Goal: Task Accomplishment & Management: Complete application form

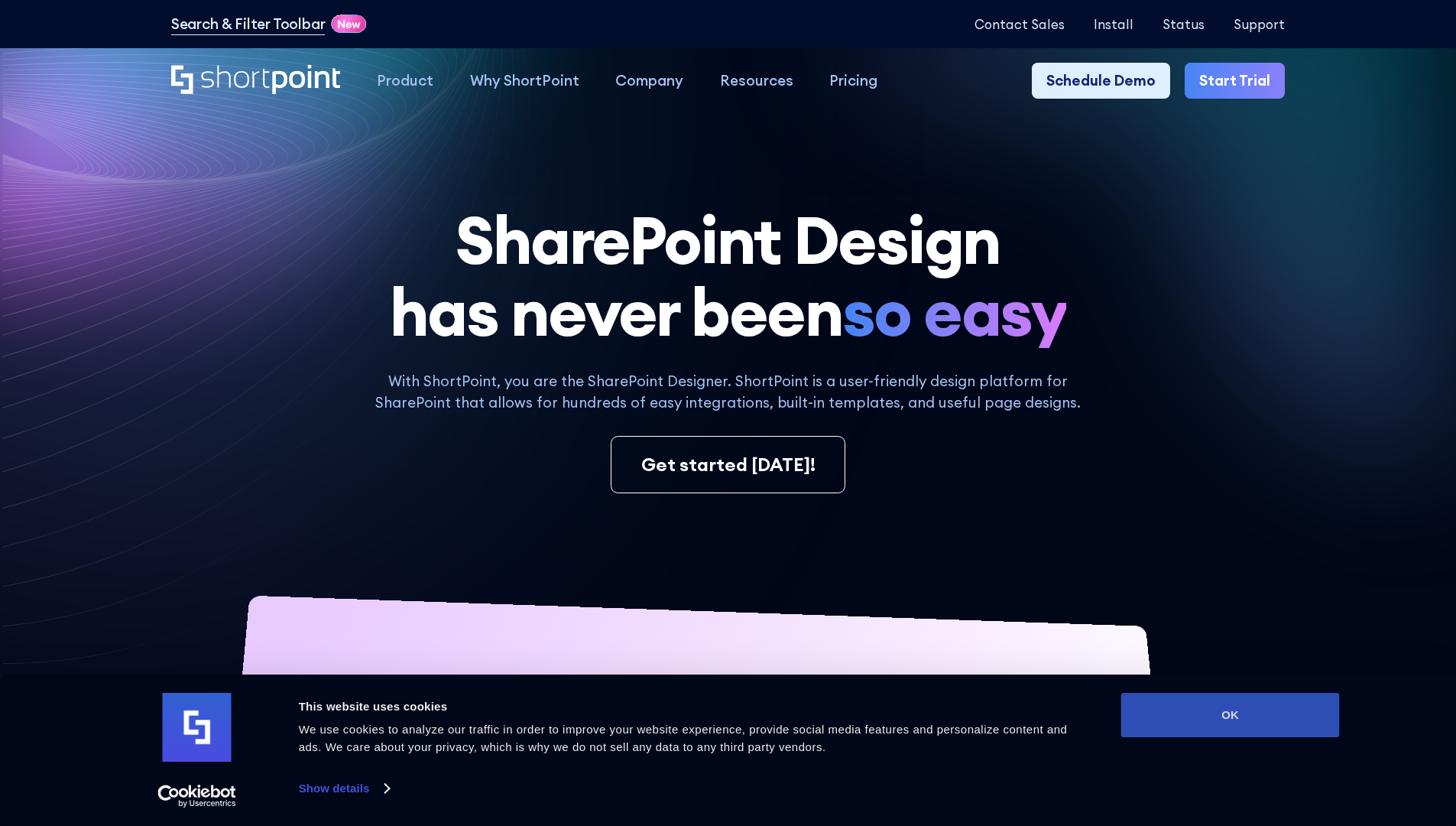
click at [1229, 714] on button "OK" at bounding box center [1230, 714] width 219 height 44
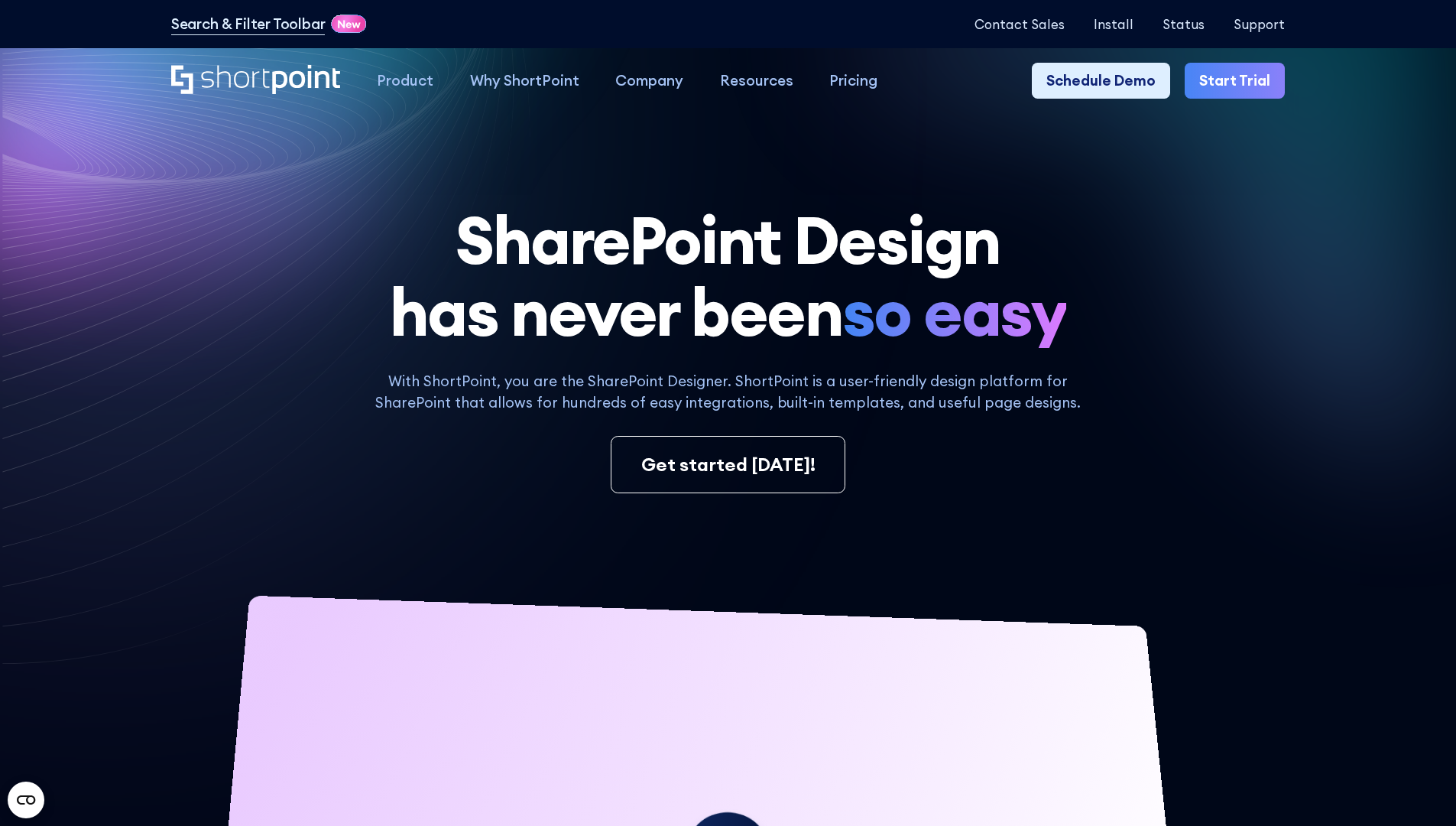
click at [1239, 81] on link "Start Trial" at bounding box center [1234, 81] width 100 height 37
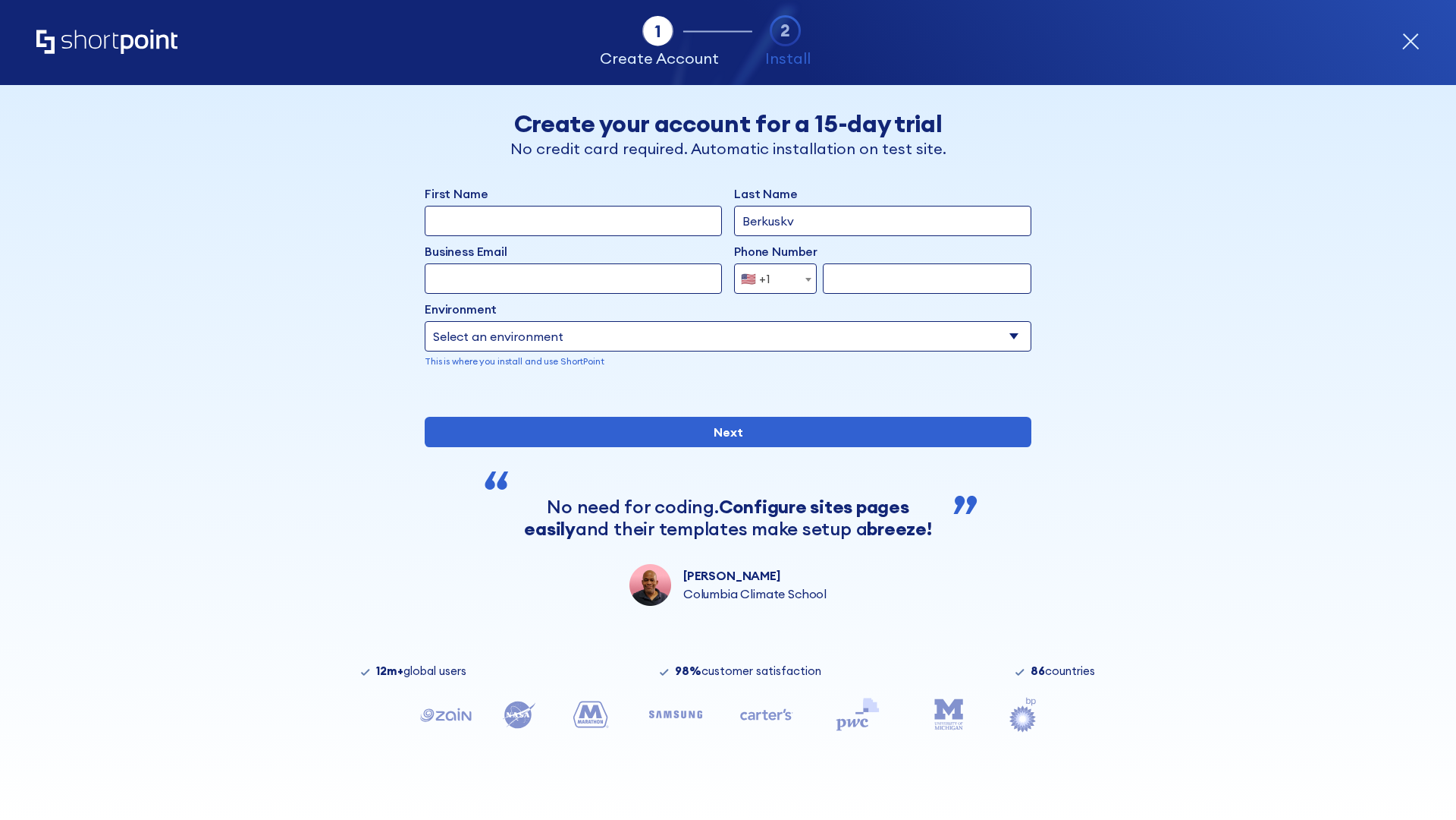
type input "Berkuskv"
type input "[EMAIL_ADDRESS][DOMAIN_NAME]"
type input "2125556789"
select select "Microsoft 365"
type input "2125556789"
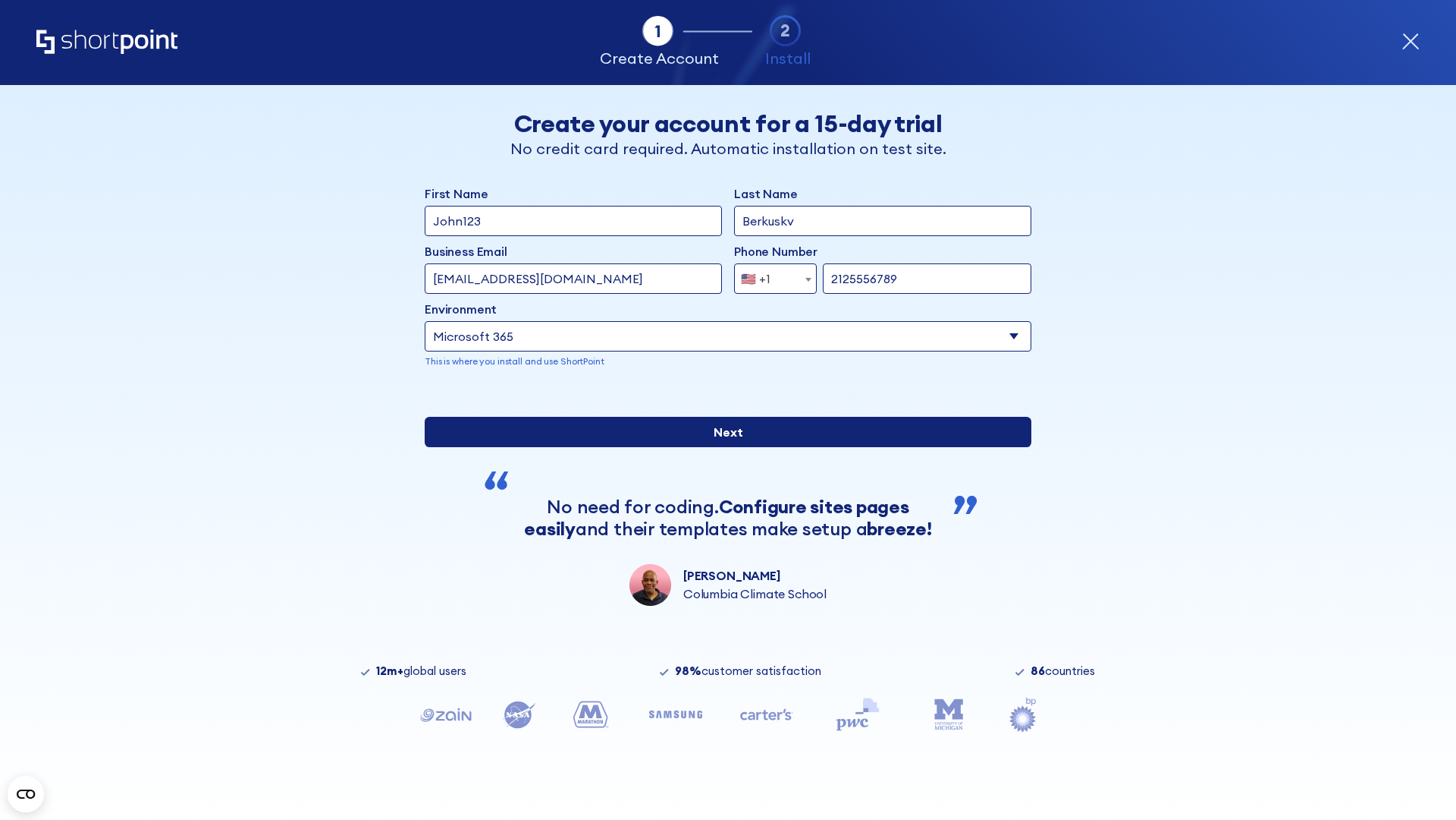
scroll to position [4, 0]
click at [722, 447] on input "Next" at bounding box center [728, 432] width 607 height 30
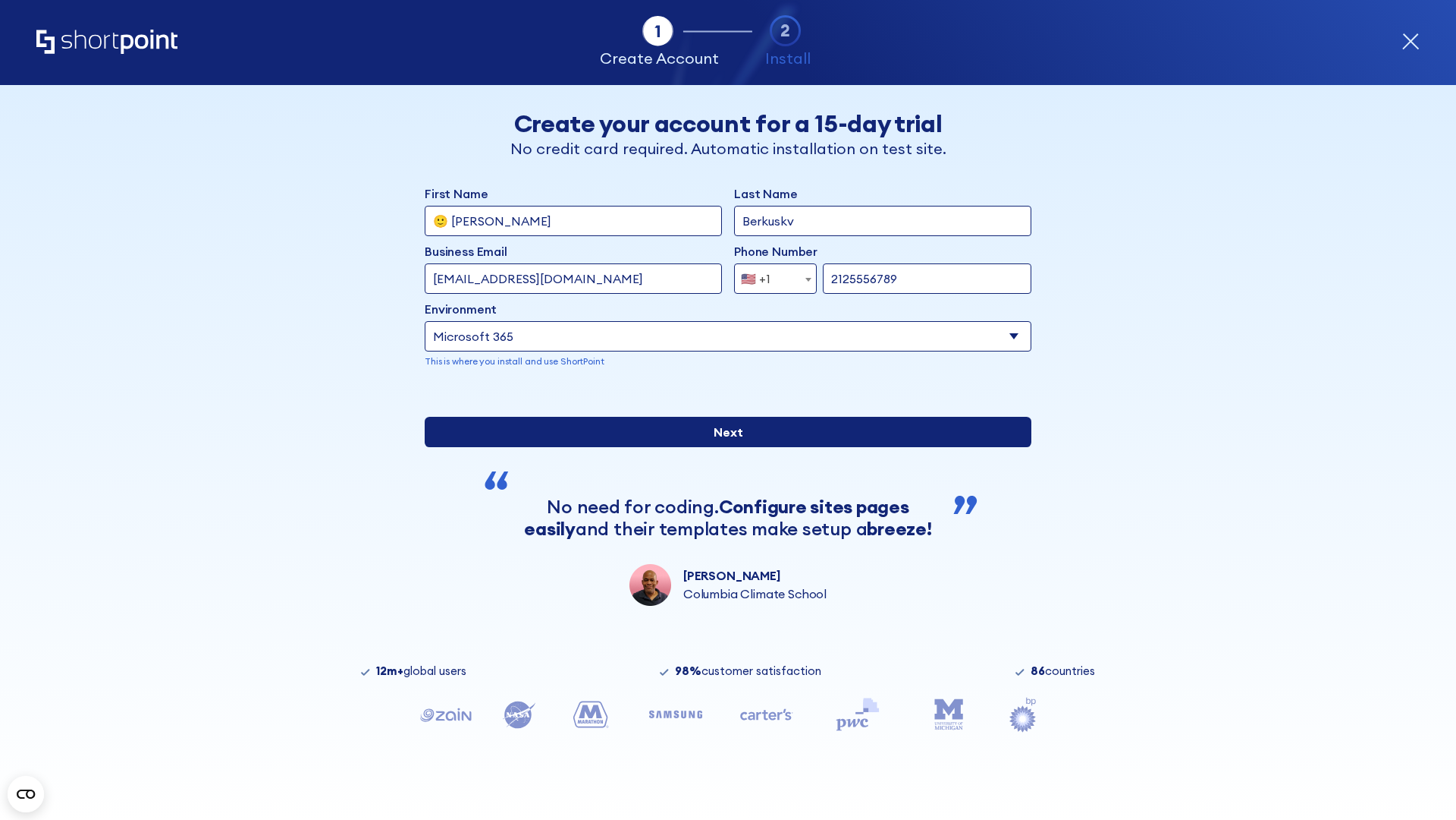
click at [722, 447] on input "Next" at bounding box center [728, 432] width 607 height 30
type input "Archebald"
click at [722, 447] on input "Next" at bounding box center [728, 432] width 607 height 30
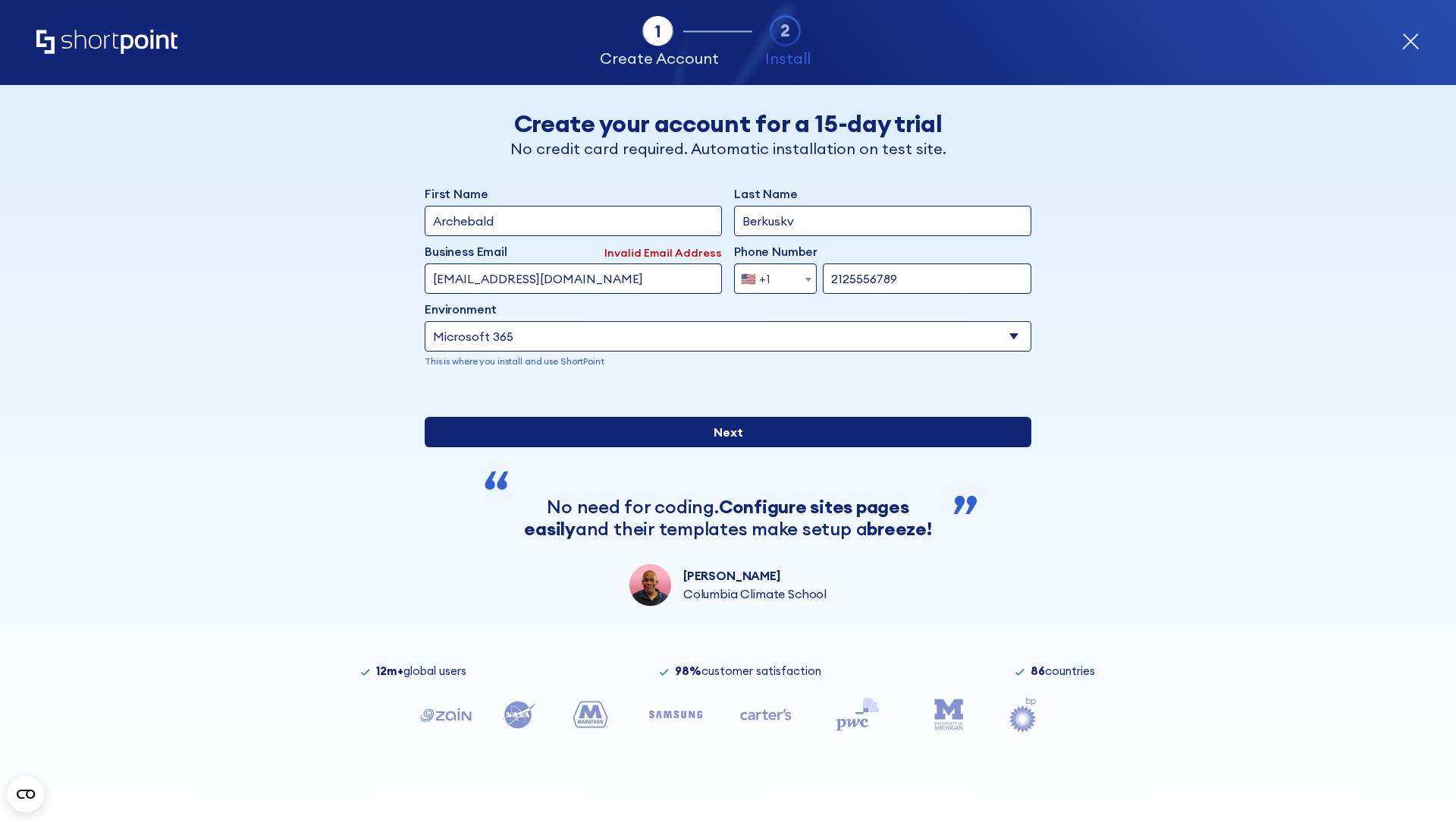
click at [722, 447] on input "Next" at bounding box center [728, 432] width 607 height 30
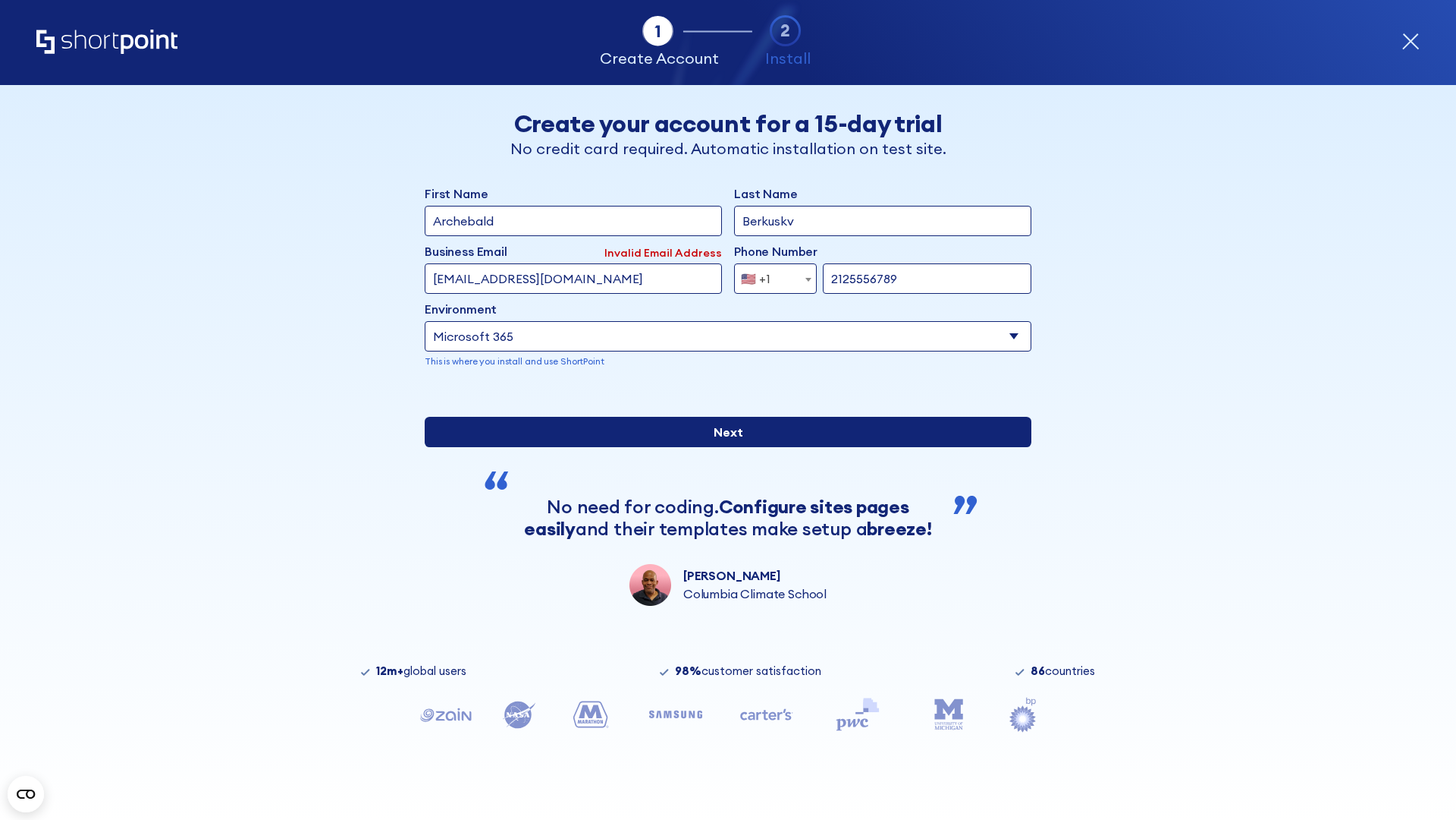
click at [722, 447] on input "Next" at bounding box center [728, 432] width 607 height 30
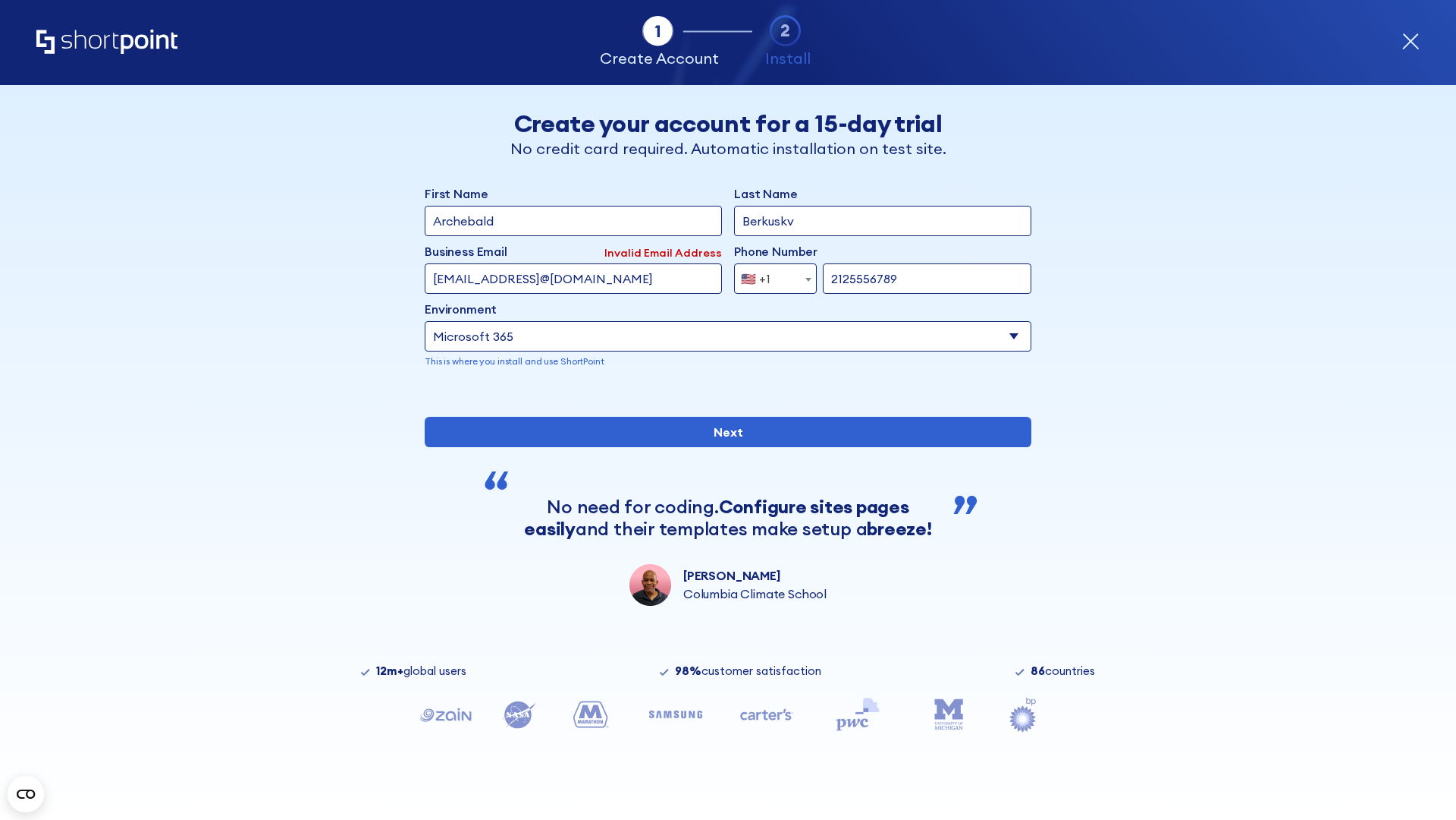
type input "testEmail@protonmail.comtest@shortpoint.com"
click at [770, 275] on span "🇺🇸 +1" at bounding box center [760, 279] width 51 height 30
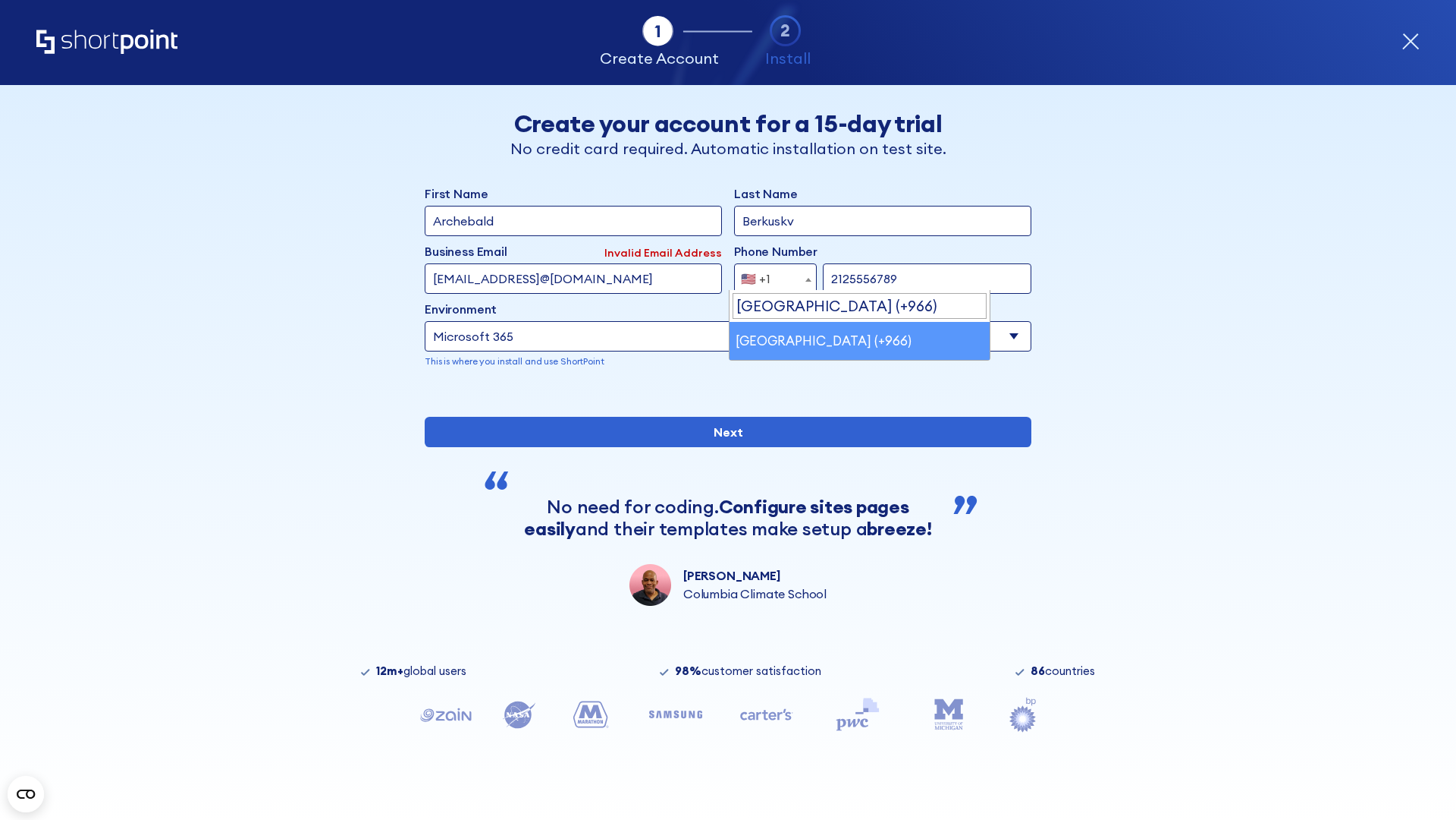
select select "+966"
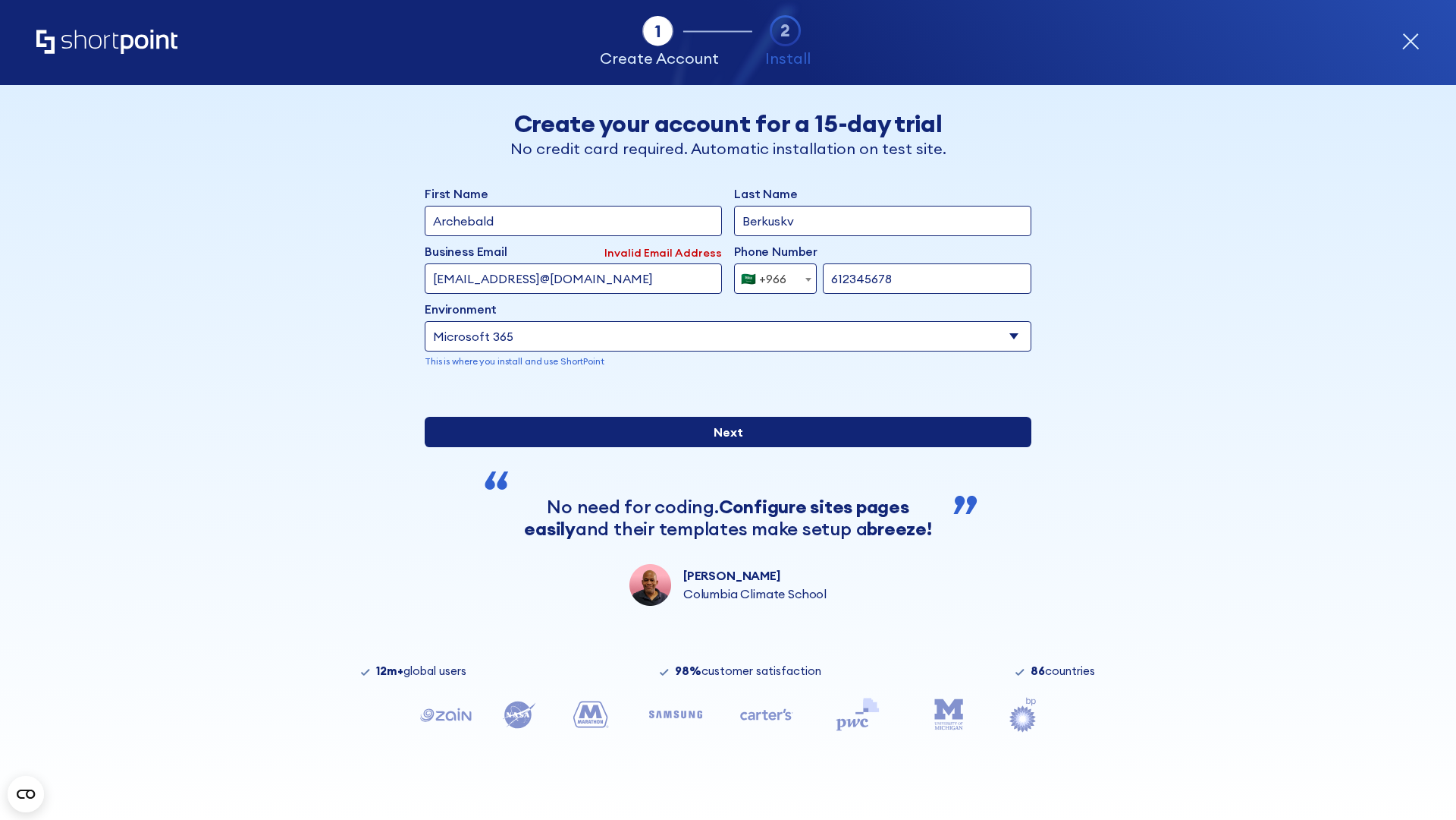
type input "612345678"
click at [722, 447] on input "Next" at bounding box center [728, 432] width 607 height 30
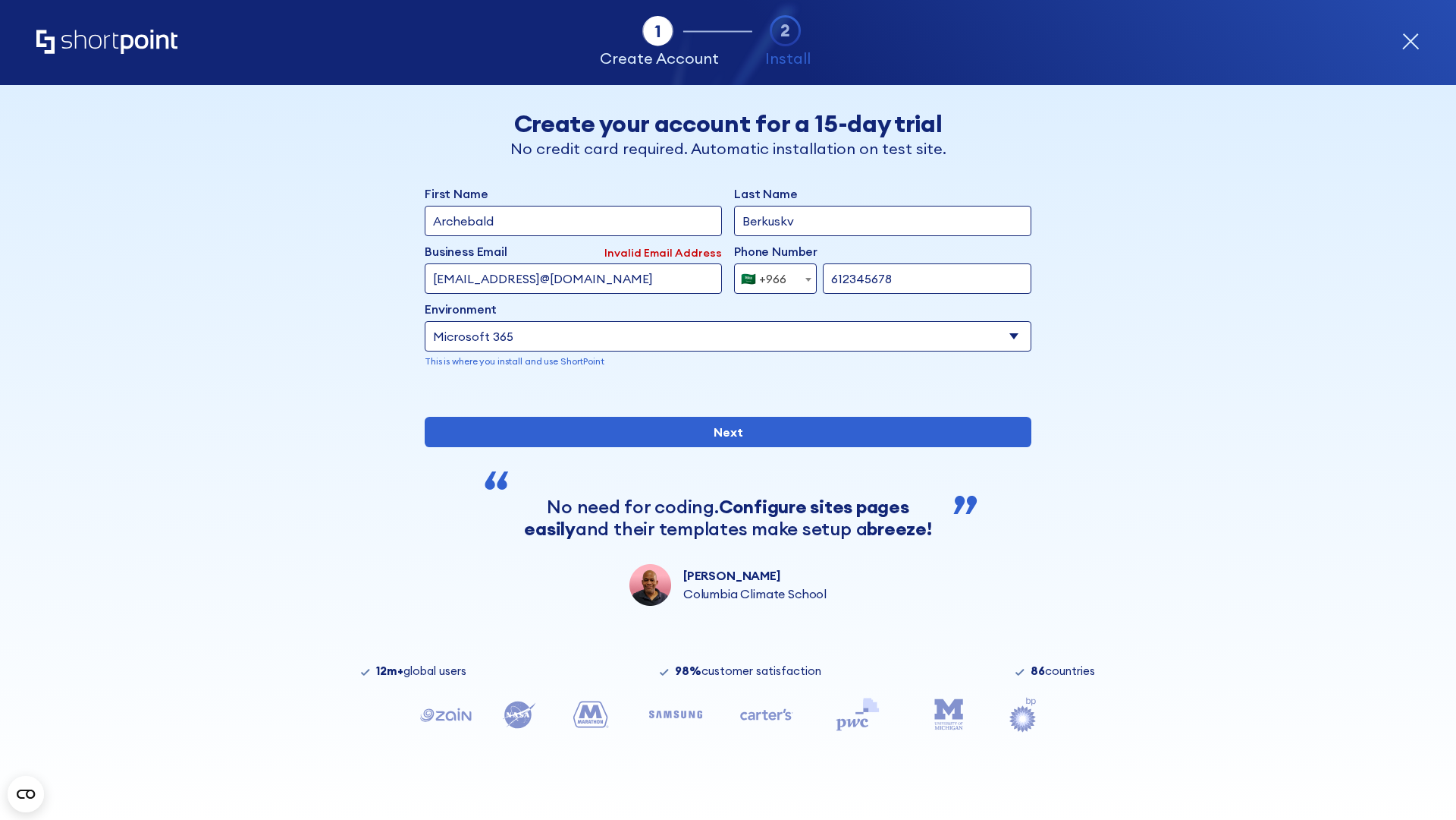
click at [770, 275] on div "🇸🇦 +966" at bounding box center [763, 279] width 46 height 30
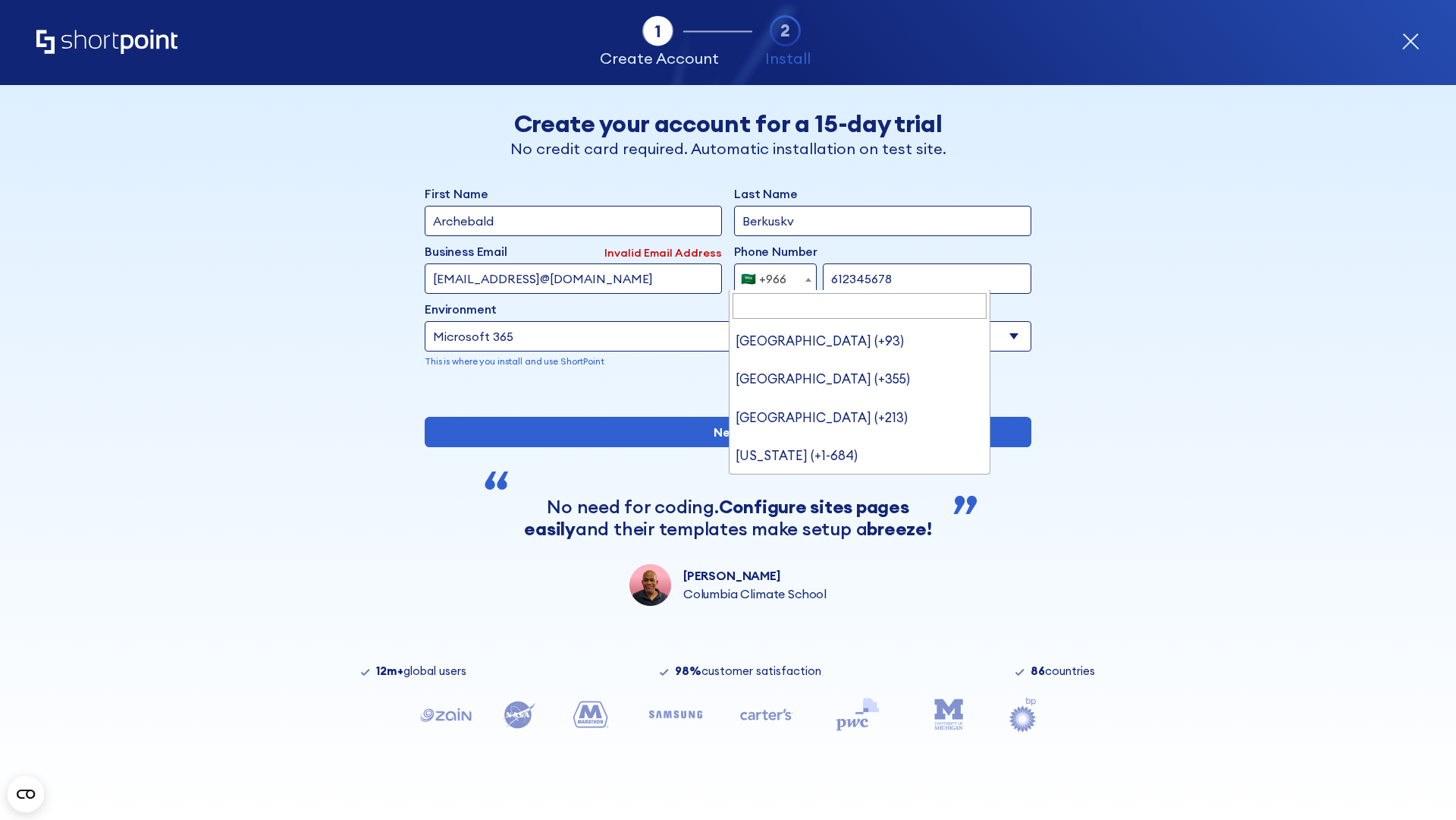
type input "[GEOGRAPHIC_DATA] (+971)"
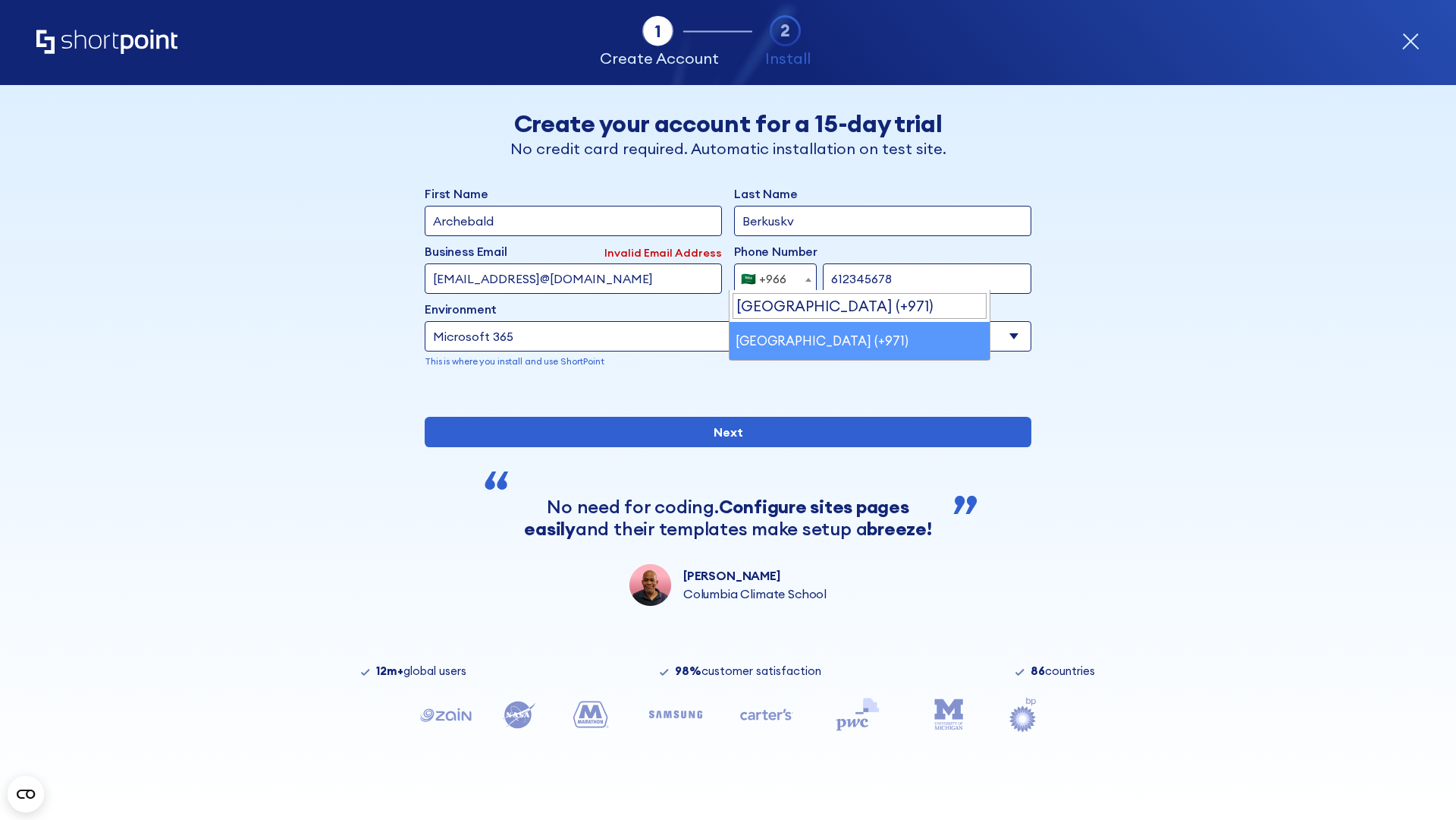
select select "+971"
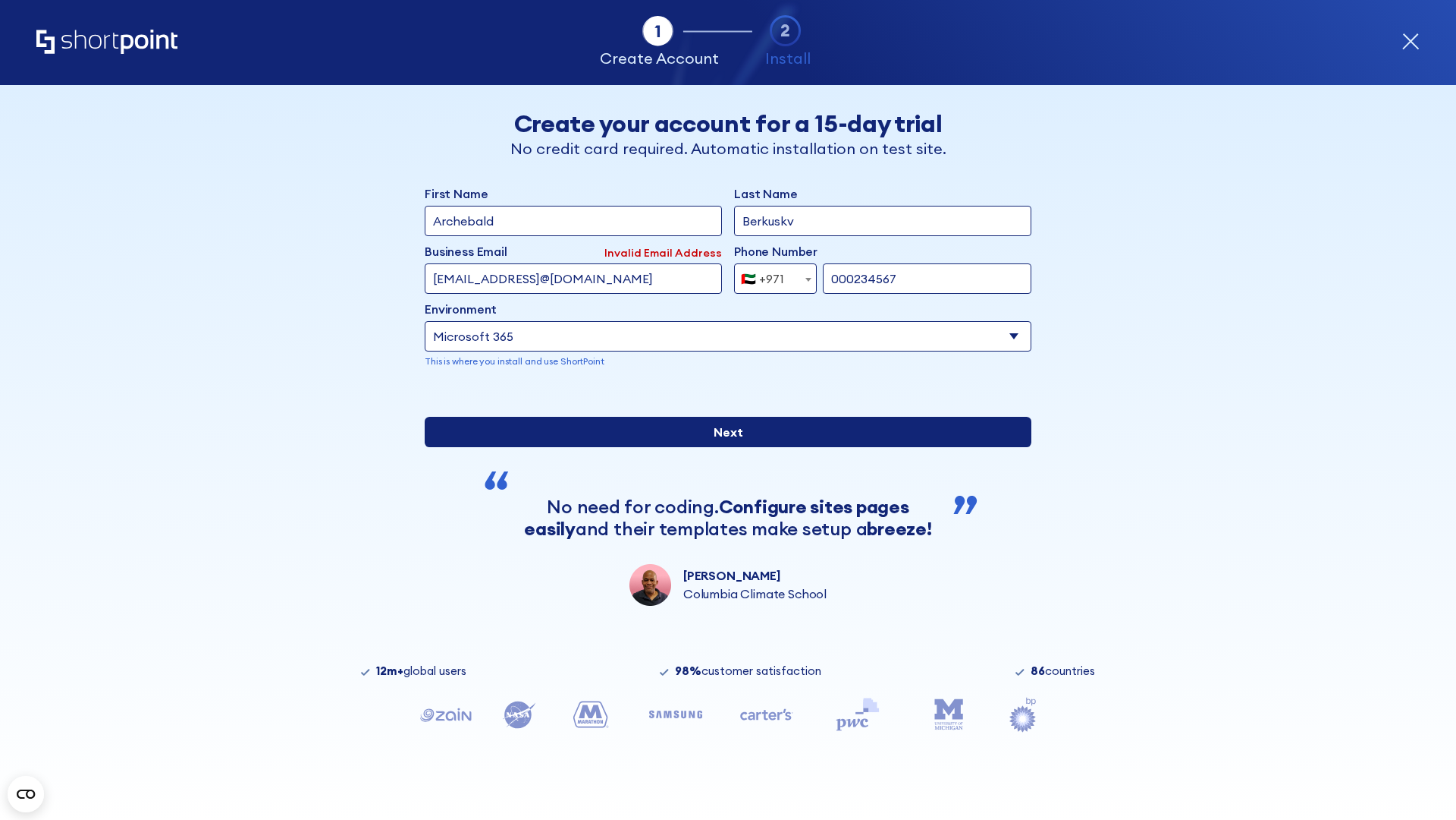
type input "000234567"
click at [722, 447] on input "Next" at bounding box center [728, 432] width 607 height 30
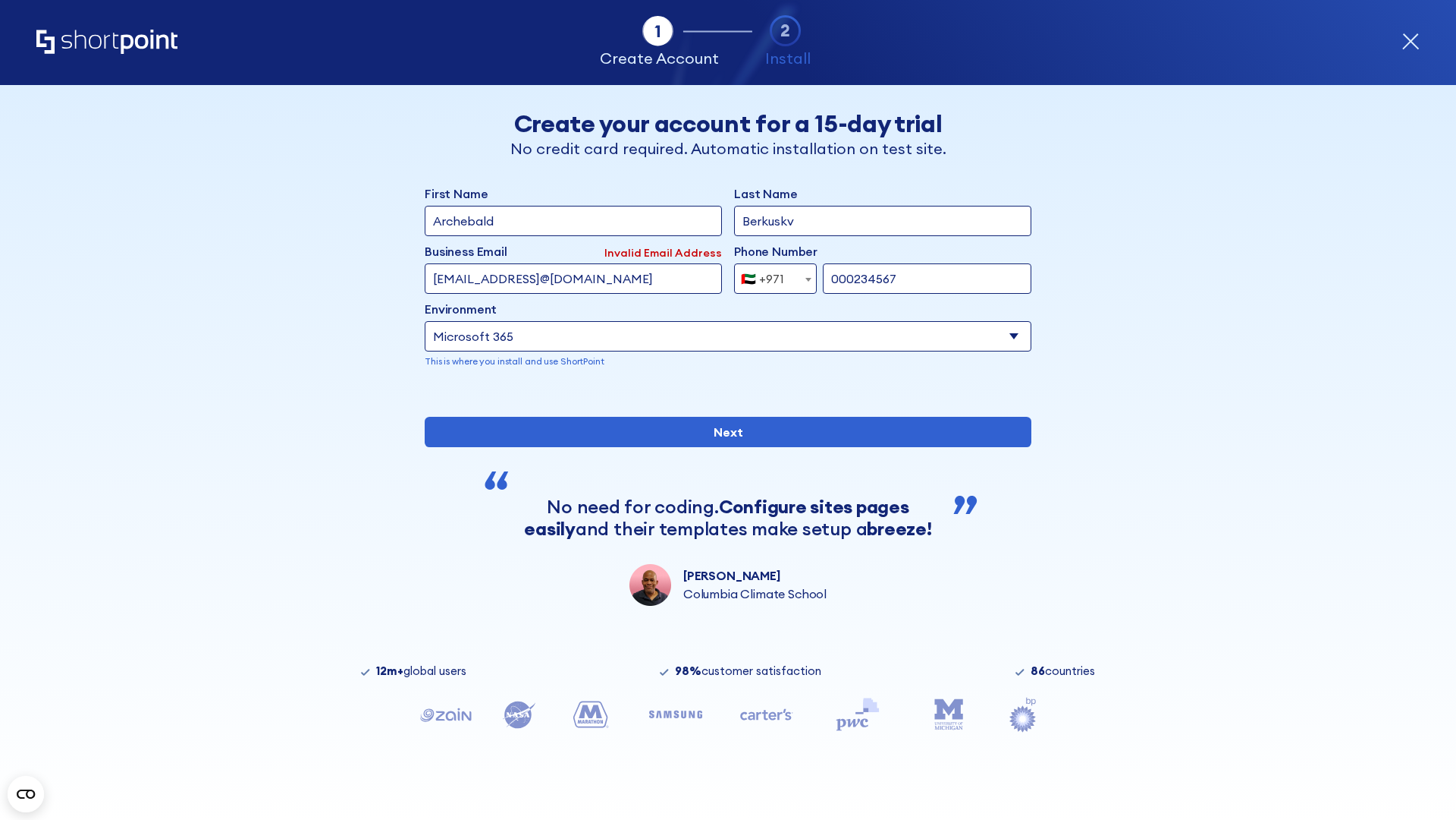
click at [770, 275] on div "🇦🇪 +971" at bounding box center [762, 279] width 43 height 30
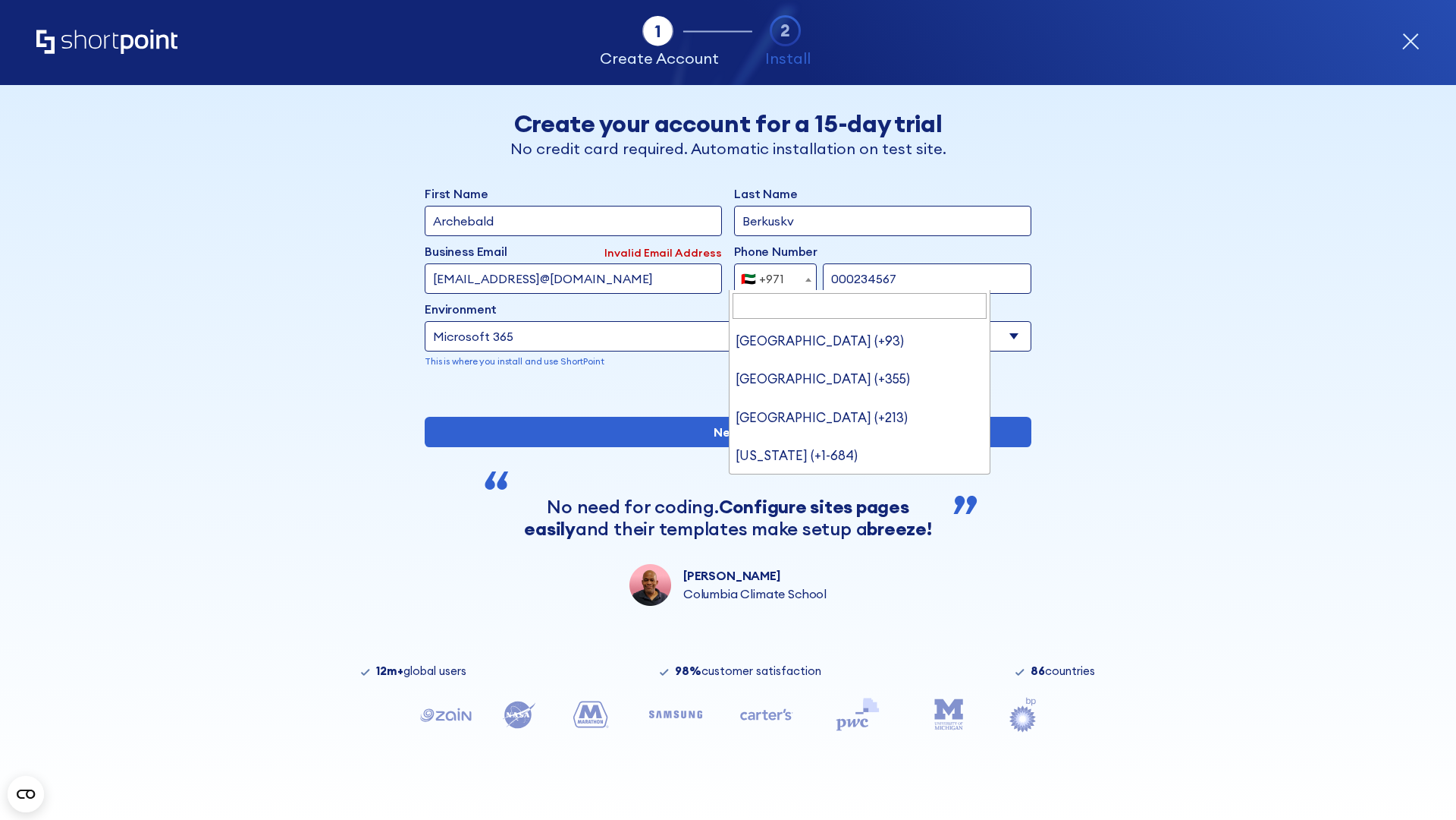
type input "United Kingdom (+44)"
select select "+44"
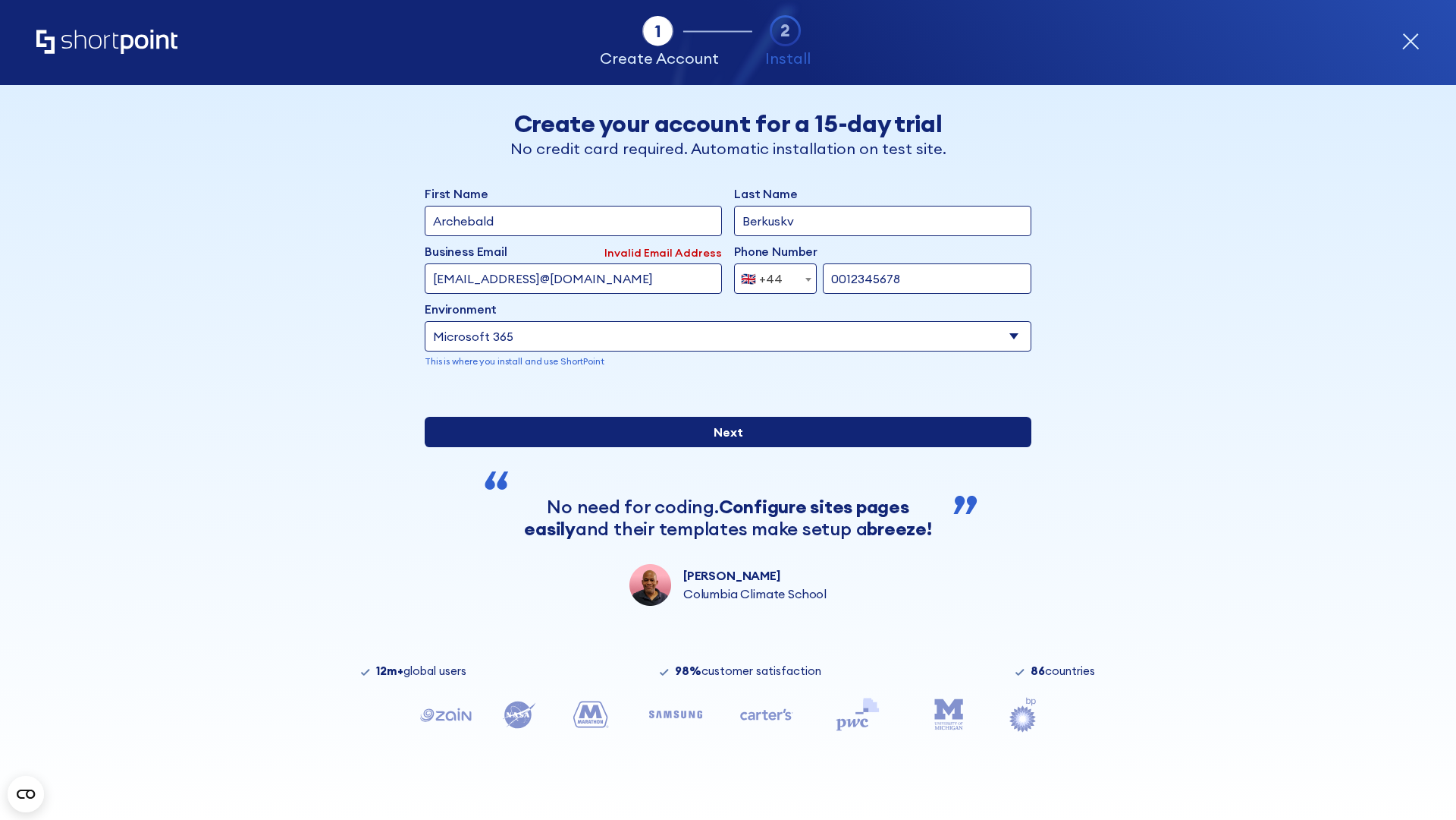
type input "0012345678"
click at [722, 447] on input "Next" at bounding box center [728, 432] width 607 height 30
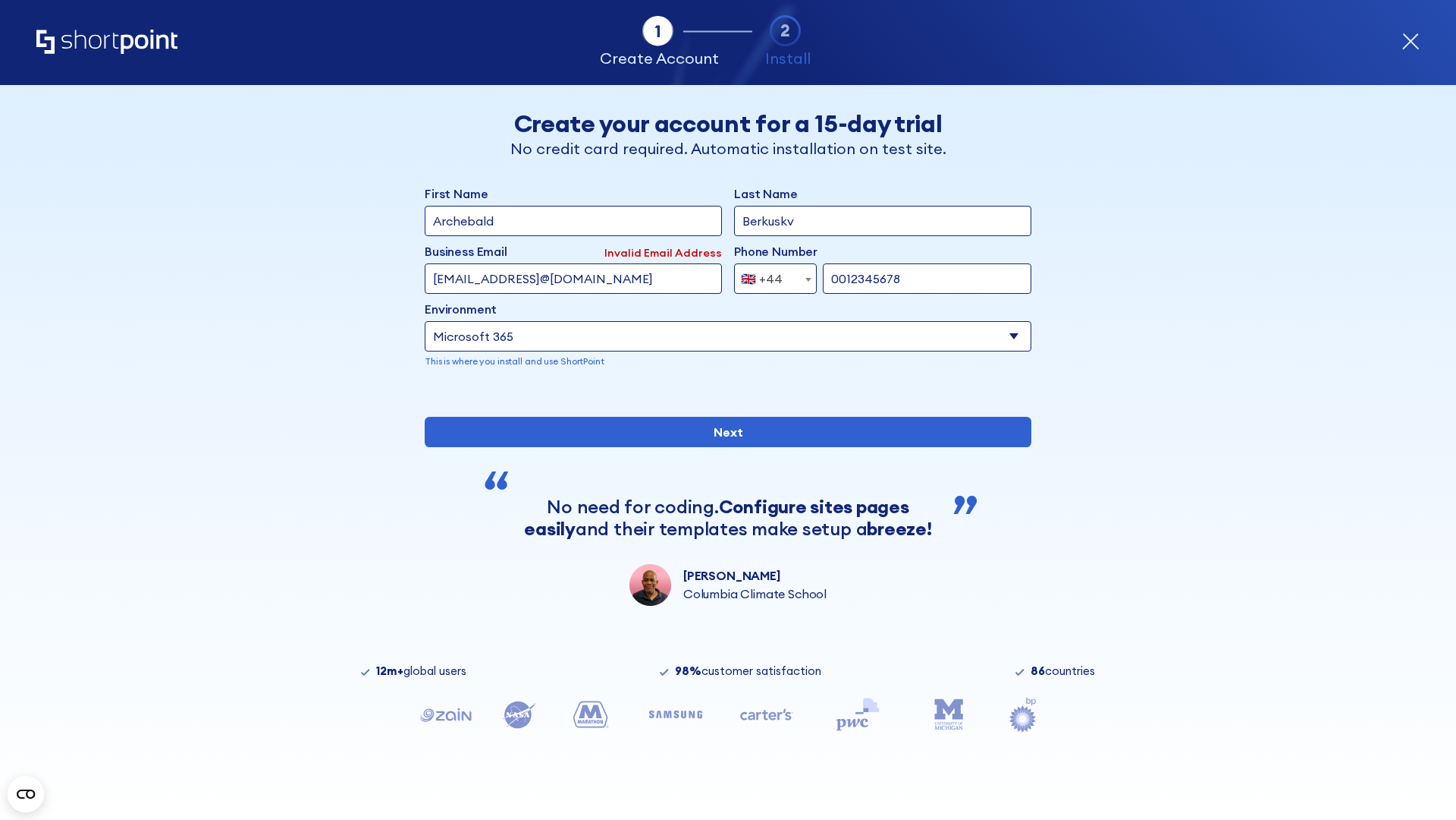
click at [770, 275] on div "🇬🇧 +44" at bounding box center [761, 279] width 42 height 30
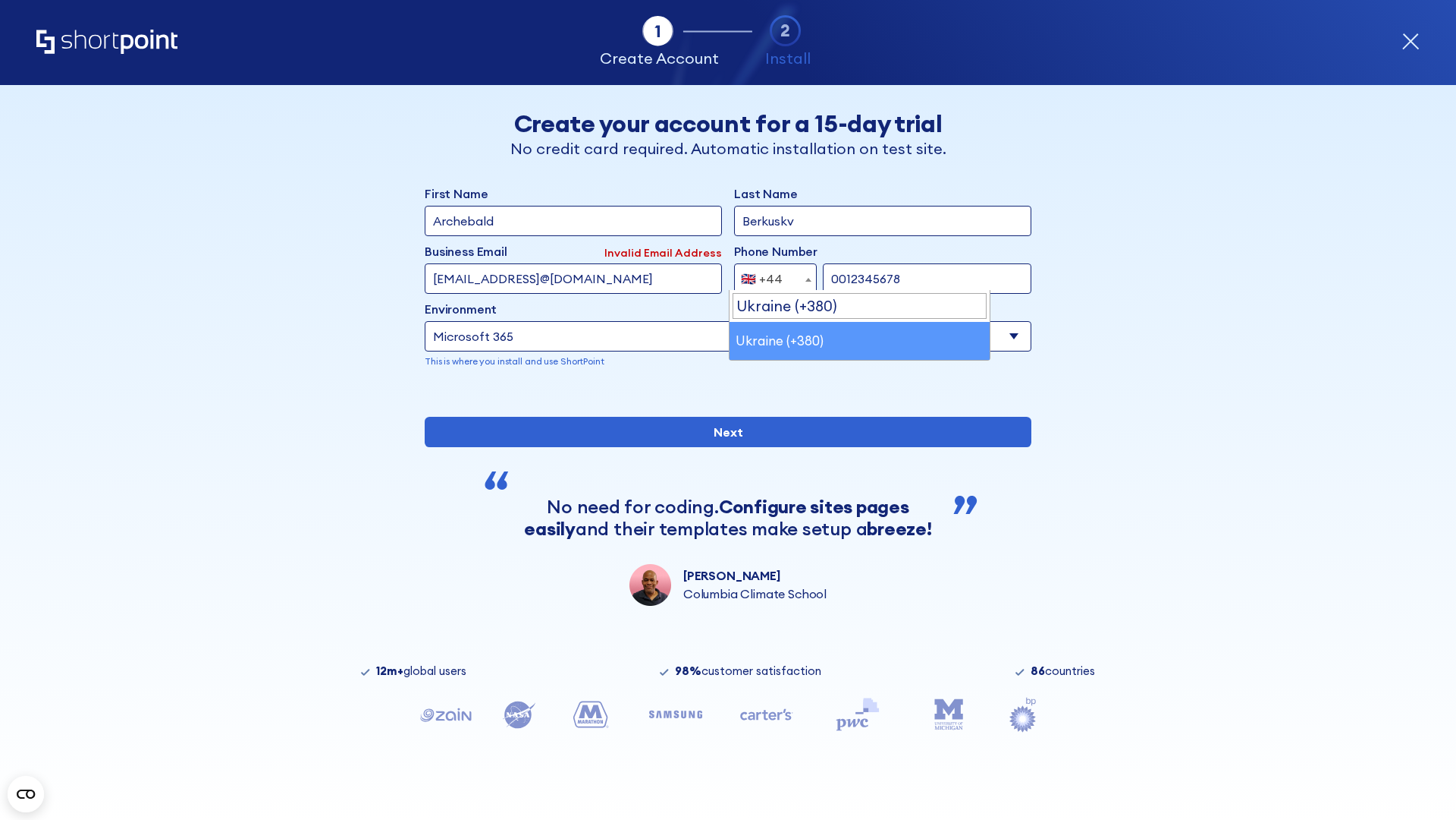
select select "+380"
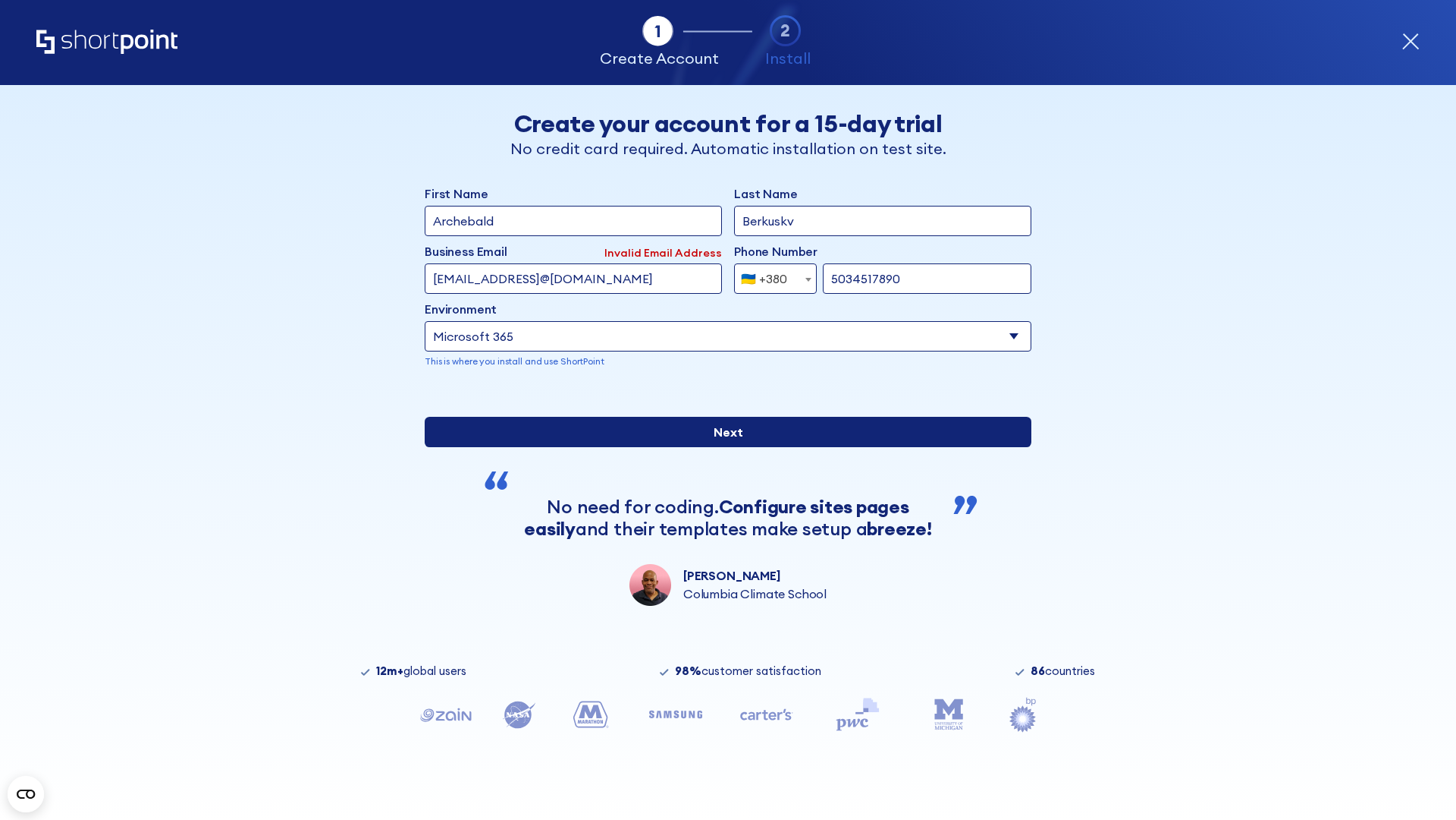
type input "5034517890"
click at [722, 447] on input "Next" at bounding box center [728, 432] width 607 height 30
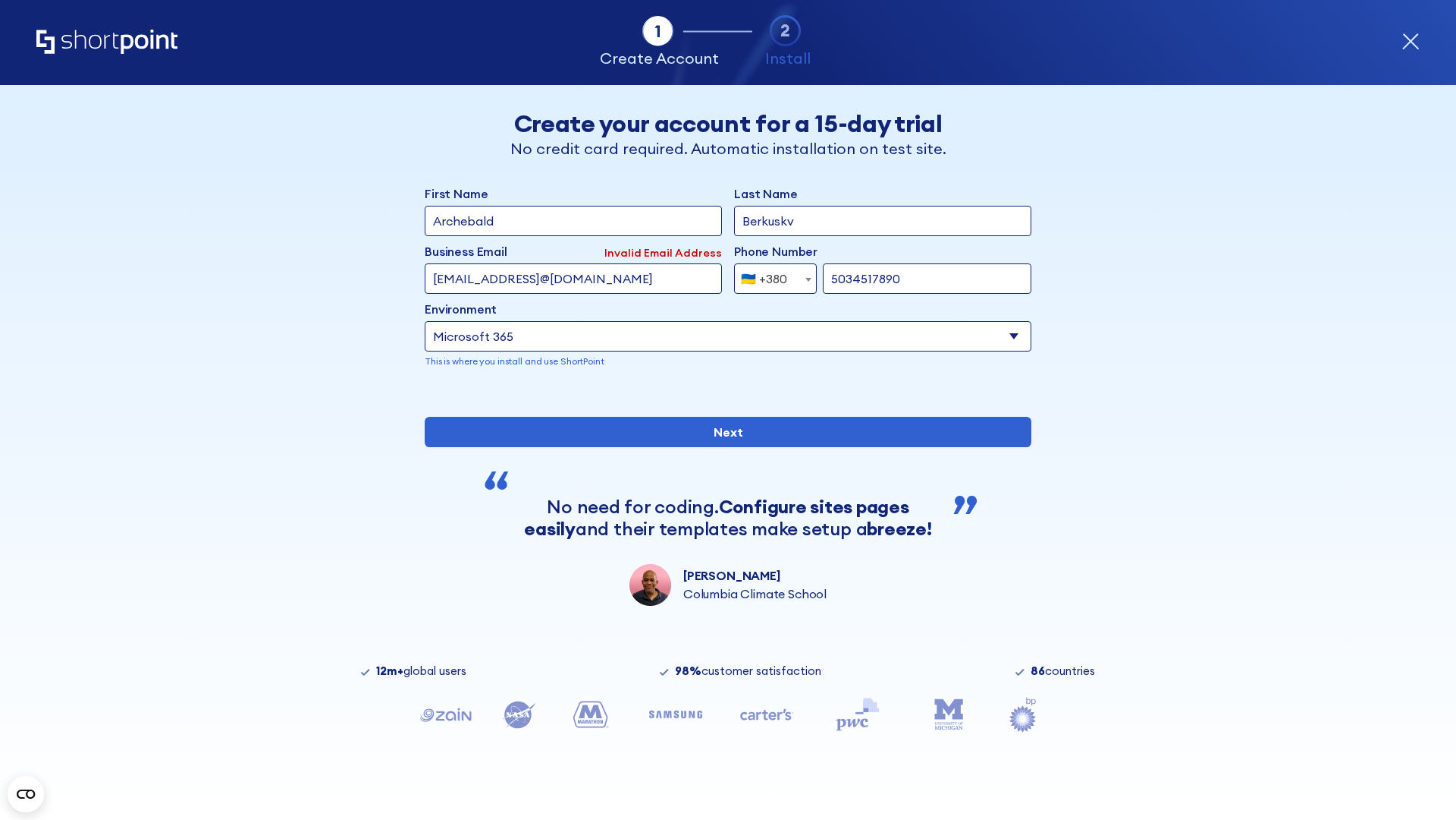
click at [770, 275] on div "🇺🇦 +380" at bounding box center [764, 279] width 46 height 30
select select "+1"
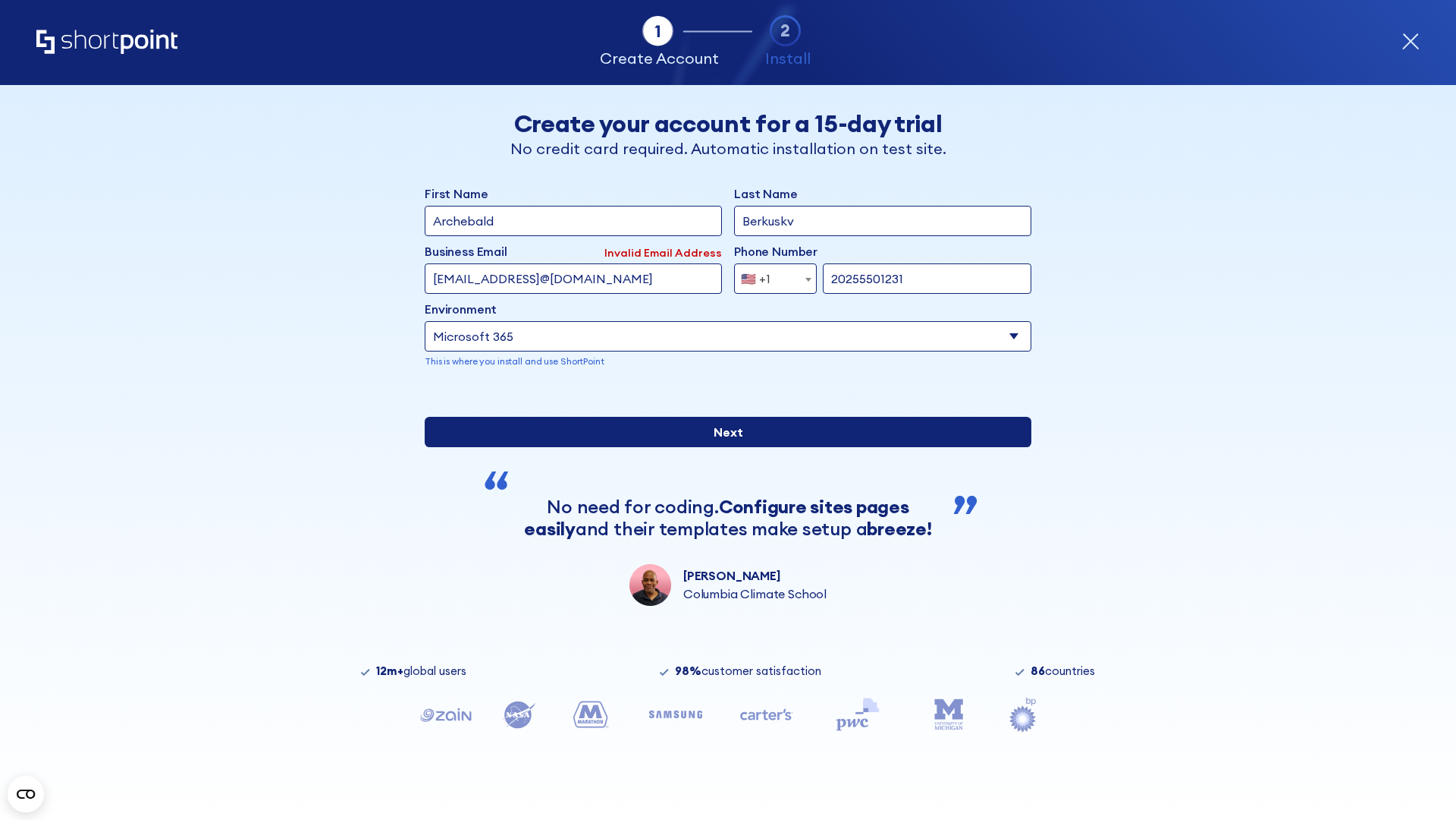
type input "20255501231"
click at [722, 447] on input "Next" at bounding box center [728, 432] width 607 height 30
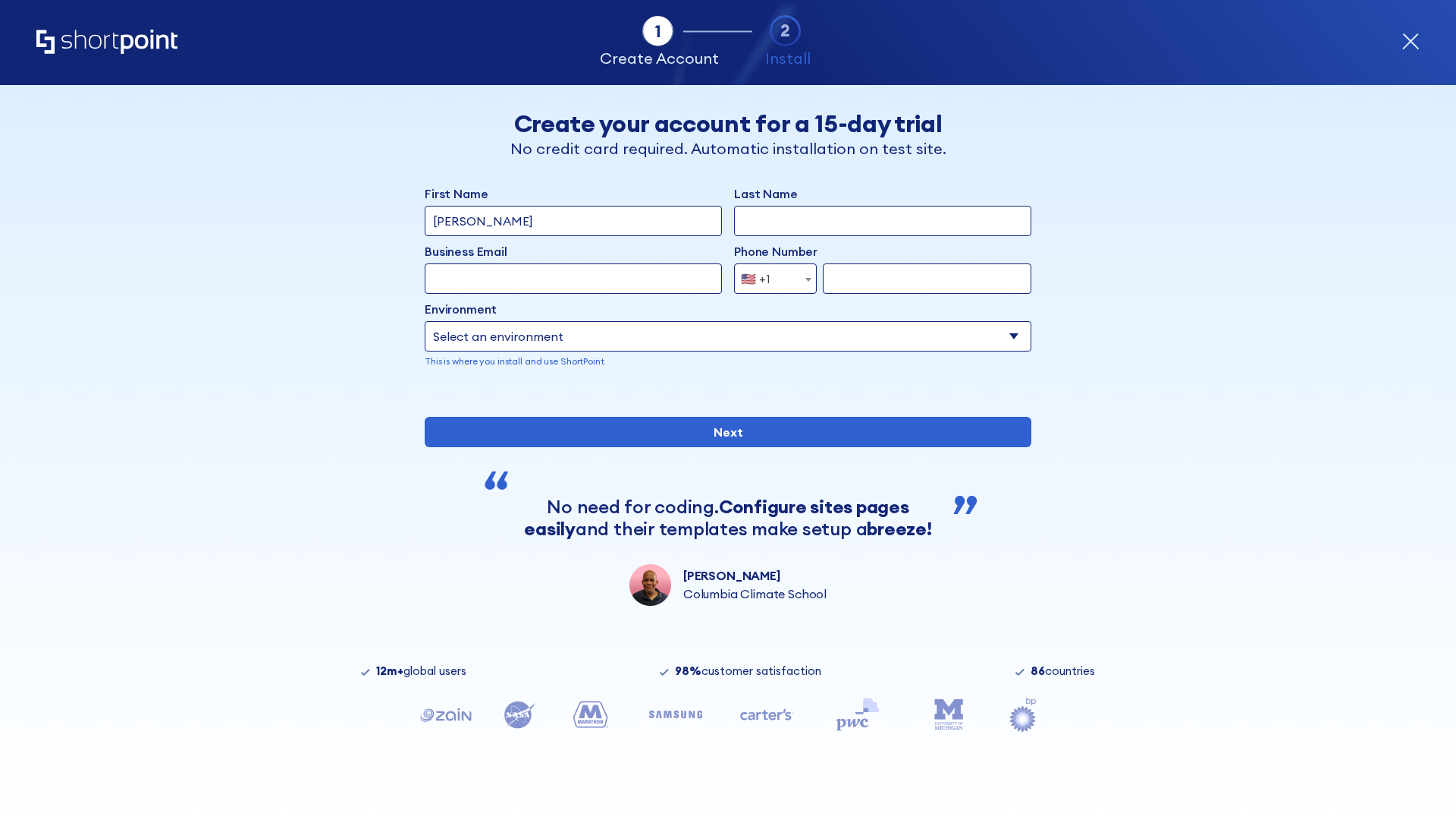
type input "Mary-Jane"
type input "Berkuskv"
type input "john@company.com"
click at [770, 275] on span "🇺🇸 +1" at bounding box center [760, 279] width 51 height 30
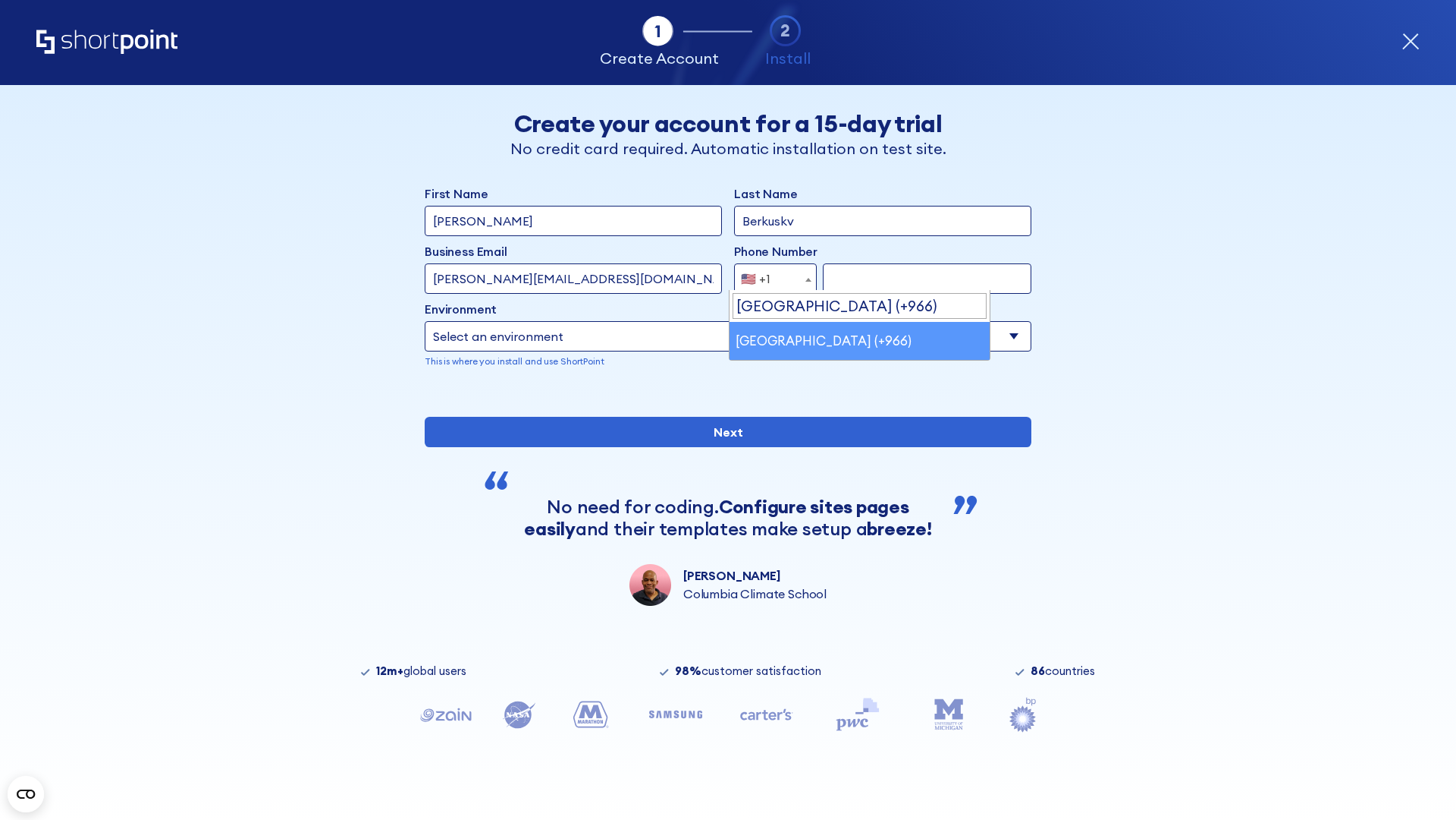
select select "+966"
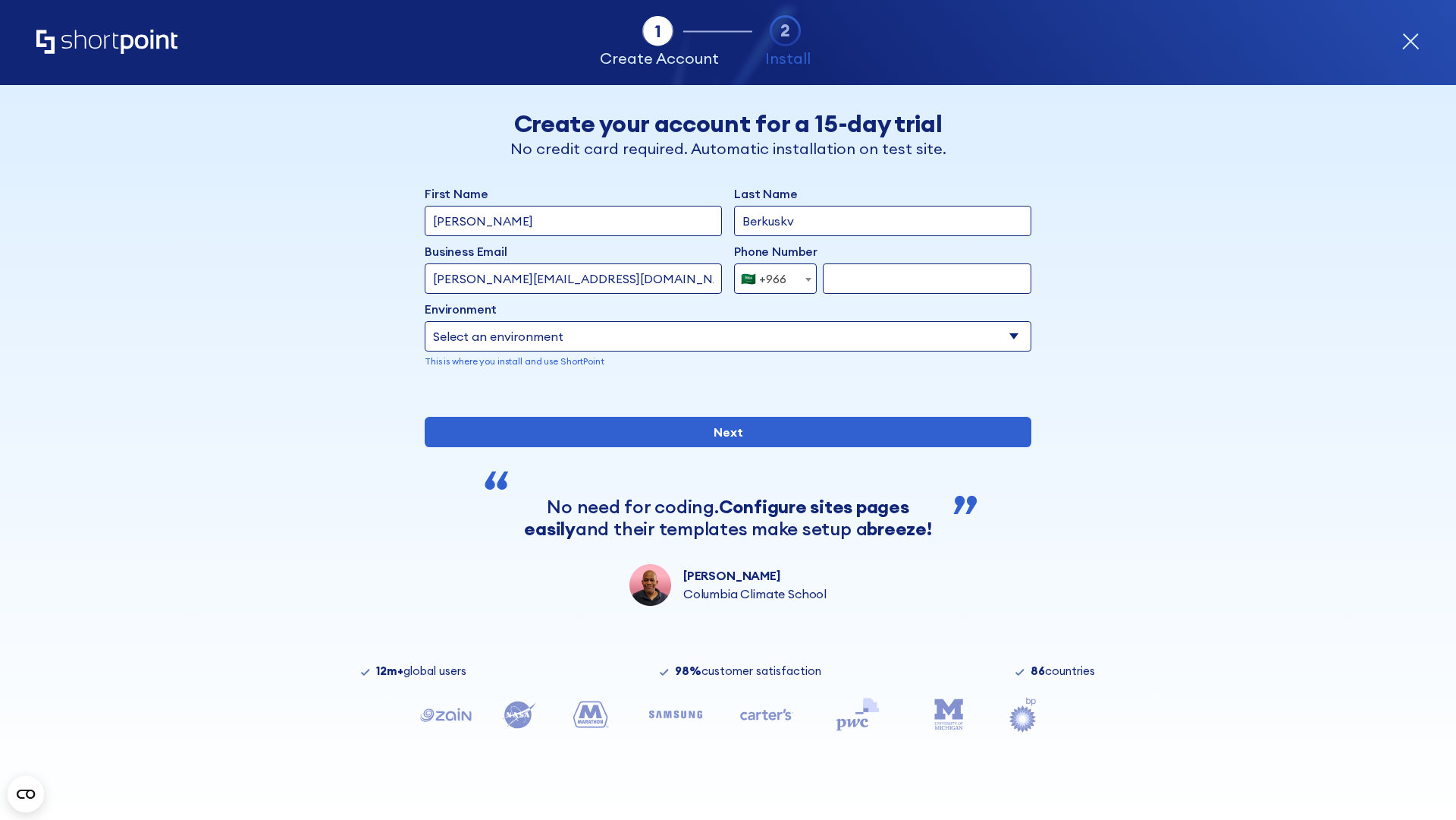
type input "512345678"
select select "Microsoft 365"
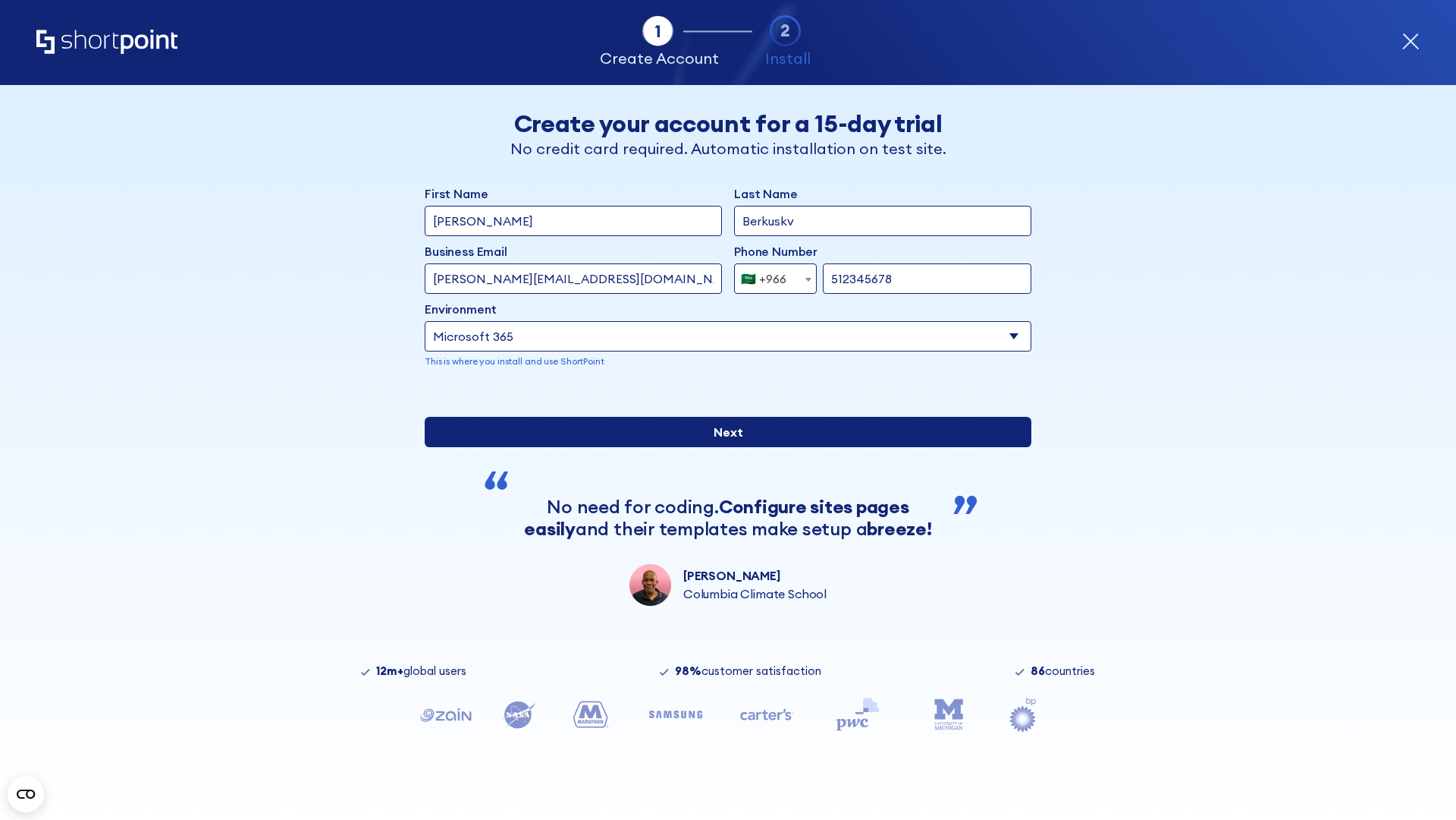
type input "512345678"
click at [722, 447] on input "Next" at bounding box center [728, 432] width 607 height 30
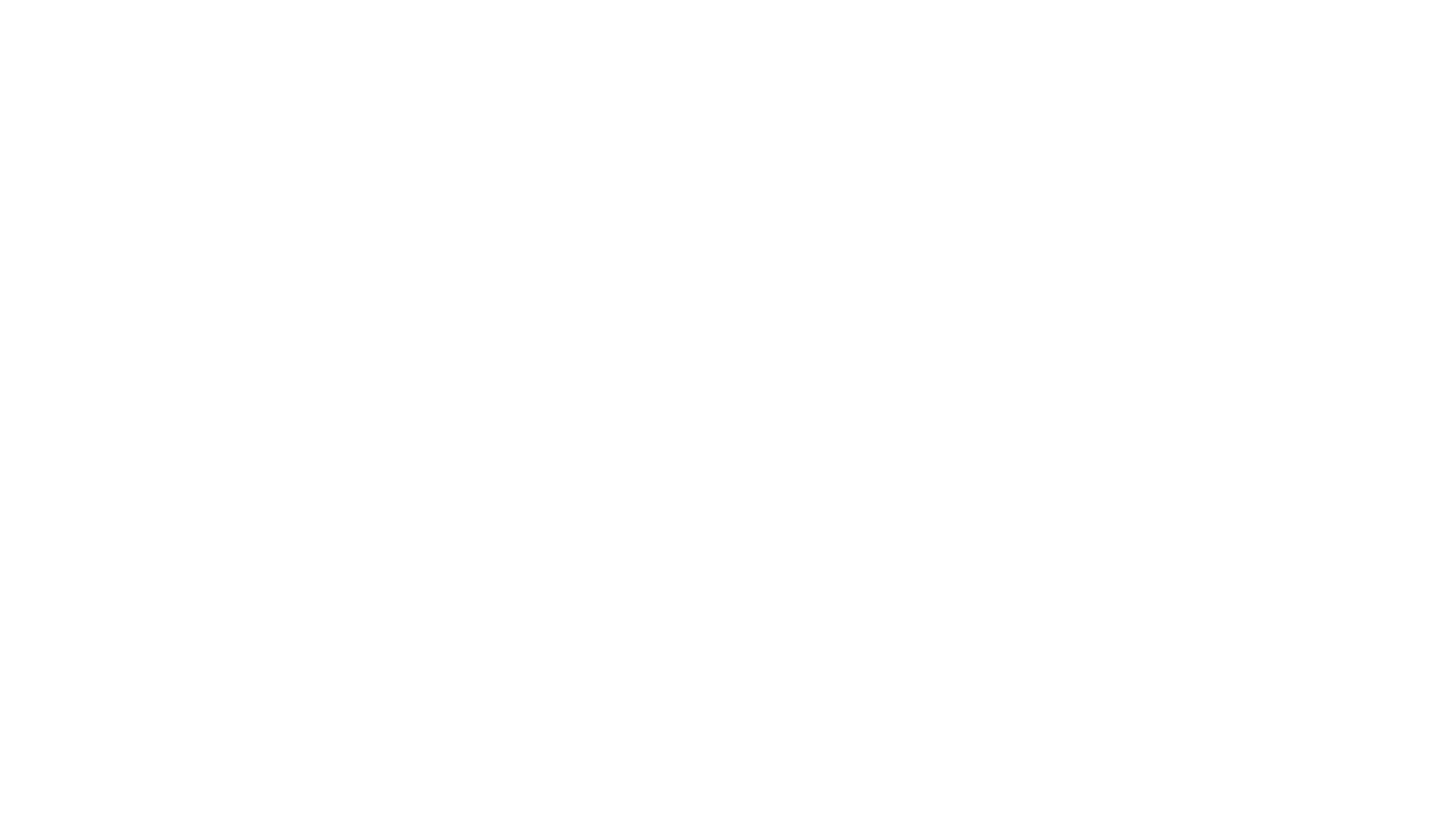
select select "+966"
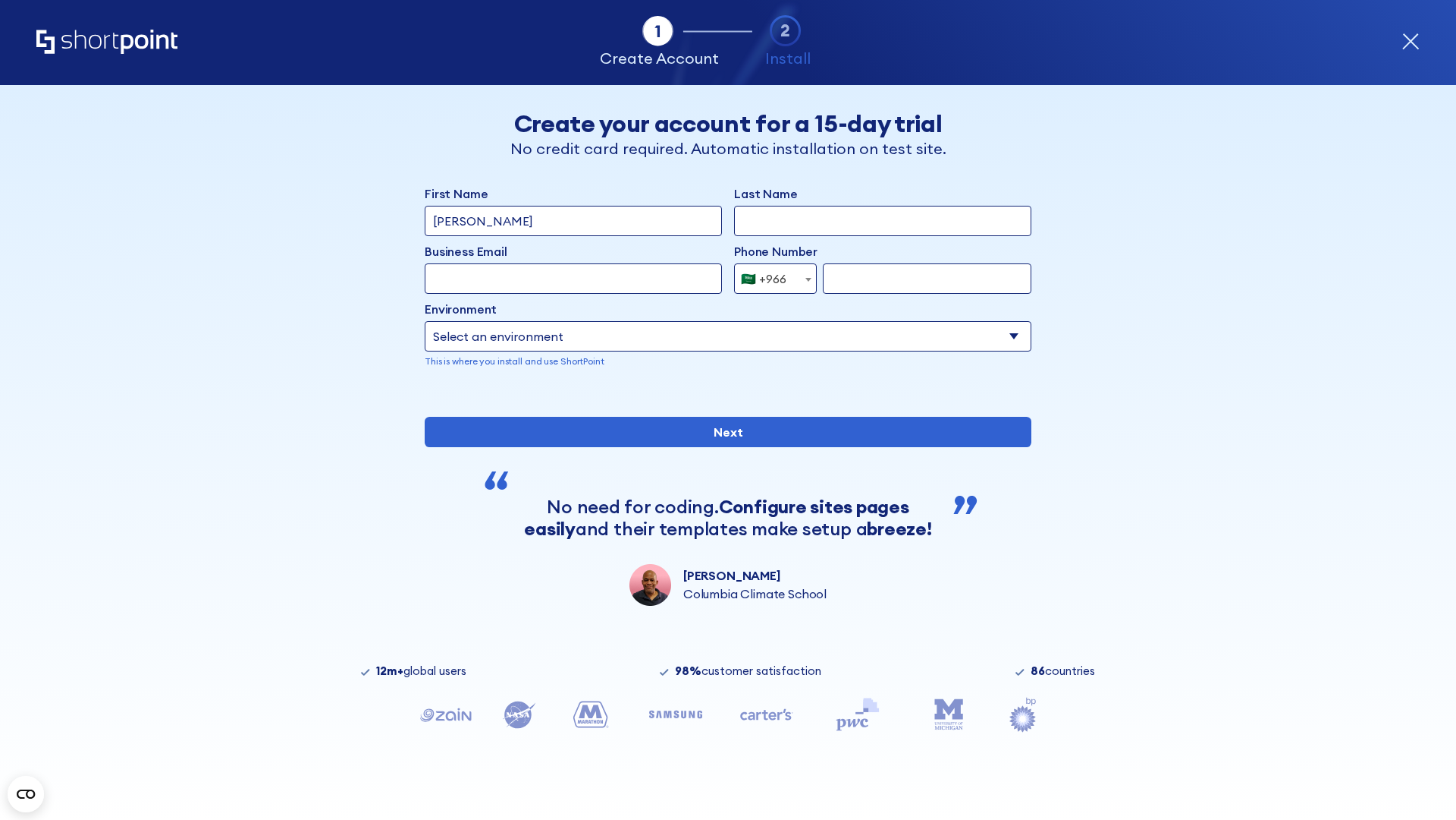
type input "D'Souza"
type input "Berkuskv"
type input "hr@mybusiness.org"
click at [770, 279] on div "🇸🇦 +966" at bounding box center [763, 279] width 46 height 30
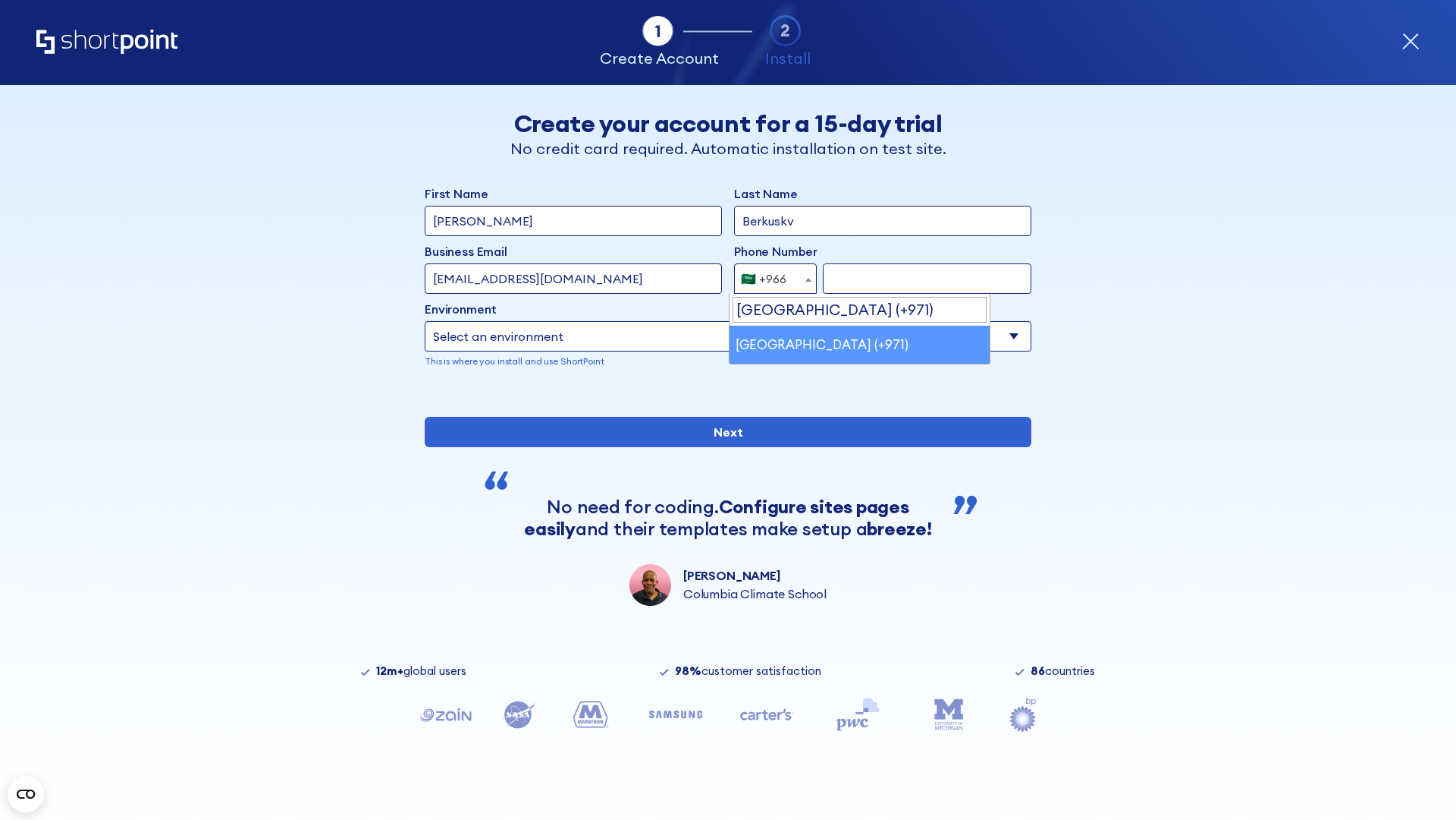
select select "+971"
type input "501234567"
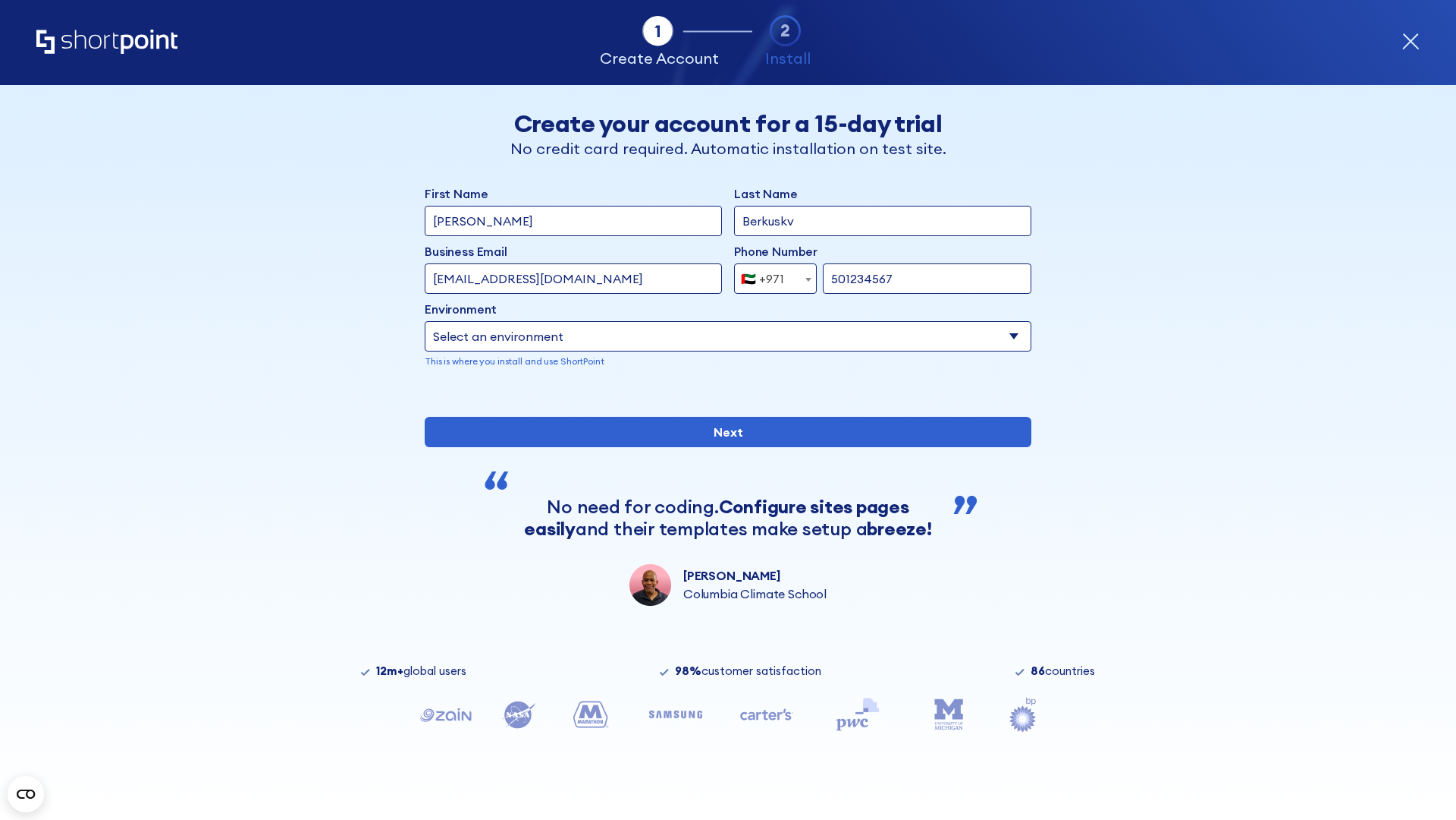
select select "Microsoft 365"
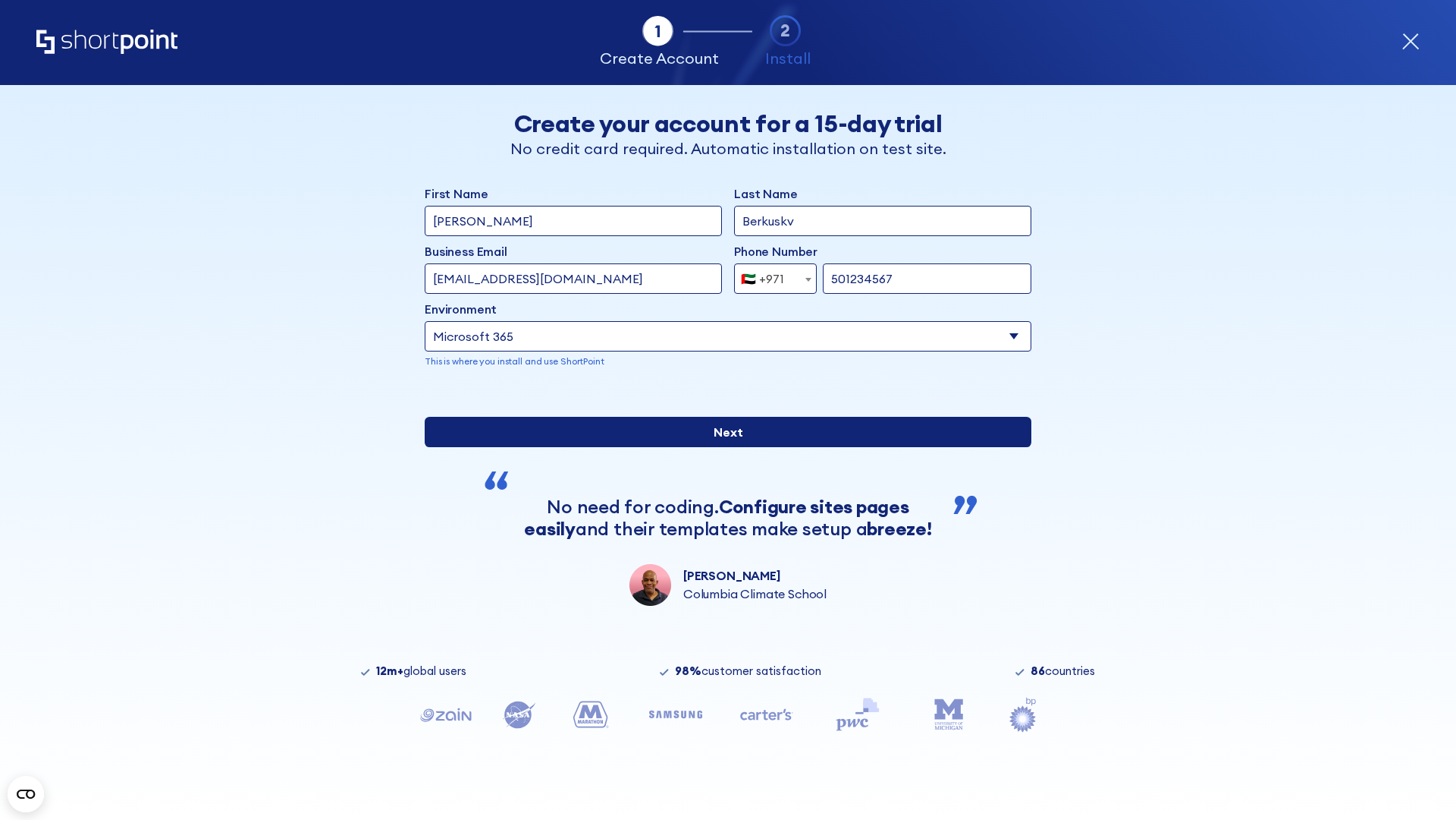
type input "501234567"
click at [722, 447] on input "Next" at bounding box center [728, 432] width 607 height 30
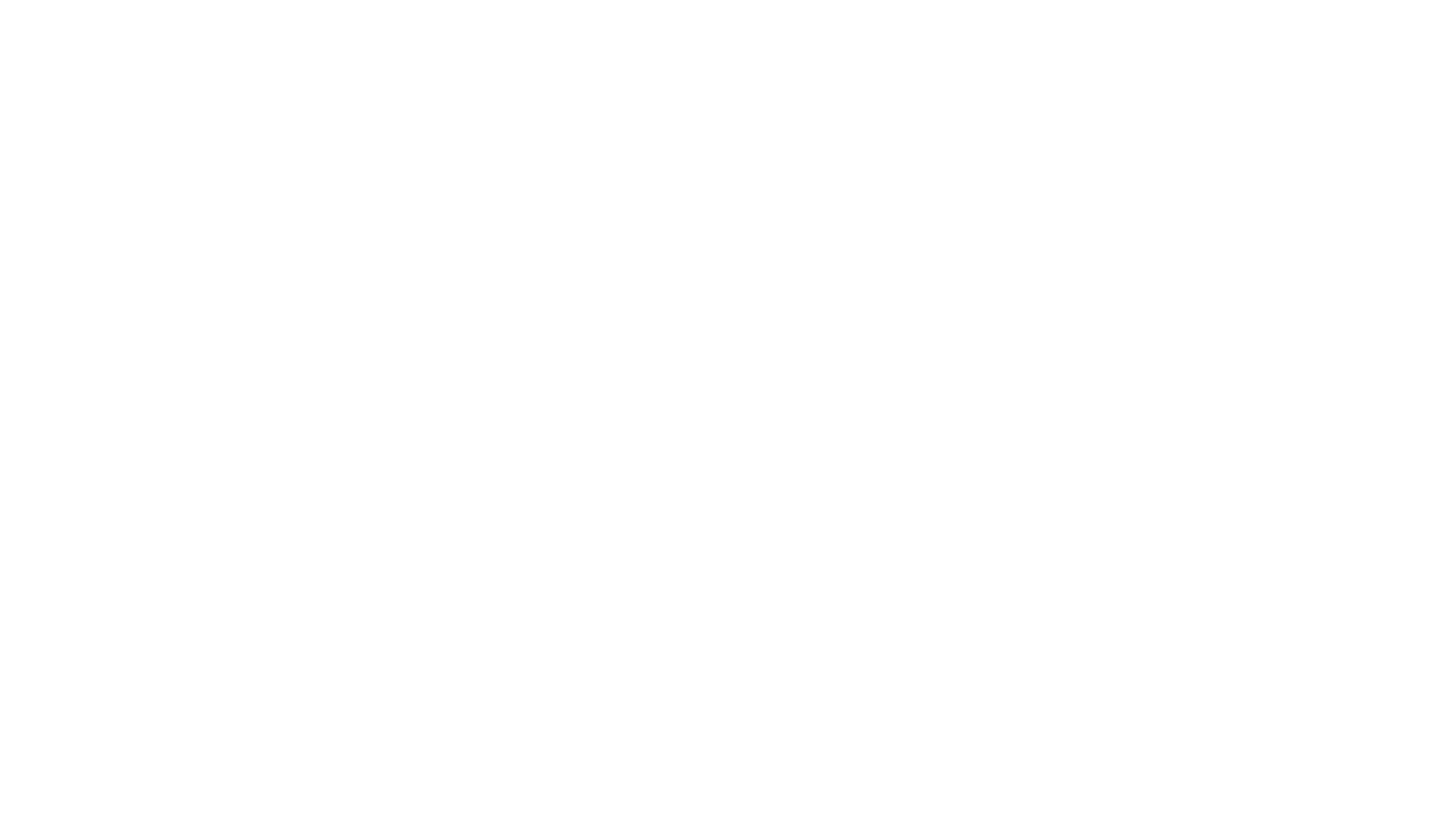
select select "+971"
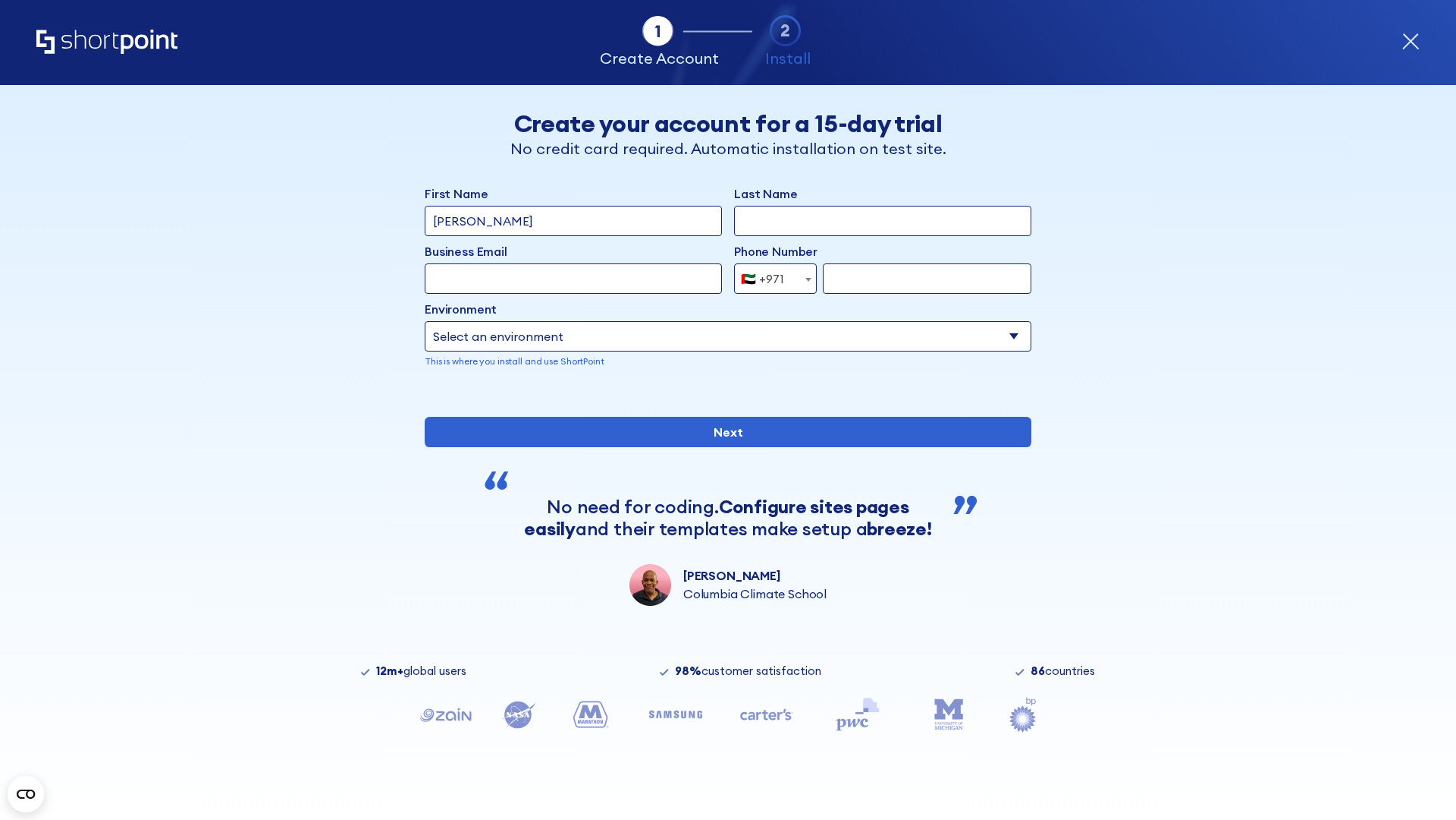
type input "Van der Meer"
type input "Berkuskv"
type input "support@university.edu"
click at [770, 279] on div "🇦🇪 +971" at bounding box center [762, 279] width 43 height 30
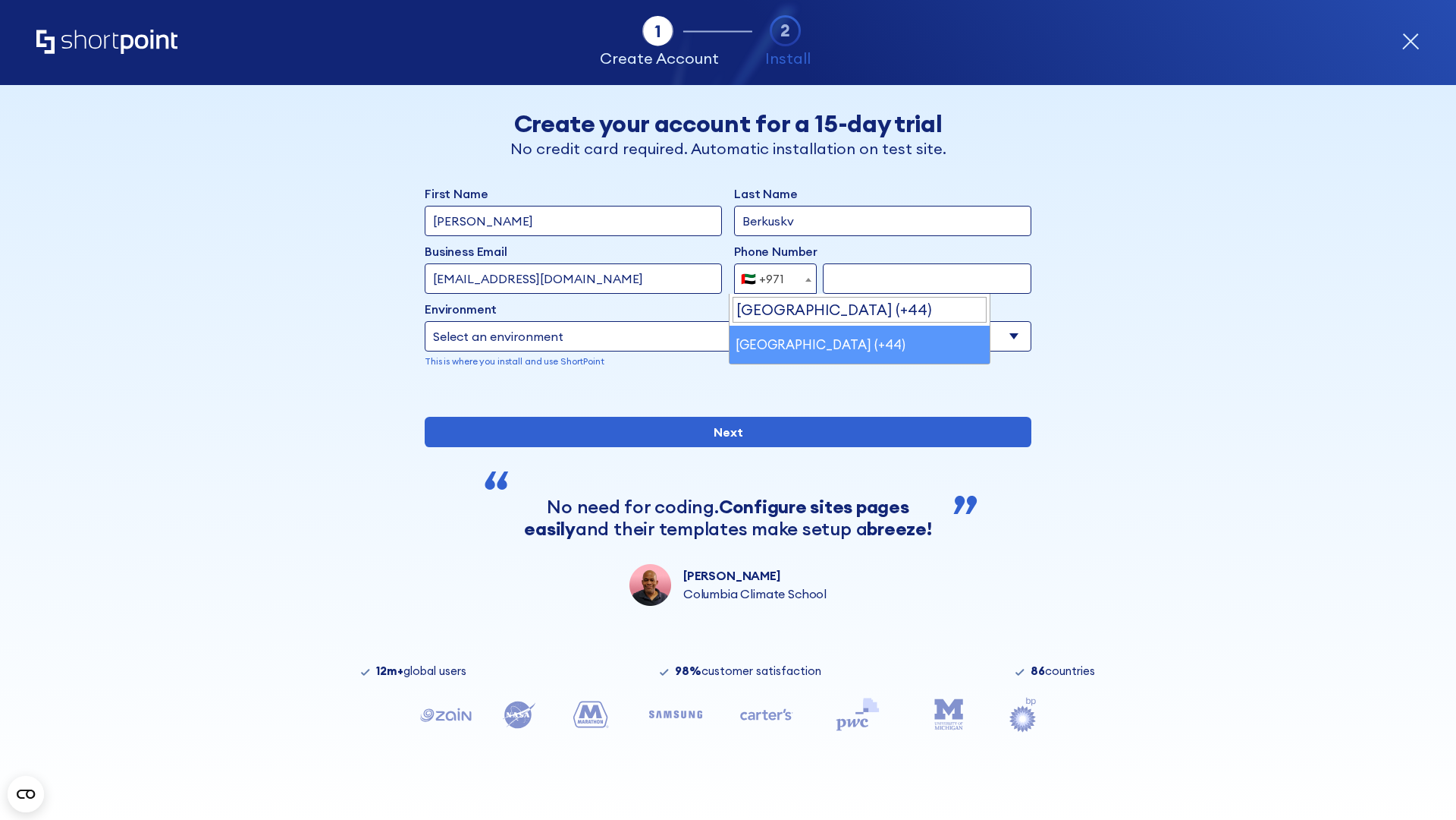
select select "+44"
type input "7912345678"
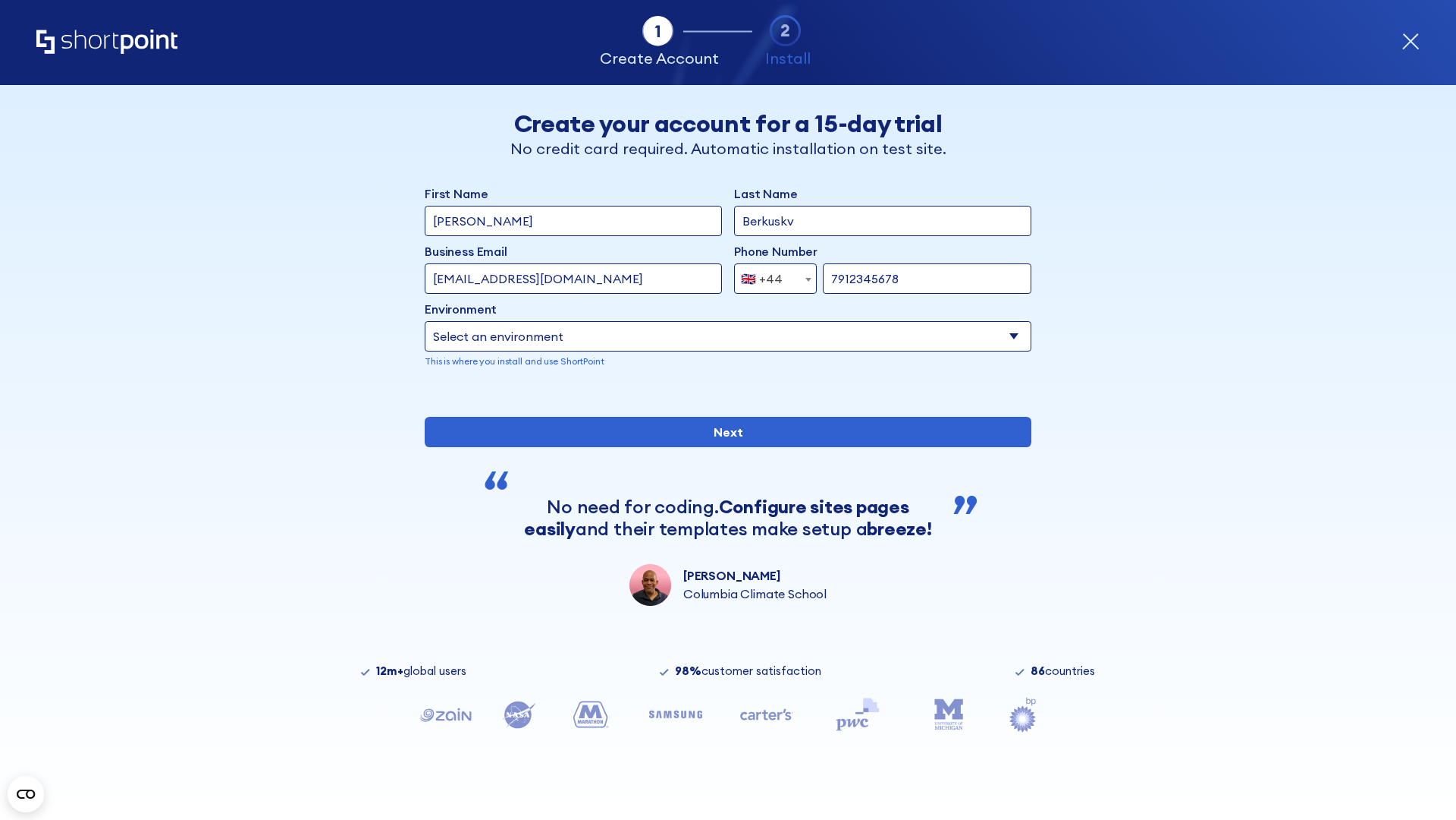
select select "Microsoft 365"
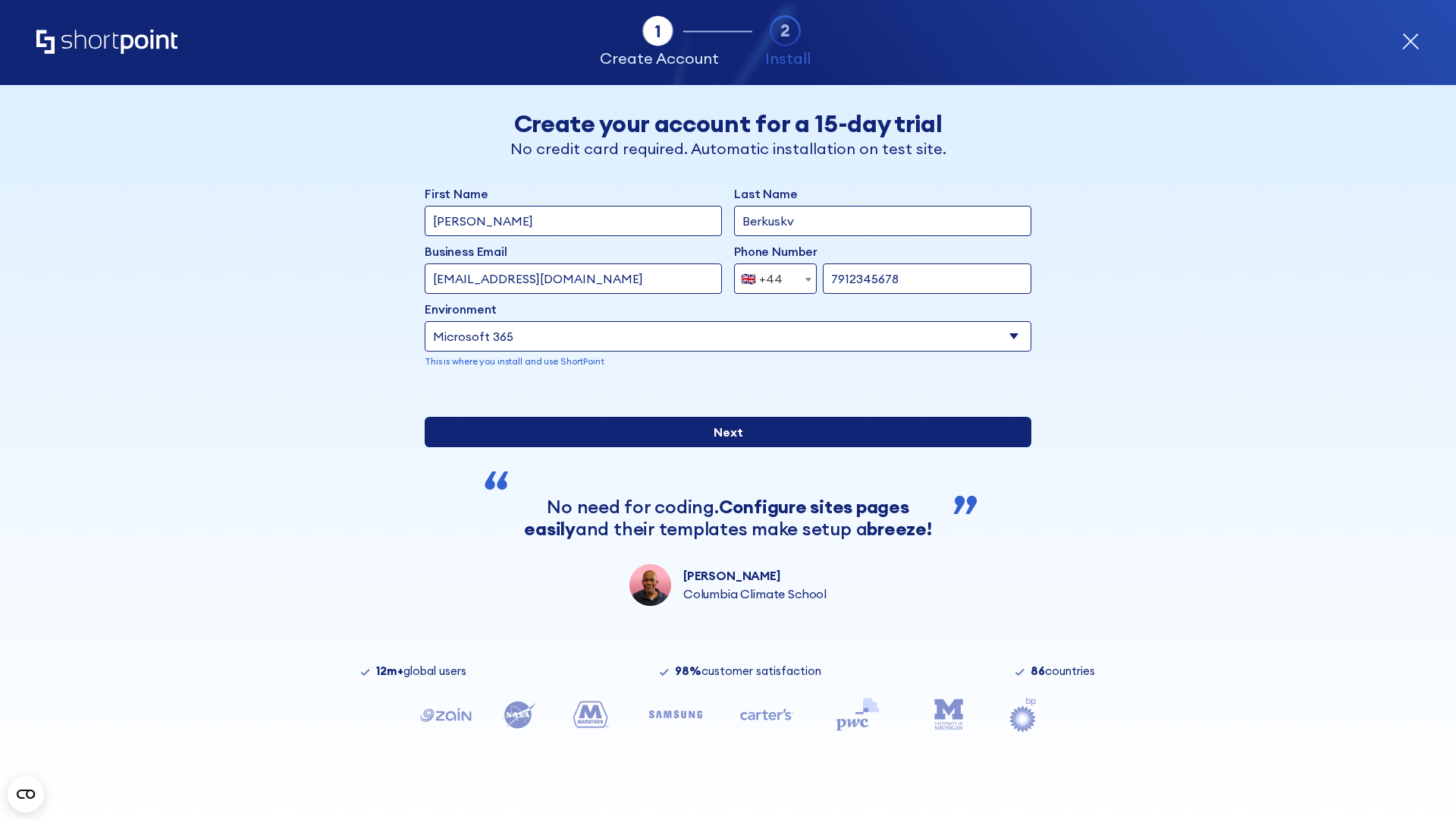
type input "7912345678"
click at [722, 447] on input "Next" at bounding box center [728, 432] width 607 height 30
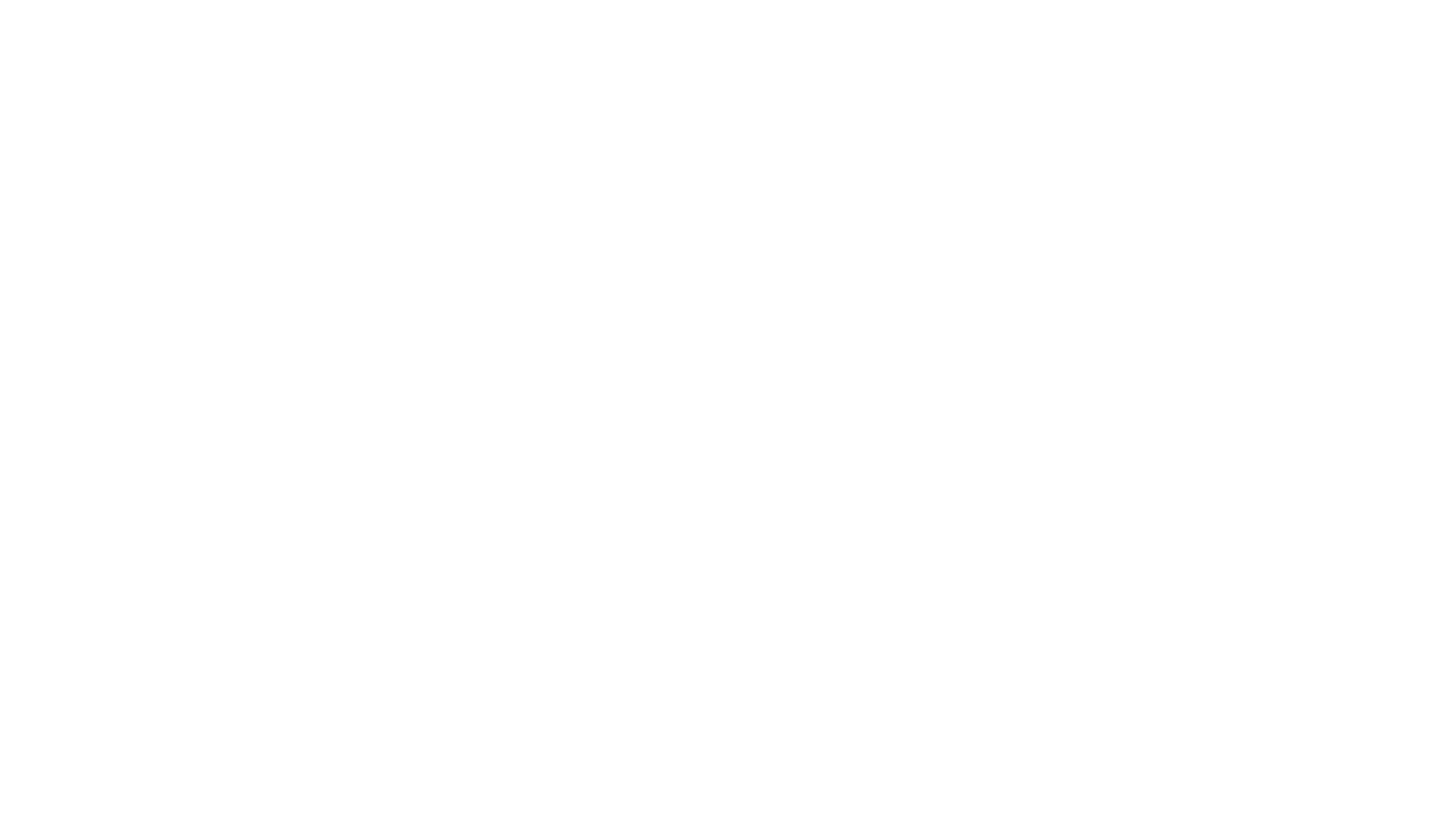
select select "+44"
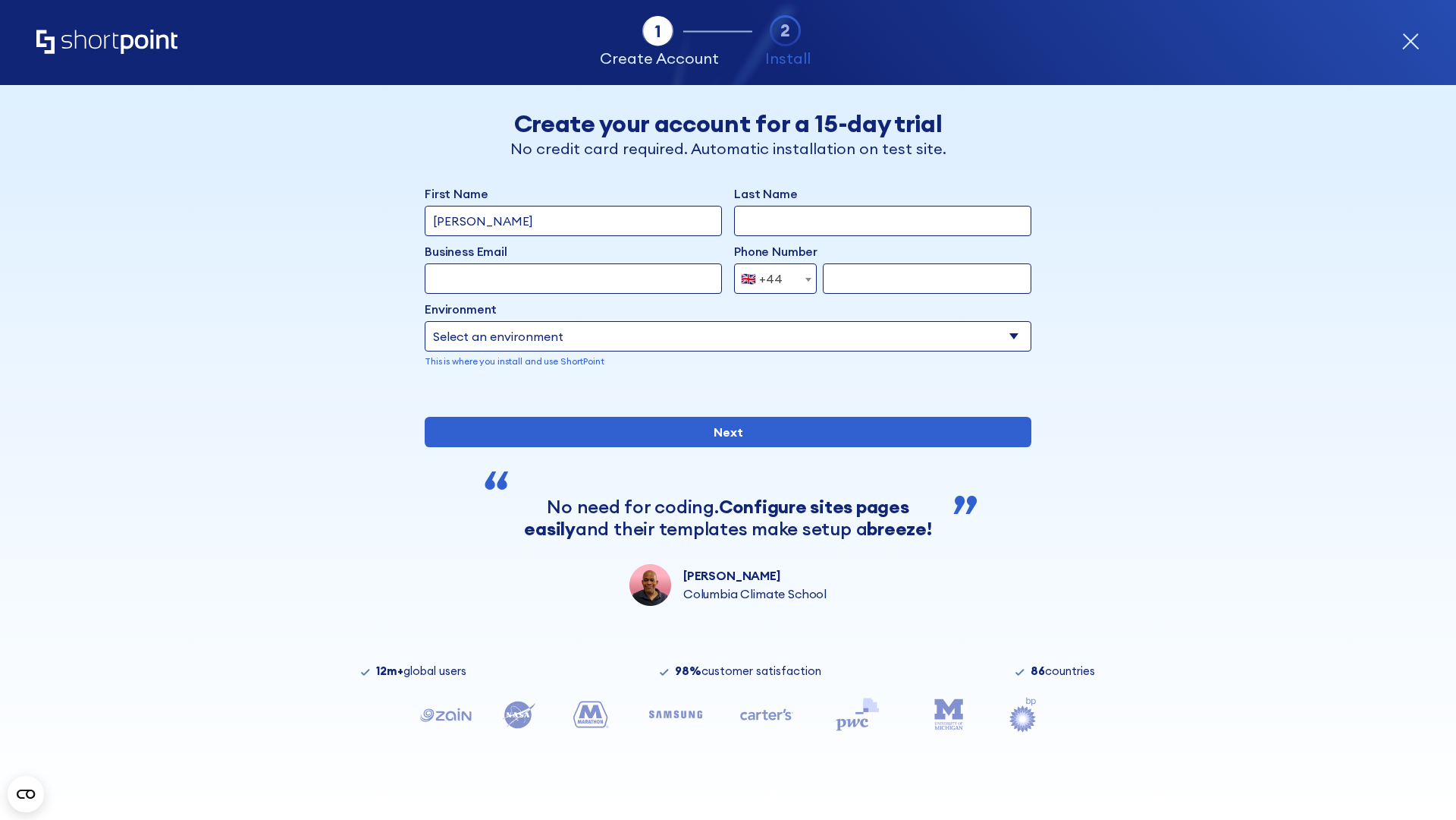
type input "[PERSON_NAME]"
type input "Berkuskv"
type input "[EMAIL_ADDRESS][DOMAIN_NAME]"
click at [770, 275] on div "🇬🇧 +44" at bounding box center [761, 279] width 42 height 30
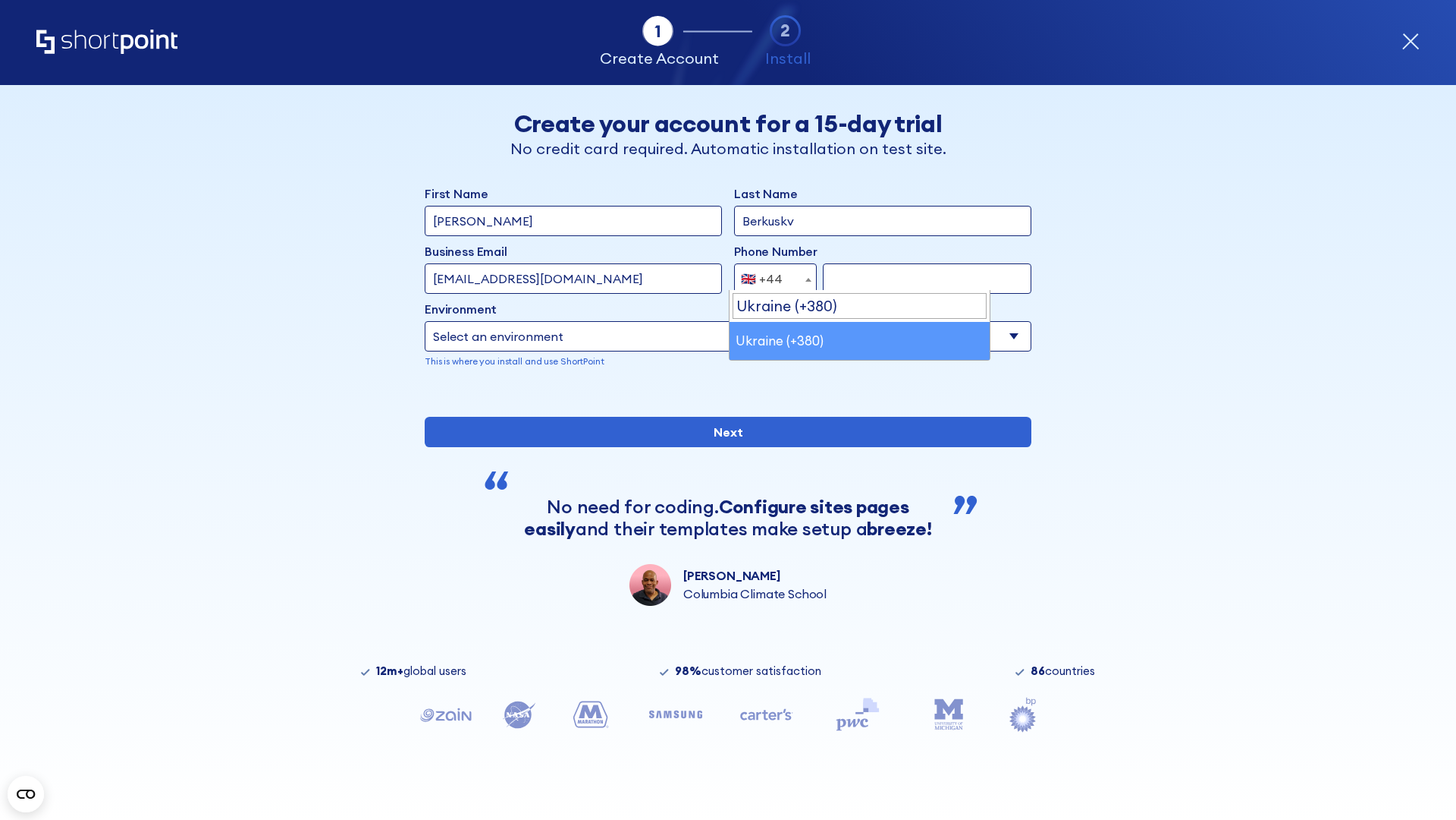
select select "+380"
type input "663451789"
select select "Microsoft 365"
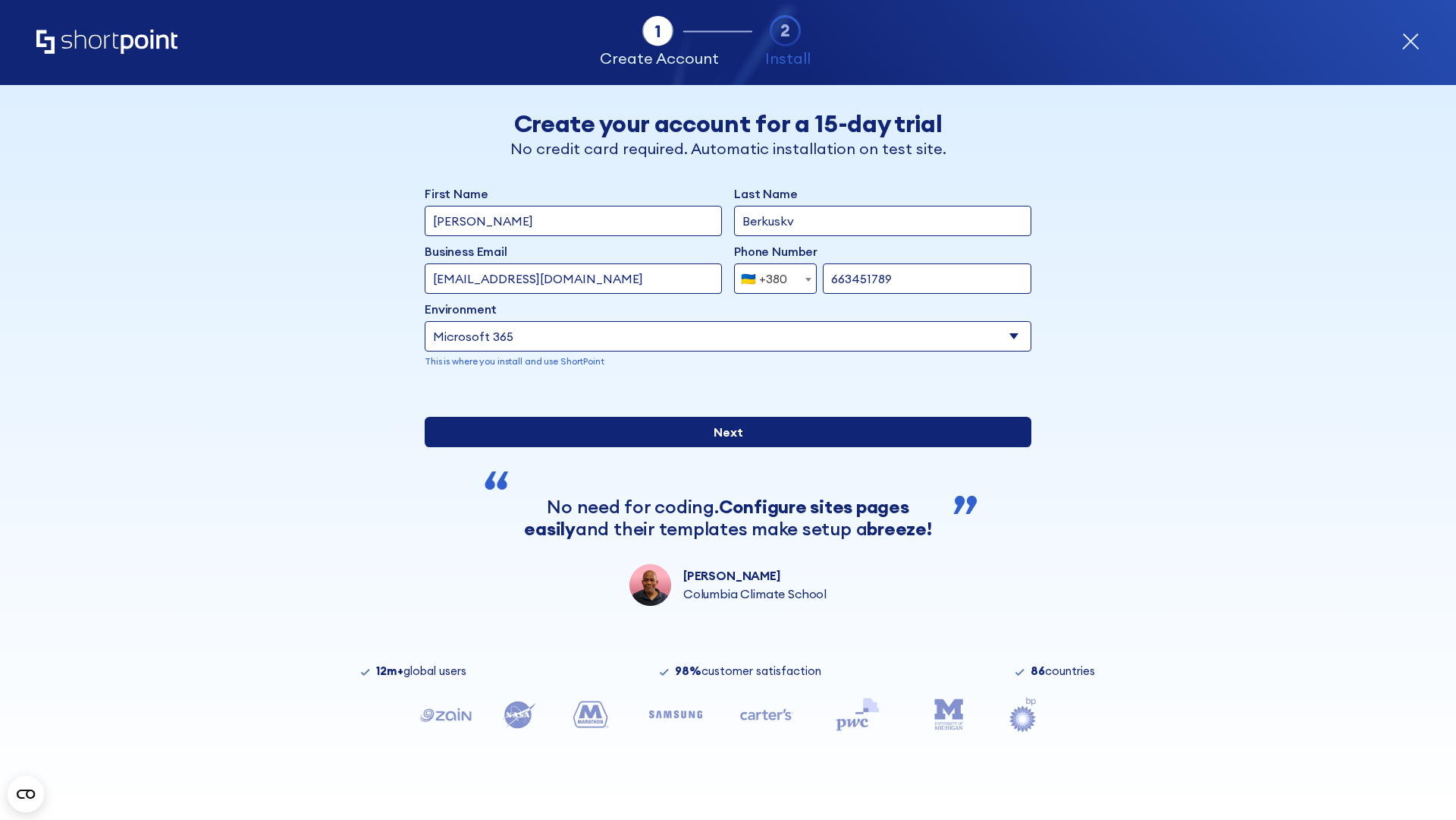
type input "663451789"
click at [722, 447] on input "Next" at bounding box center [728, 432] width 607 height 30
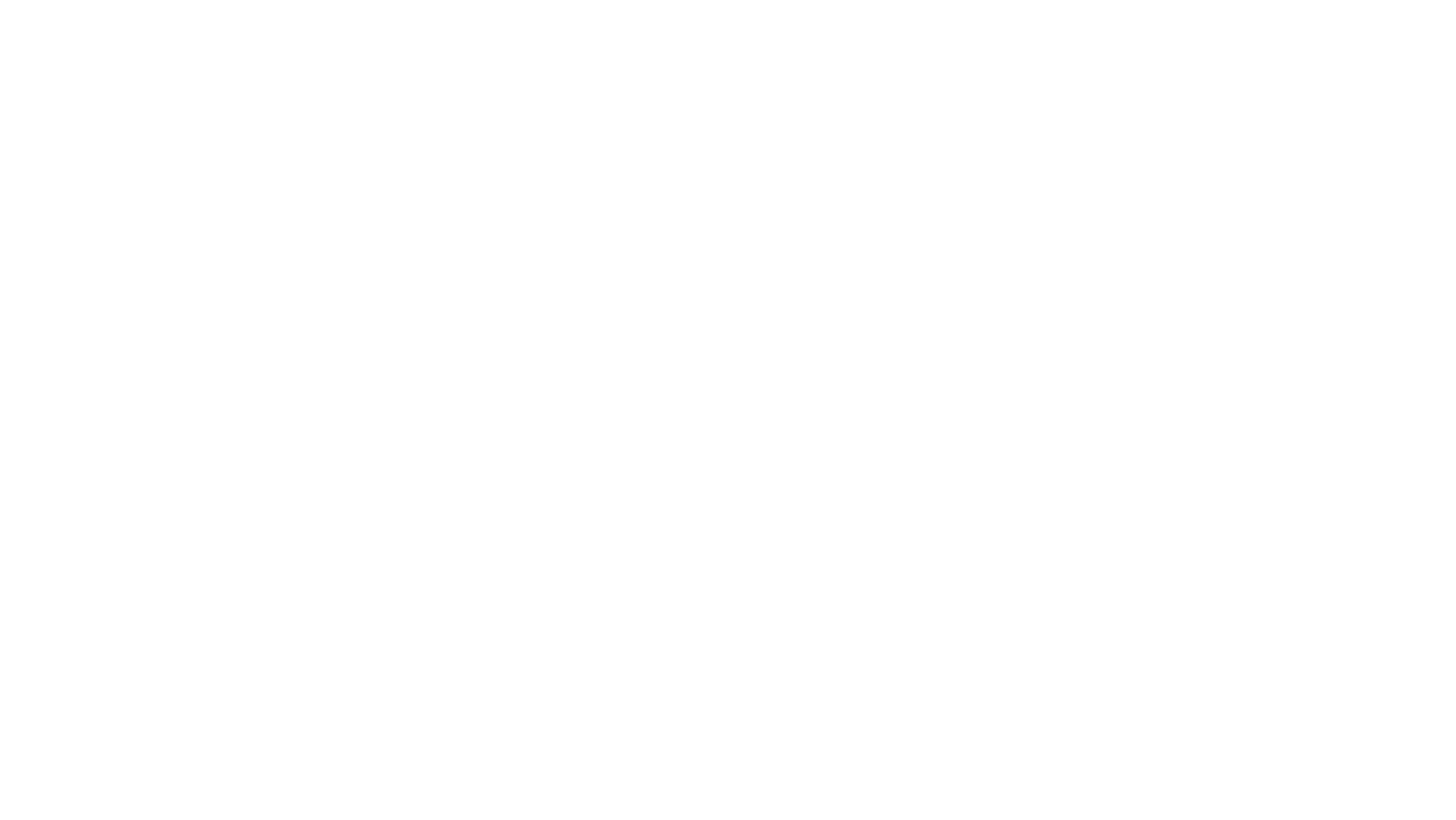
select select "+380"
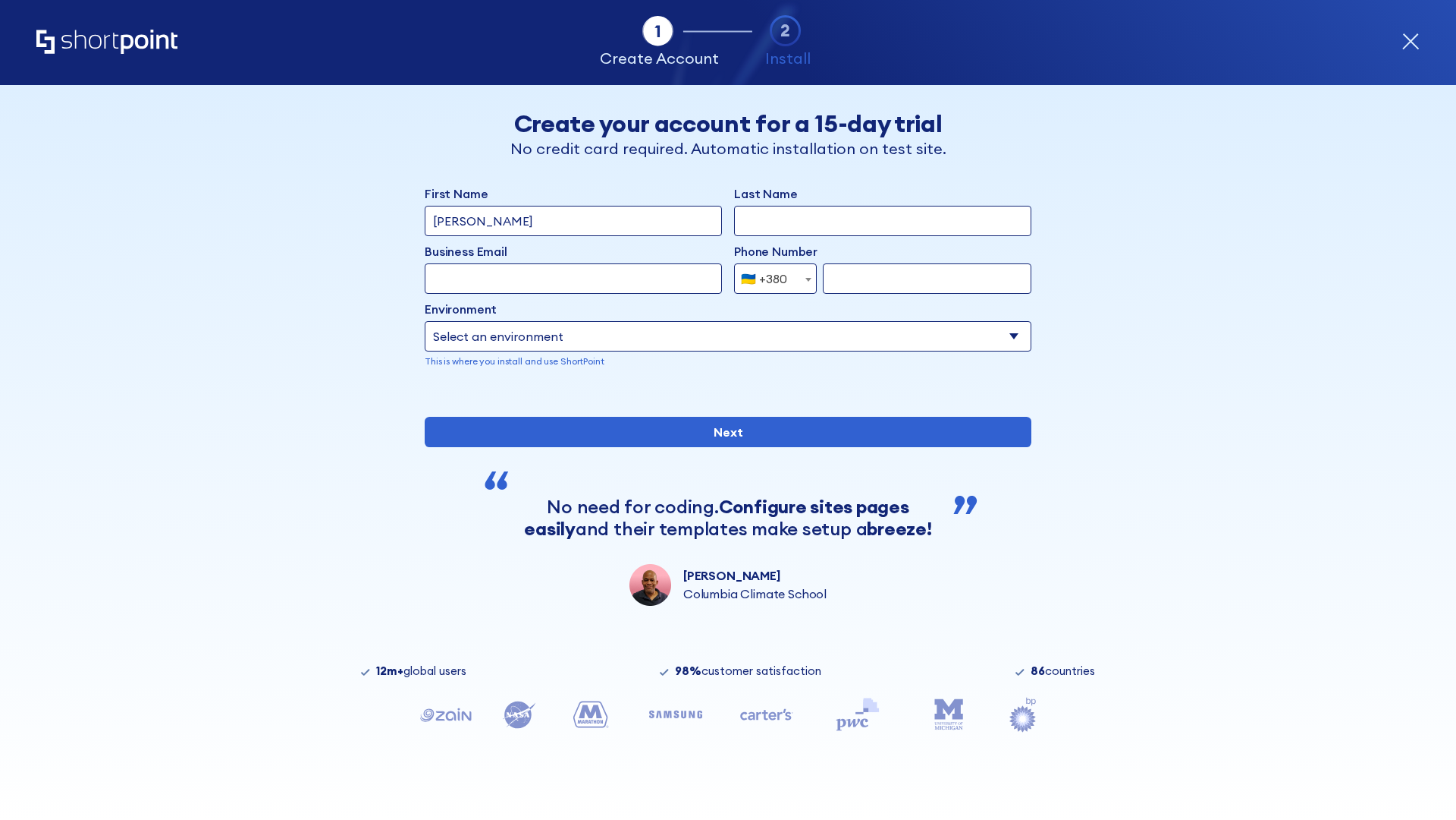
type input "[PERSON_NAME]"
type input "Berkuskv"
type input "[EMAIL_ADDRESS][DOMAIN_NAME]"
click at [770, 275] on div "🇺🇦 +380" at bounding box center [764, 279] width 46 height 30
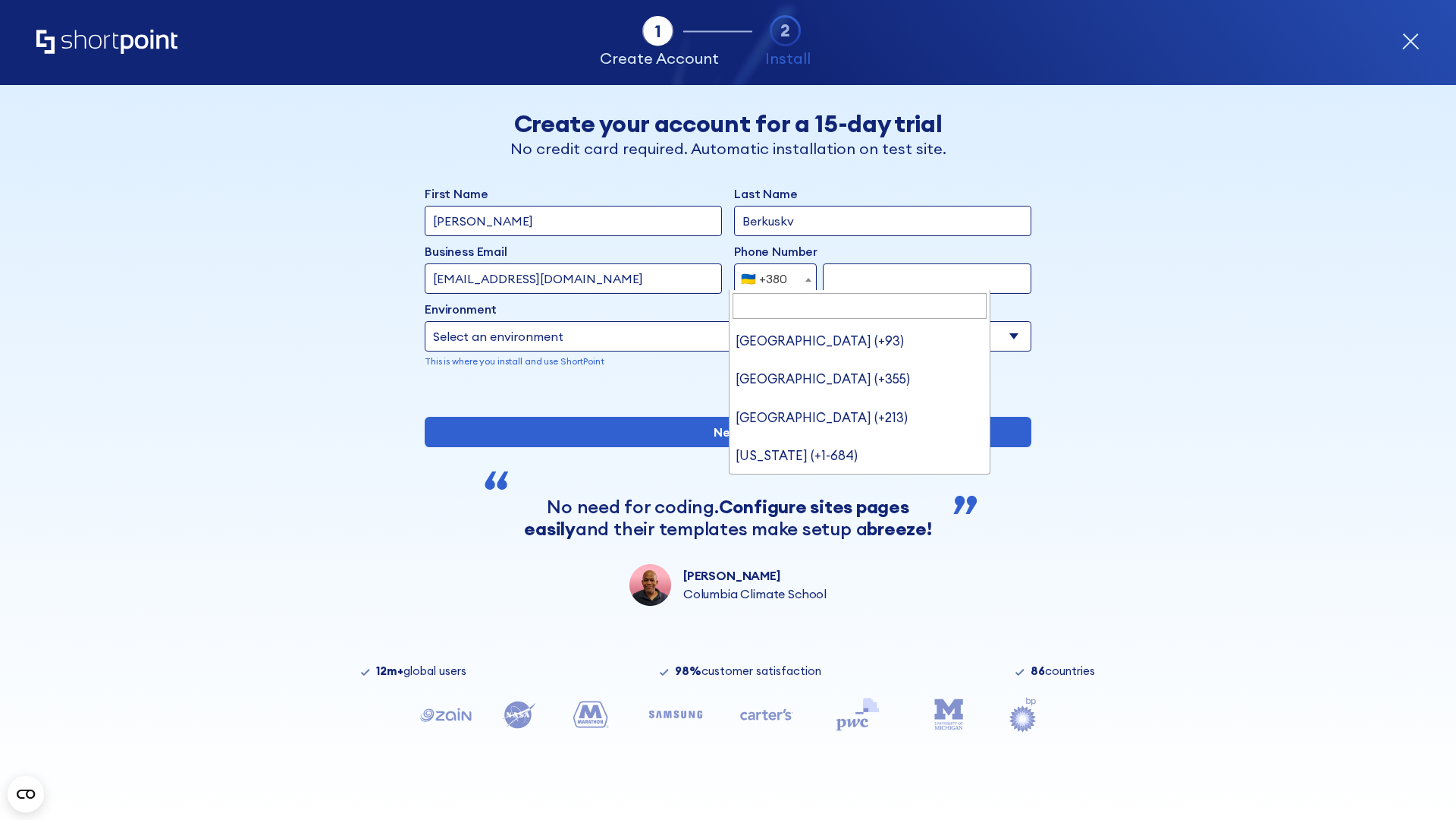
scroll to position [4, 0]
type input "United States (+1)"
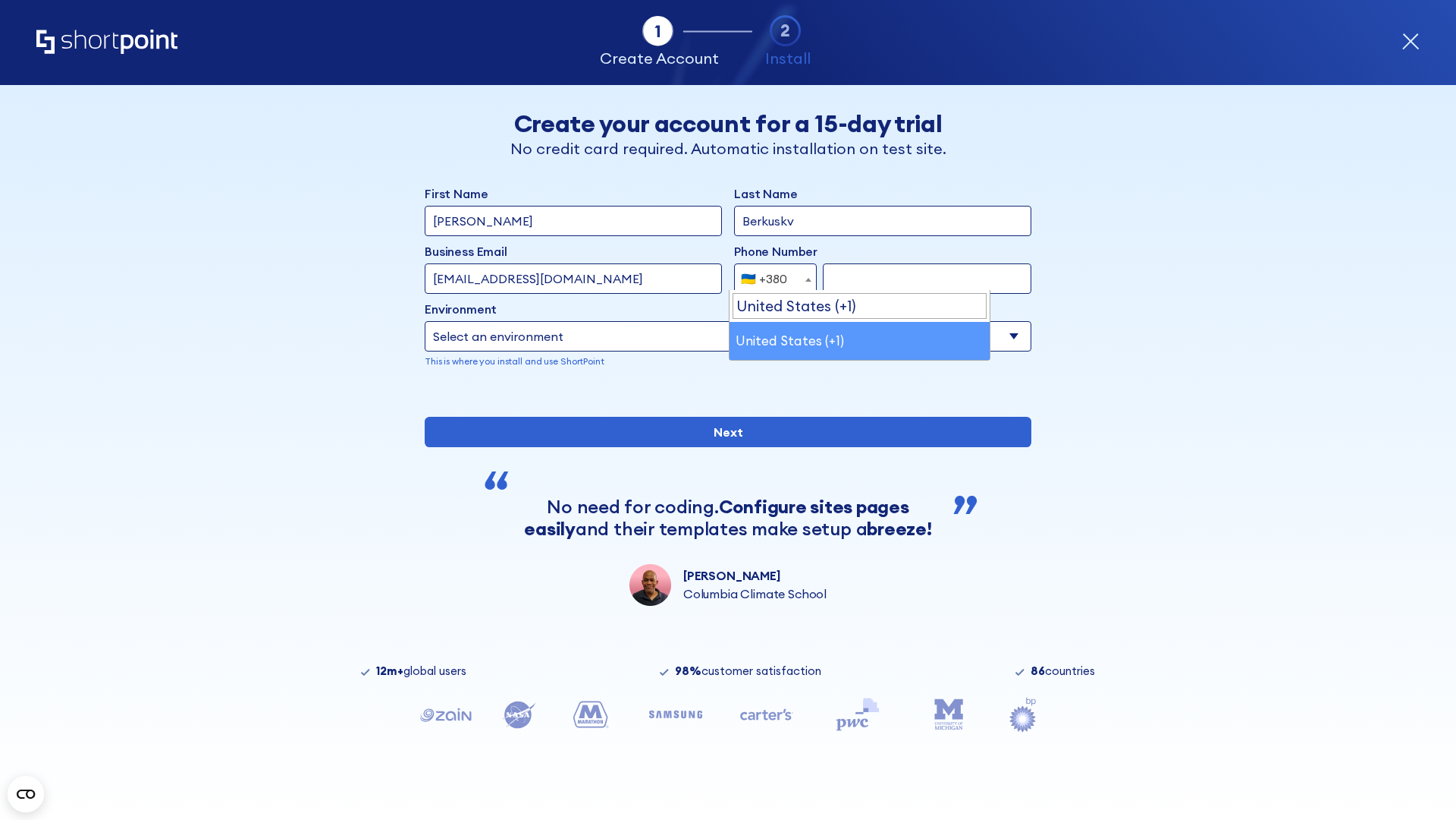
select select "+1"
type input "2025550123"
select select "Microsoft 365"
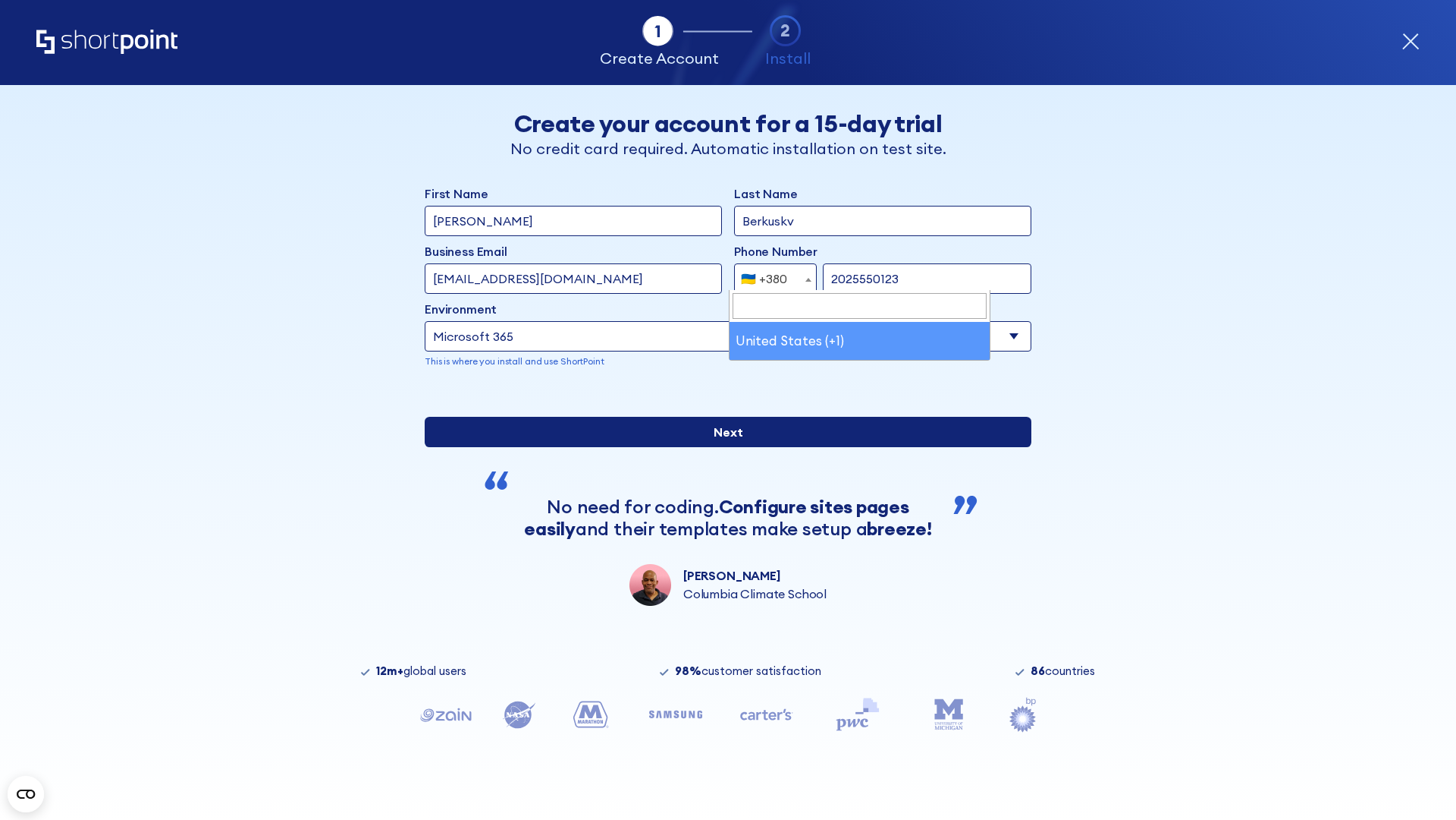
type input "2025550123"
click at [722, 447] on input "Next" at bounding box center [728, 432] width 607 height 30
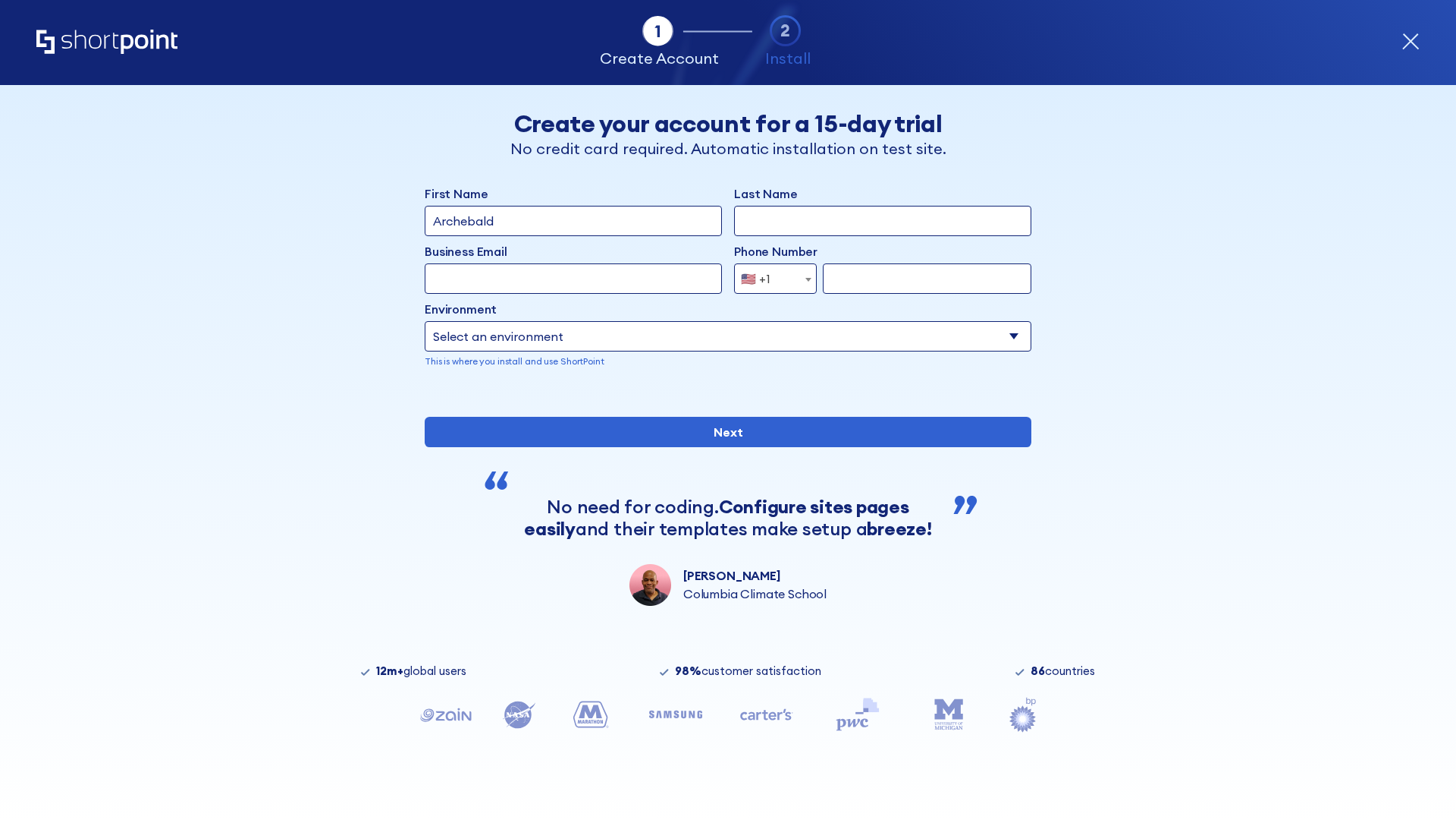
type input "Archebald"
type input "Berkuskv"
type input "[EMAIL_ADDRESS][DOMAIN_NAME]"
type input "2125556789"
select select "SharePoint 2019 (On-Premise)"
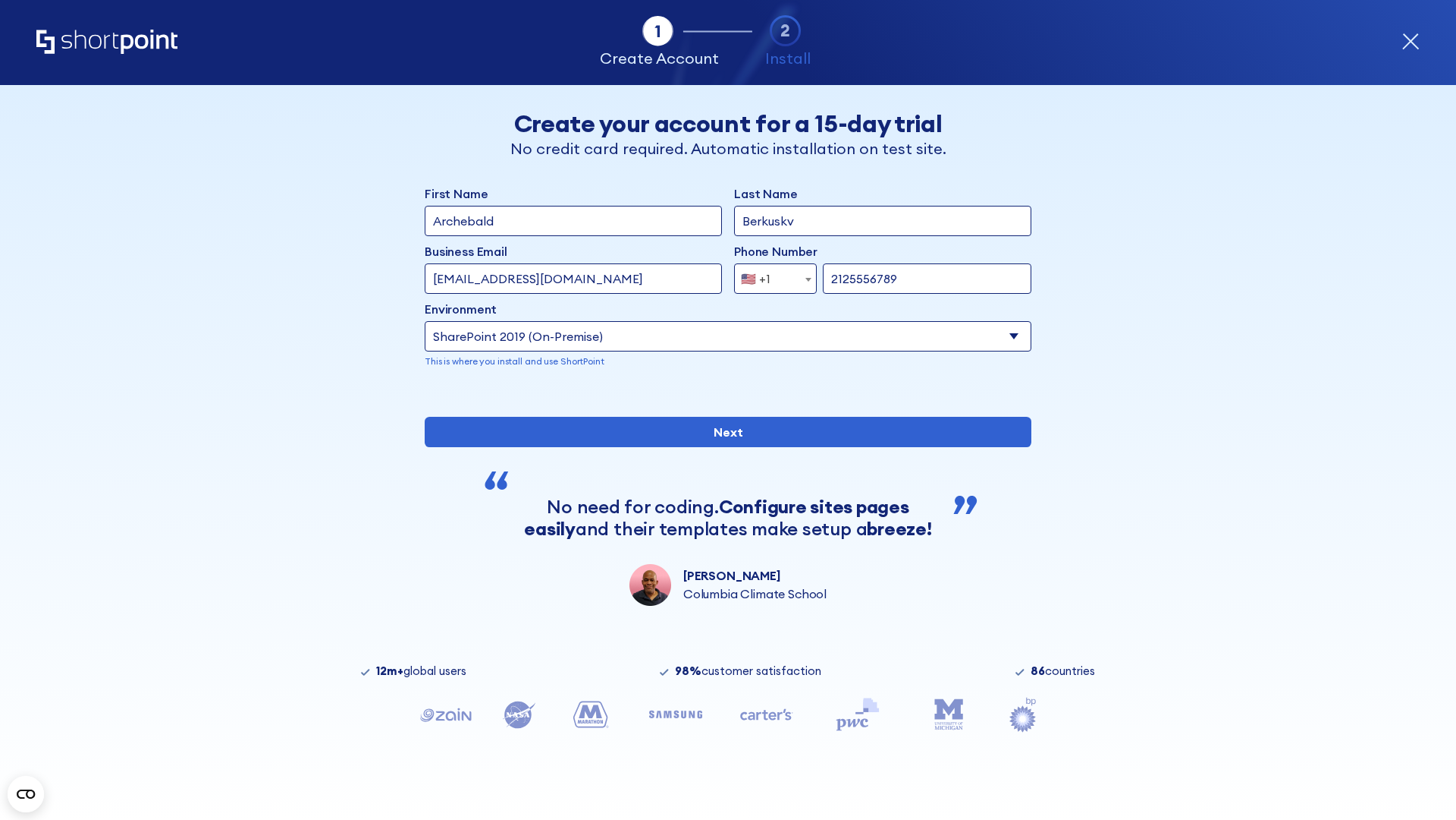
type input "2125556789"
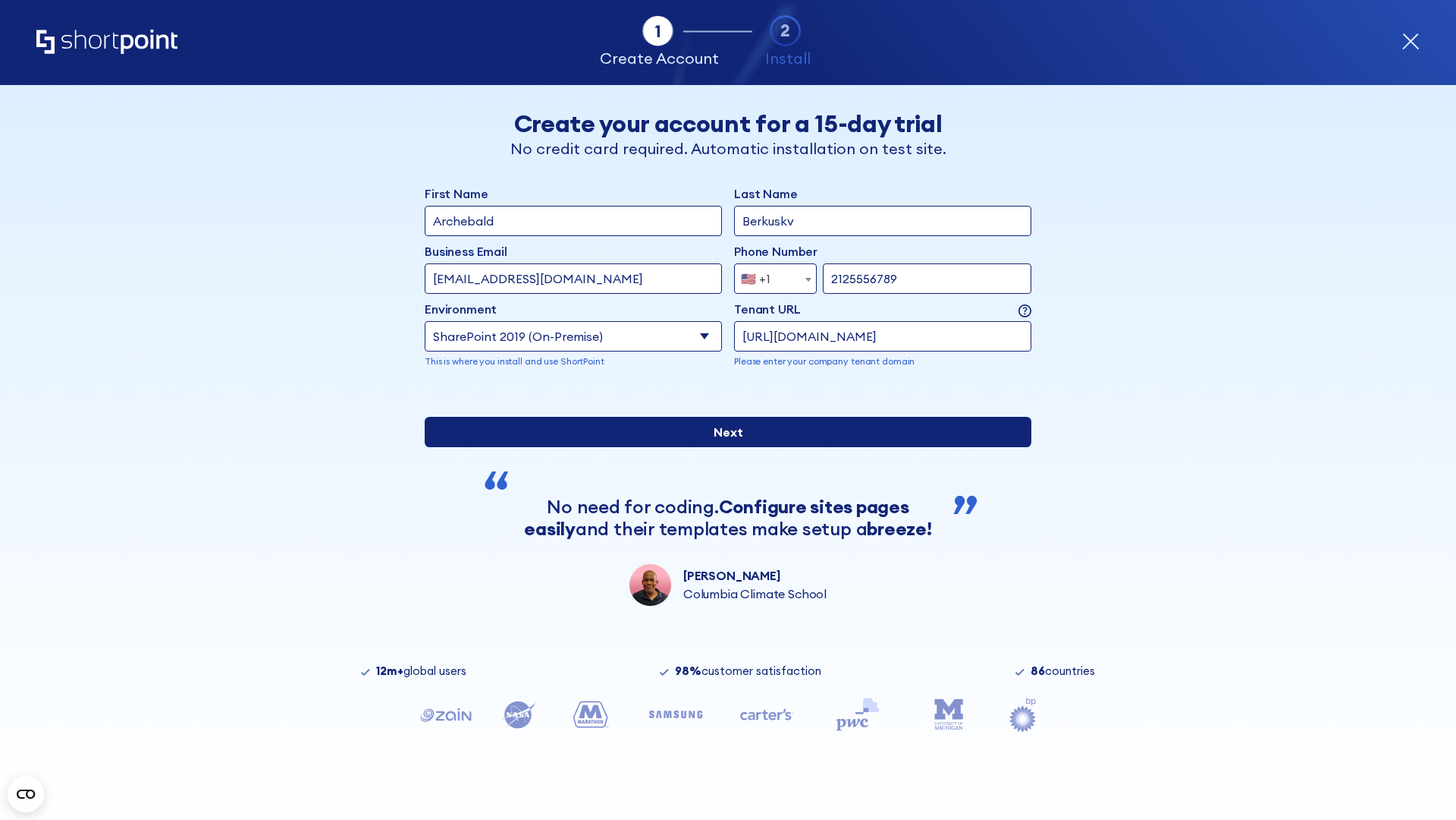
type input "[URL][DOMAIN_NAME]"
click at [722, 447] on input "Next" at bounding box center [728, 432] width 607 height 30
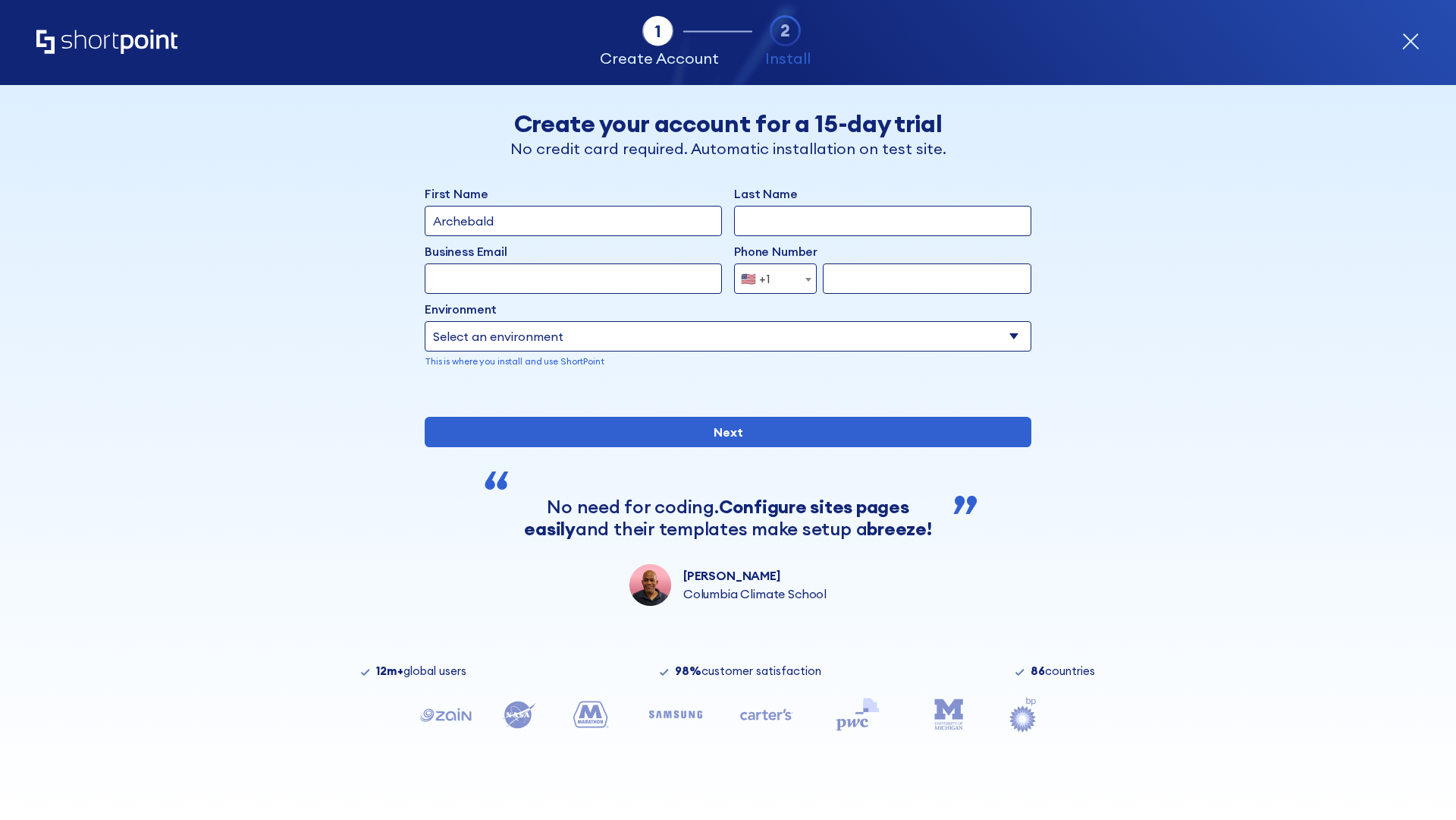
type input "Archebald"
type input "Berkuskv"
type input "[EMAIL_ADDRESS][DOMAIN_NAME]"
type input "2125556789"
select select "SharePoint 2019 (On-Premise)"
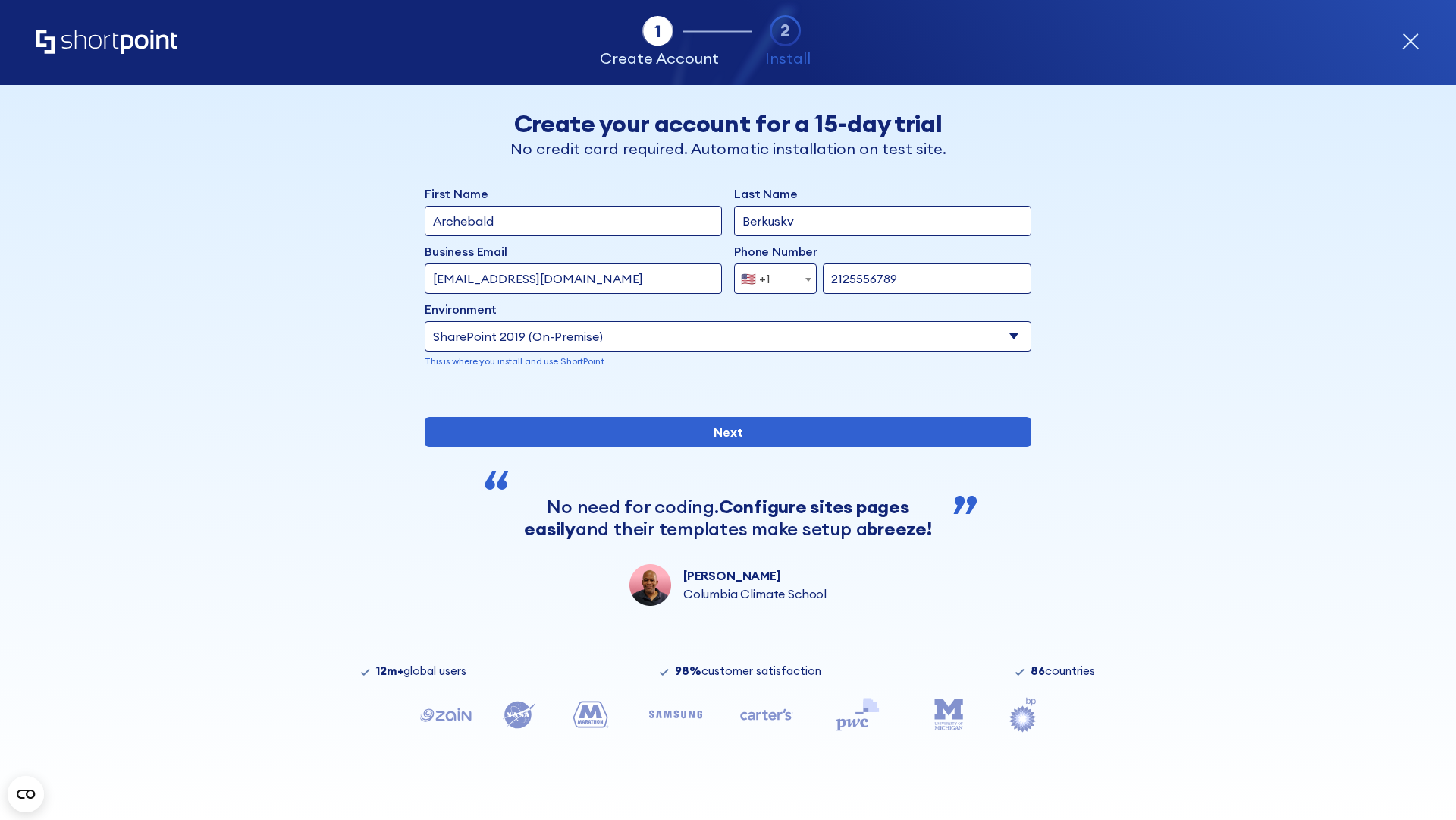
type input "2125556789"
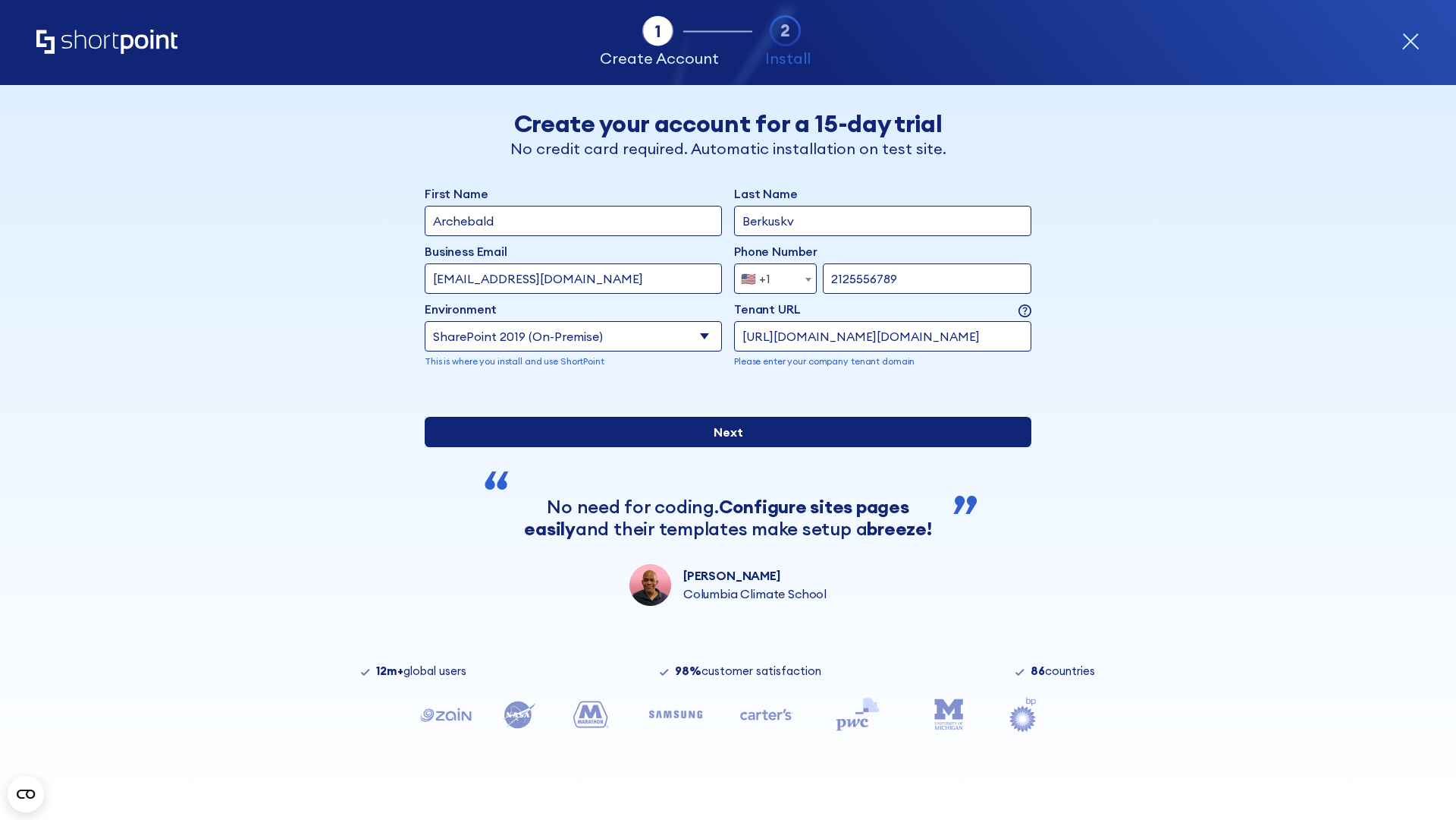
type input "[URL][DOMAIN_NAME][DOMAIN_NAME]"
click at [722, 447] on input "Next" at bounding box center [728, 432] width 607 height 30
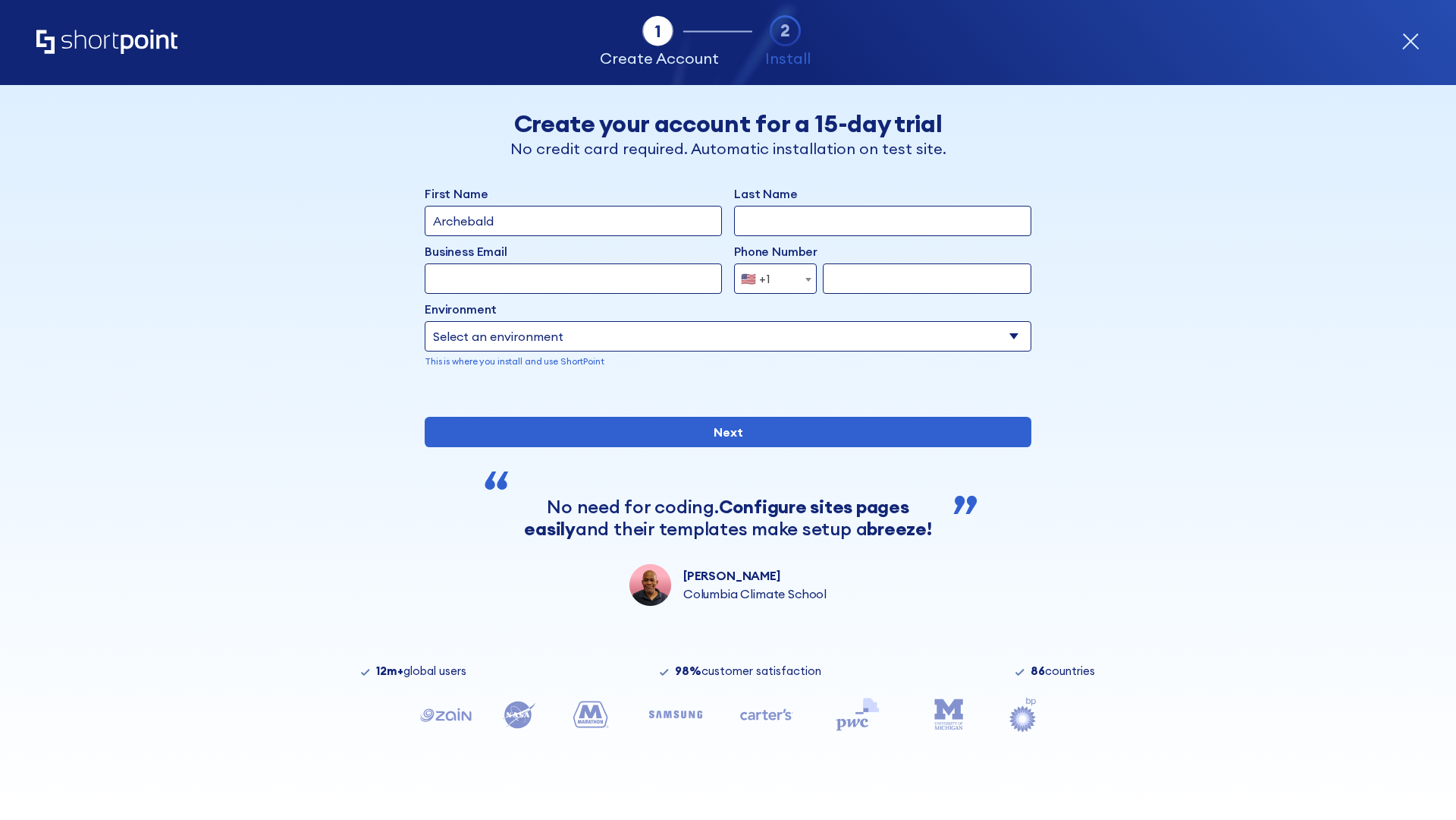
type input "Archebald"
type input "Berkuskv"
type input "[EMAIL_ADDRESS][DOMAIN_NAME]"
type input "2125556789"
select select "SharePoint 2019 (On-Premise)"
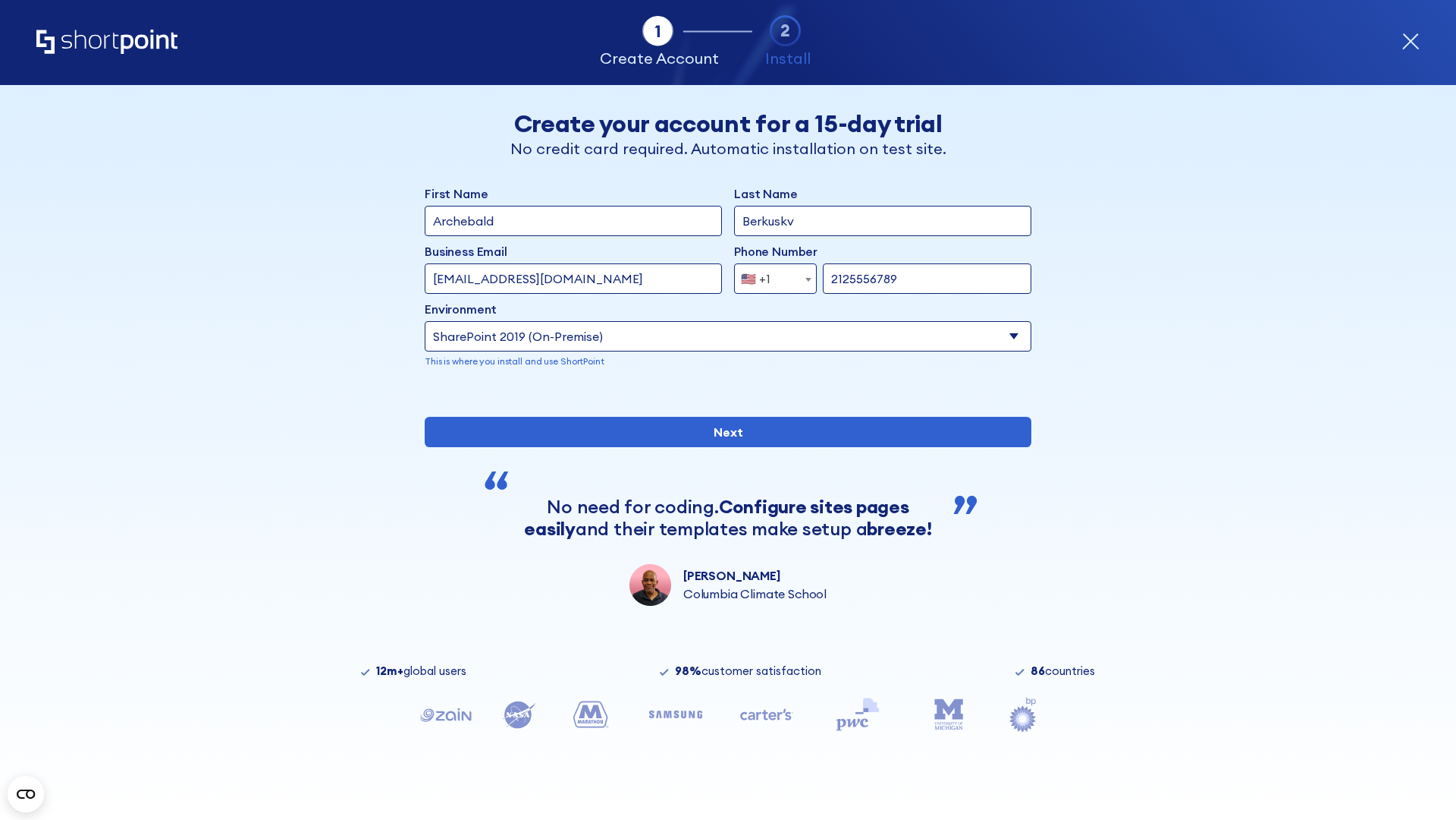
type input "2125556789"
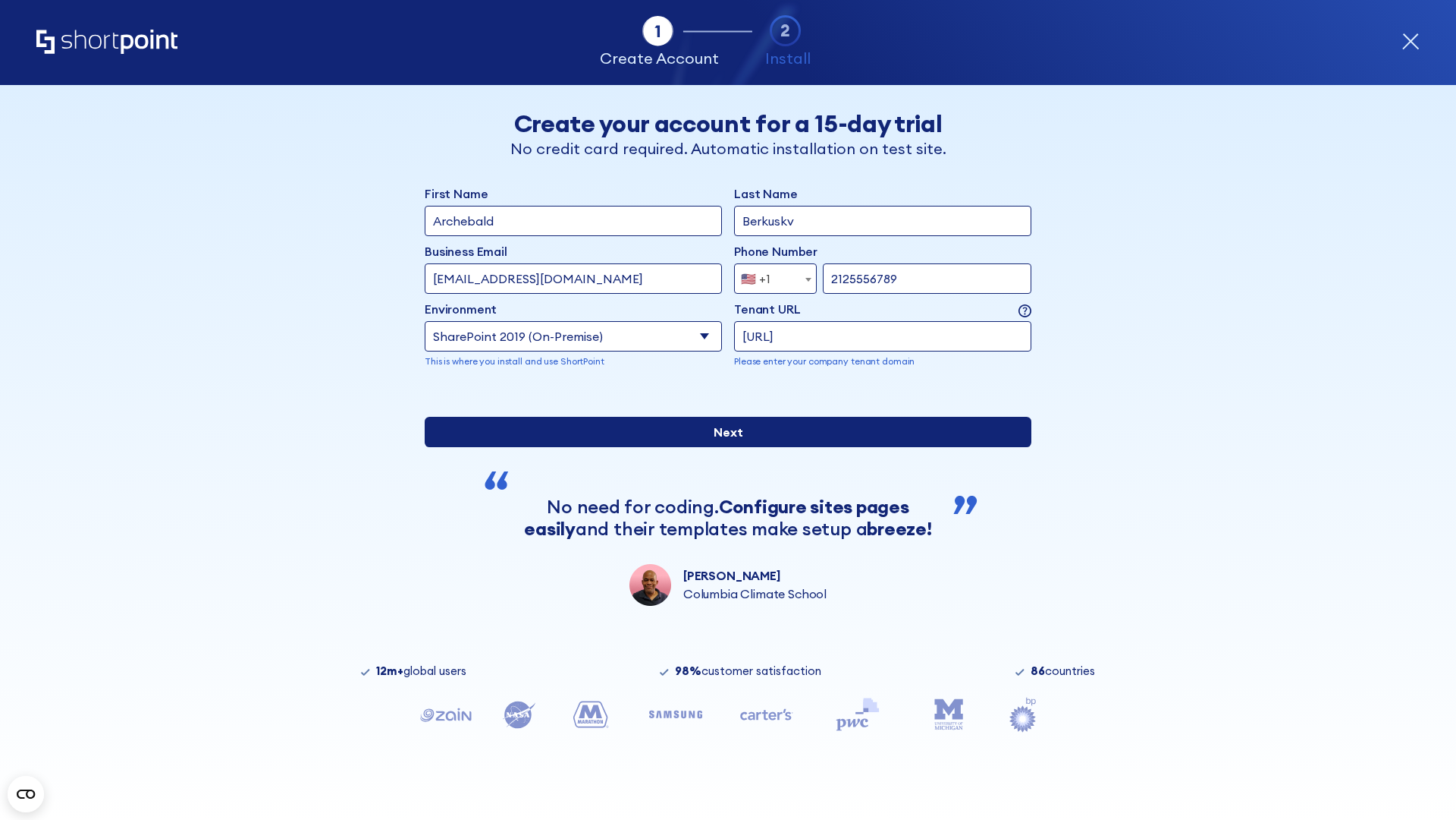
type input "ftp://site.sharepoint.dem"
click at [722, 447] on input "Next" at bounding box center [728, 432] width 607 height 30
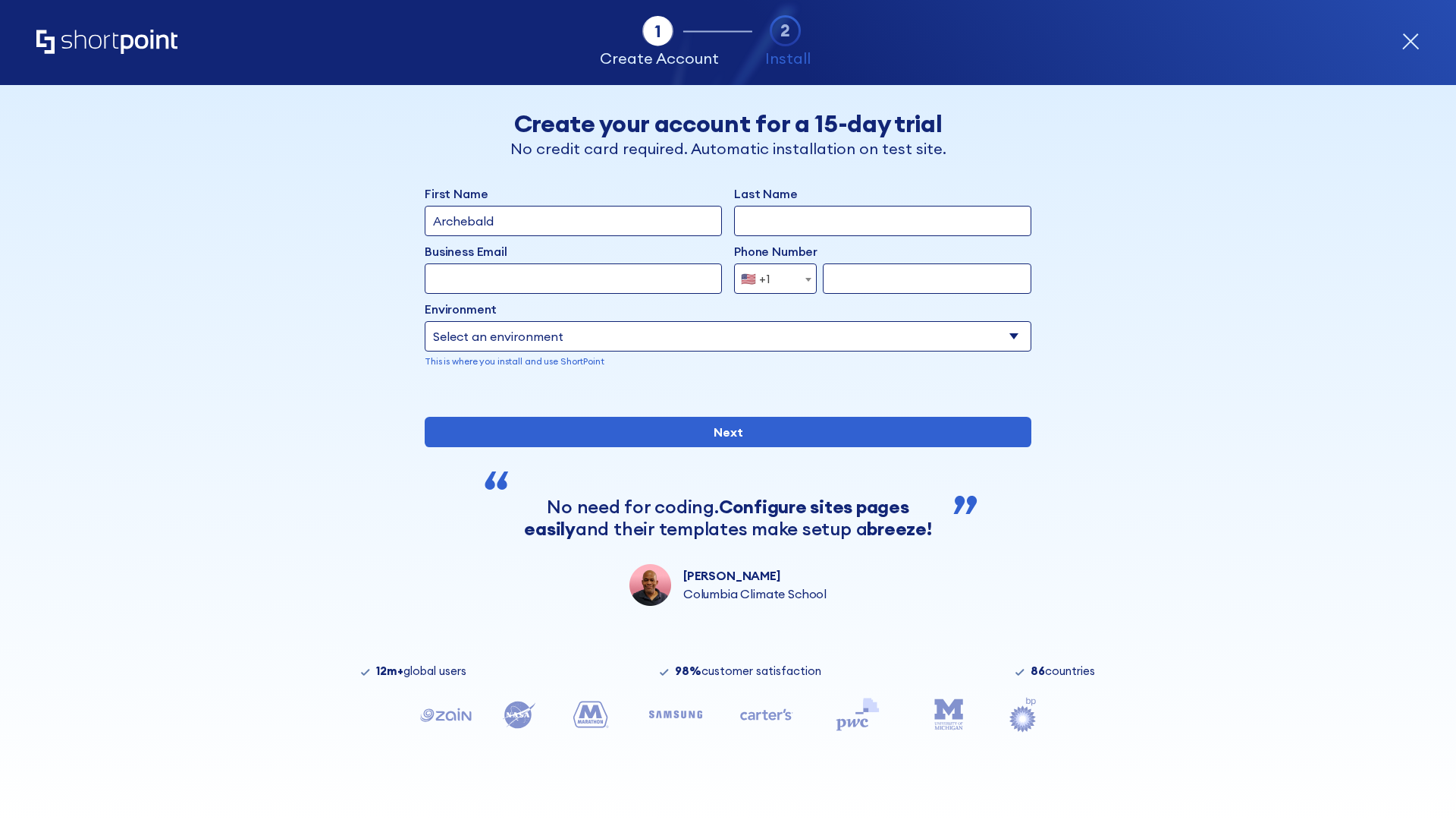
type input "Archebald"
type input "Berkuskv"
type input "[EMAIL_ADDRESS][DOMAIN_NAME]"
type input "2125556789"
select select "SharePoint 2019 (On-Premise)"
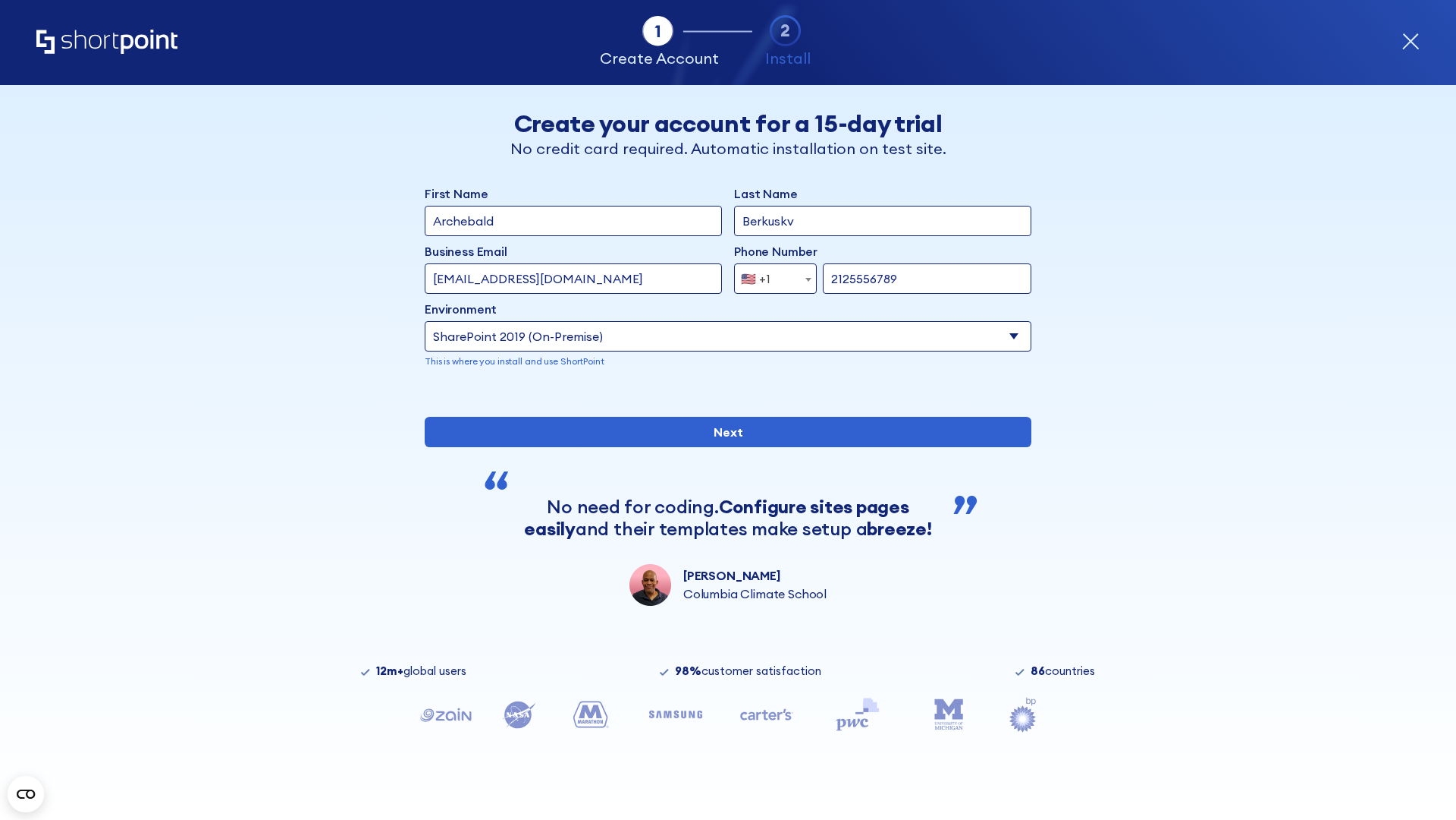
type input "2125556789"
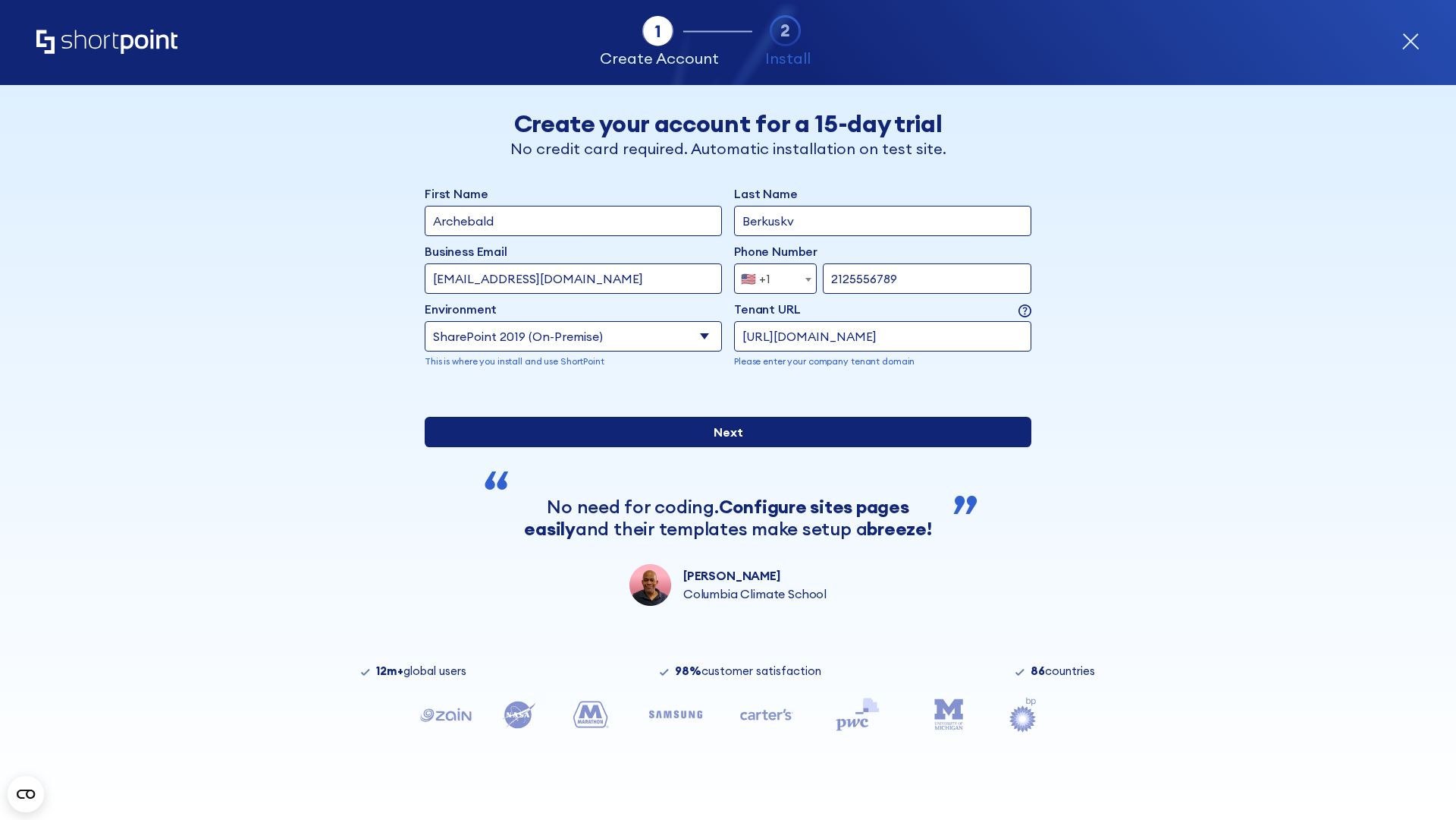
type input "https://sharepoint.com.evil.com"
click at [722, 447] on input "Next" at bounding box center [728, 432] width 607 height 30
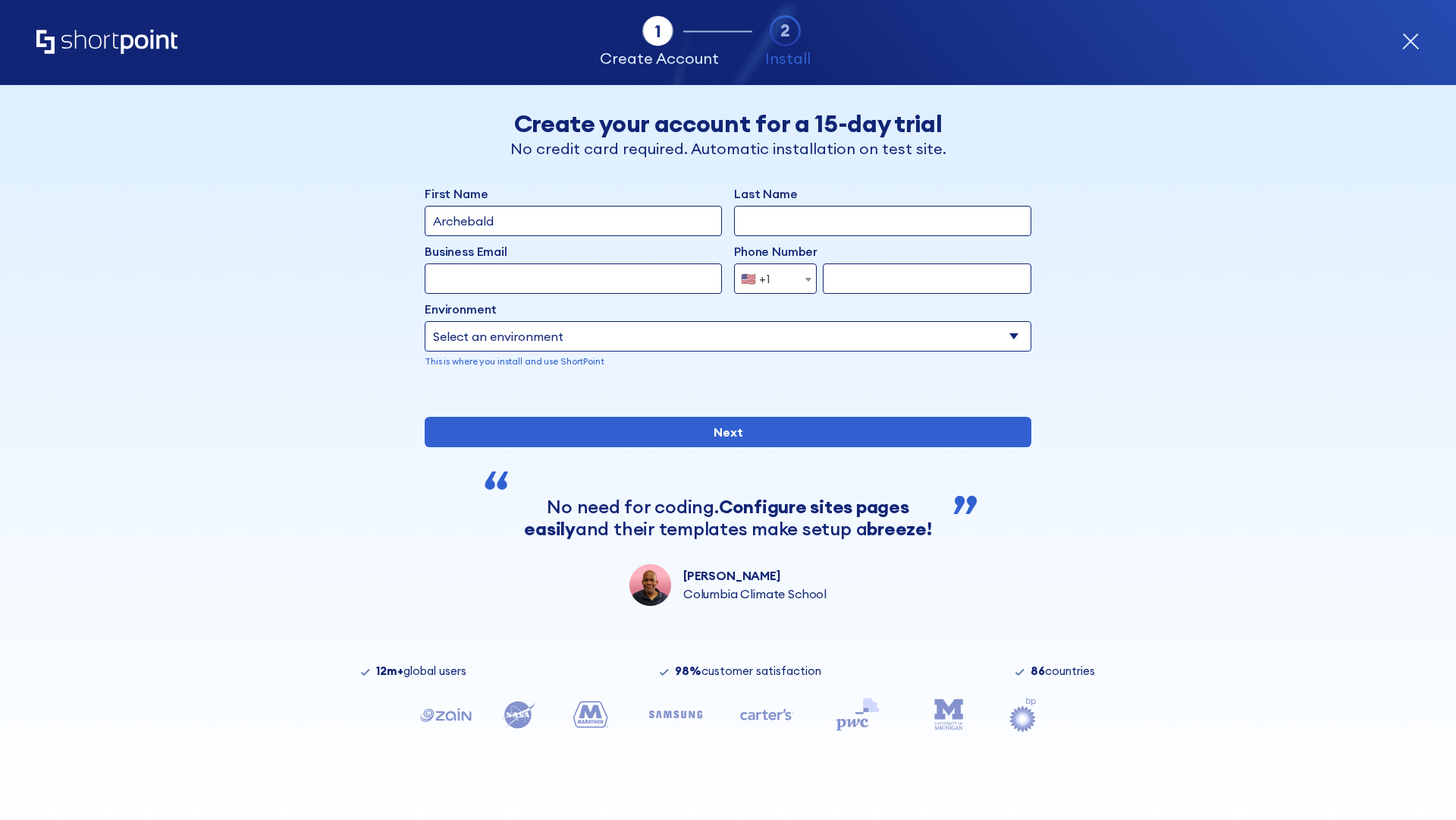
type input "Archebald"
type input "Berkuskv"
type input "[EMAIL_ADDRESS][DOMAIN_NAME]"
type input "2125556789"
select select "SharePoint 2019 (On-Premise)"
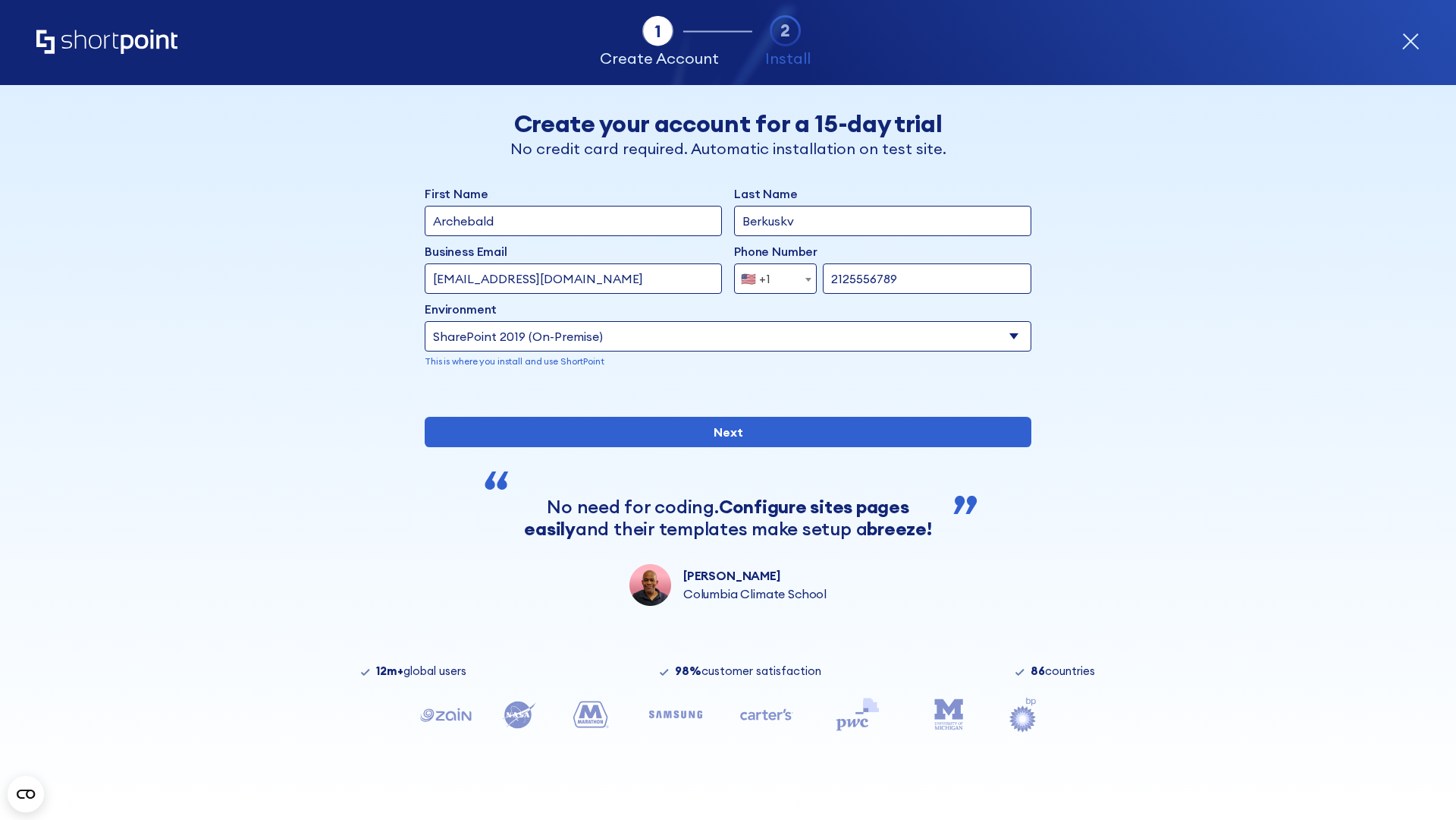
type input "2125556789"
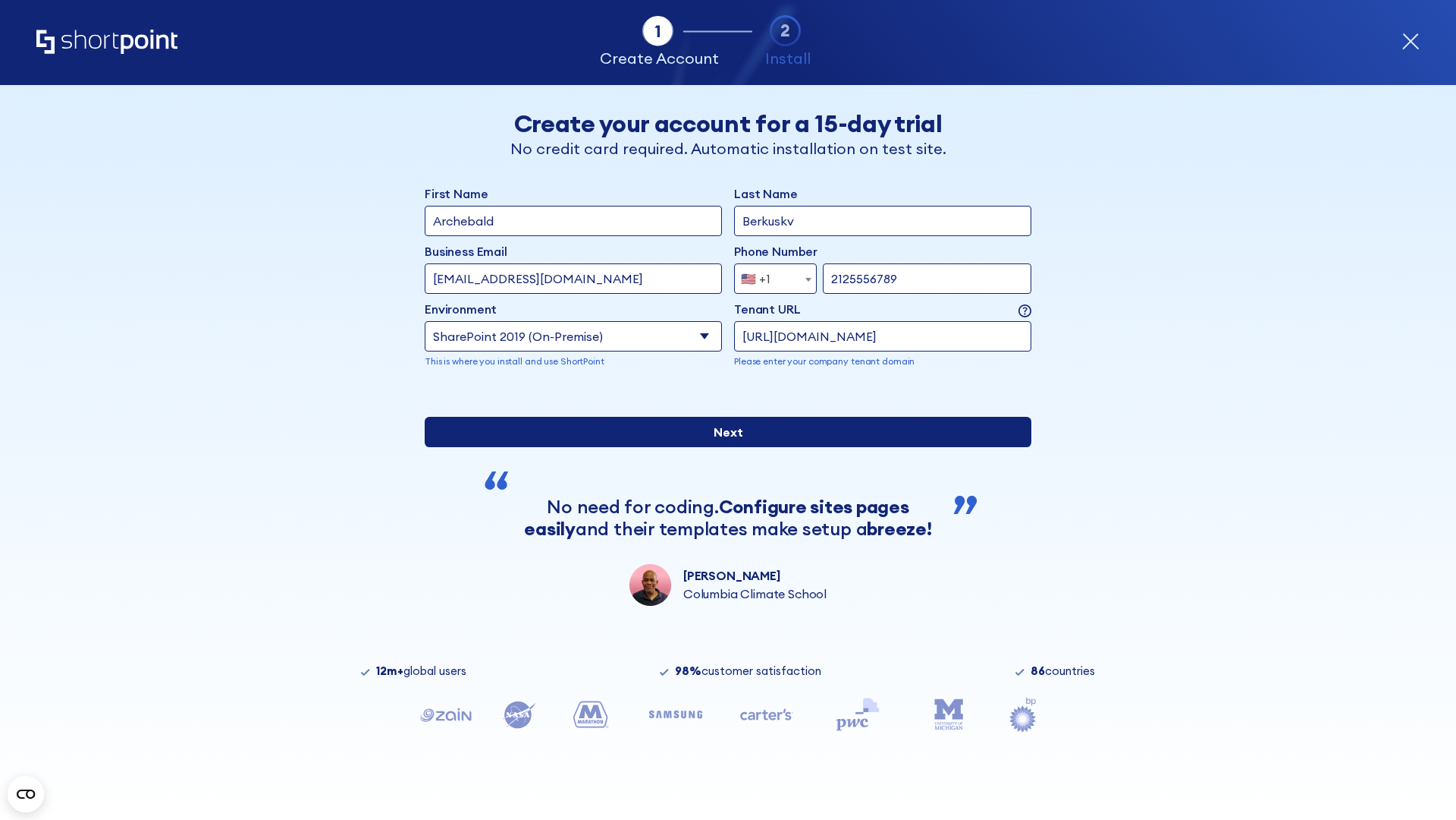
type input "https://yzrtre3nv.sharepoint.com"
click at [722, 447] on input "Next" at bounding box center [728, 432] width 607 height 30
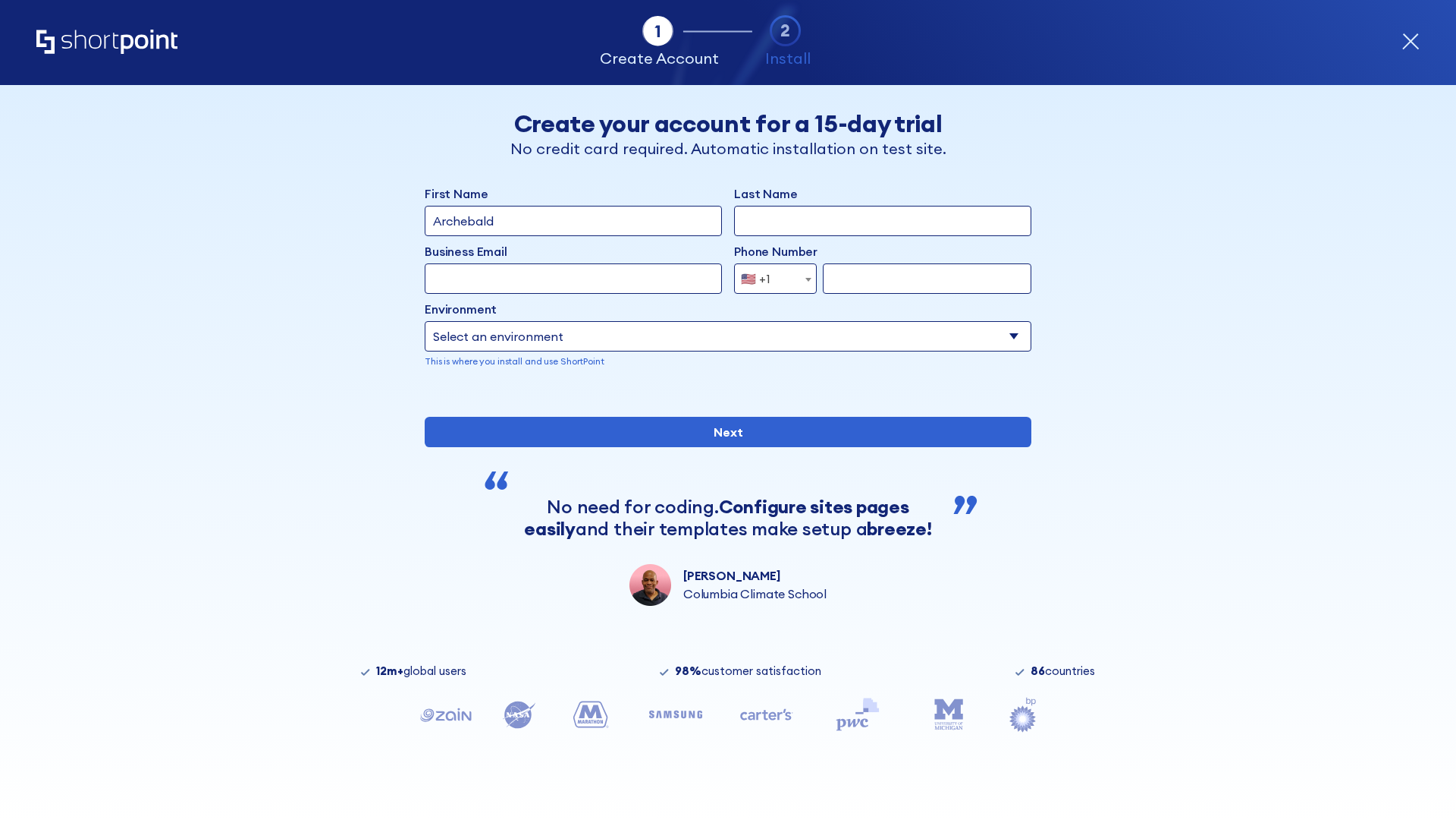
type input "Archebald"
type input "Berkuskv"
type input "[EMAIL_ADDRESS][DOMAIN_NAME]"
type input "2125556789"
select select "SharePoint 2019 (On-Premise)"
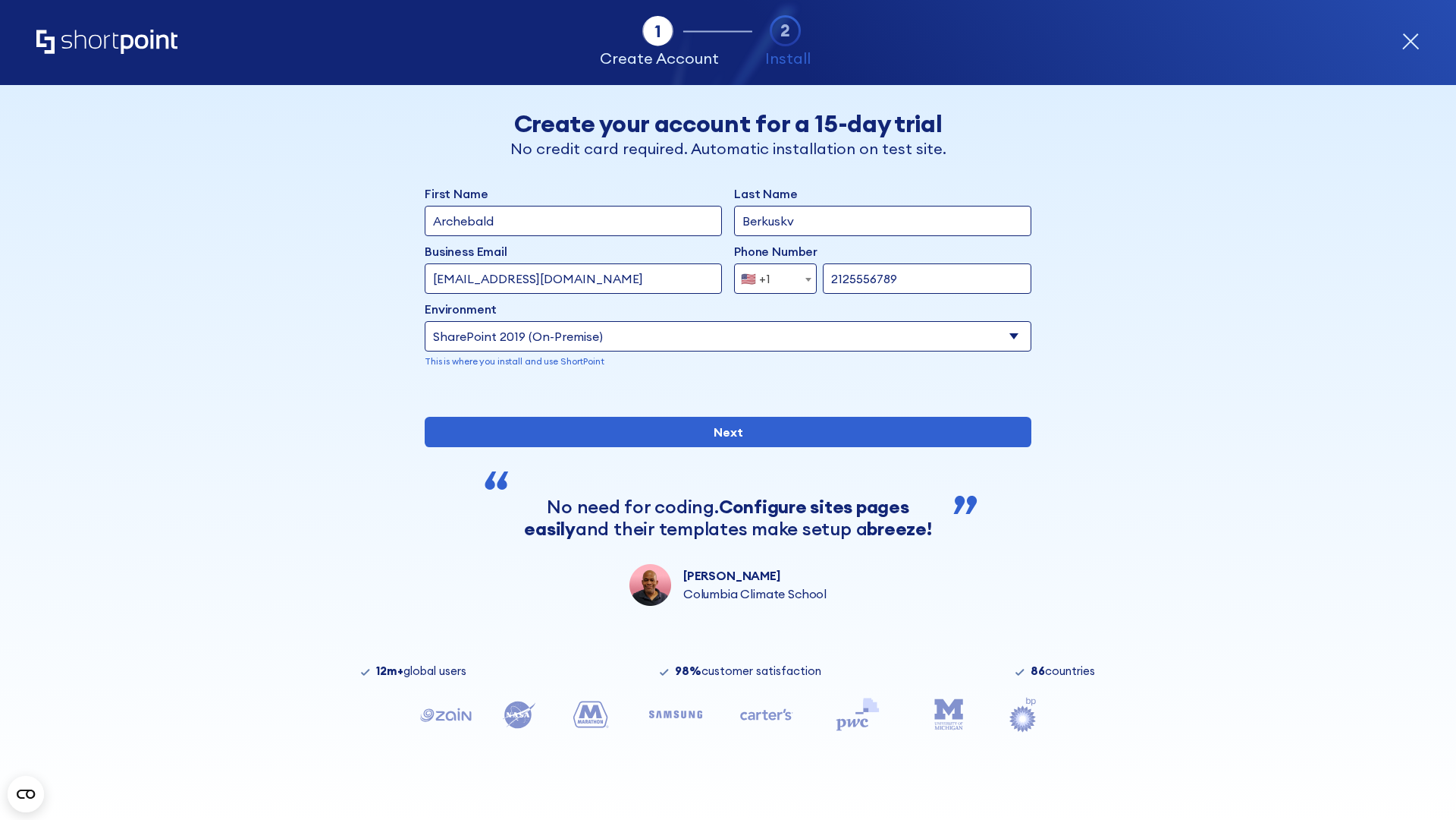
type input "2125556789"
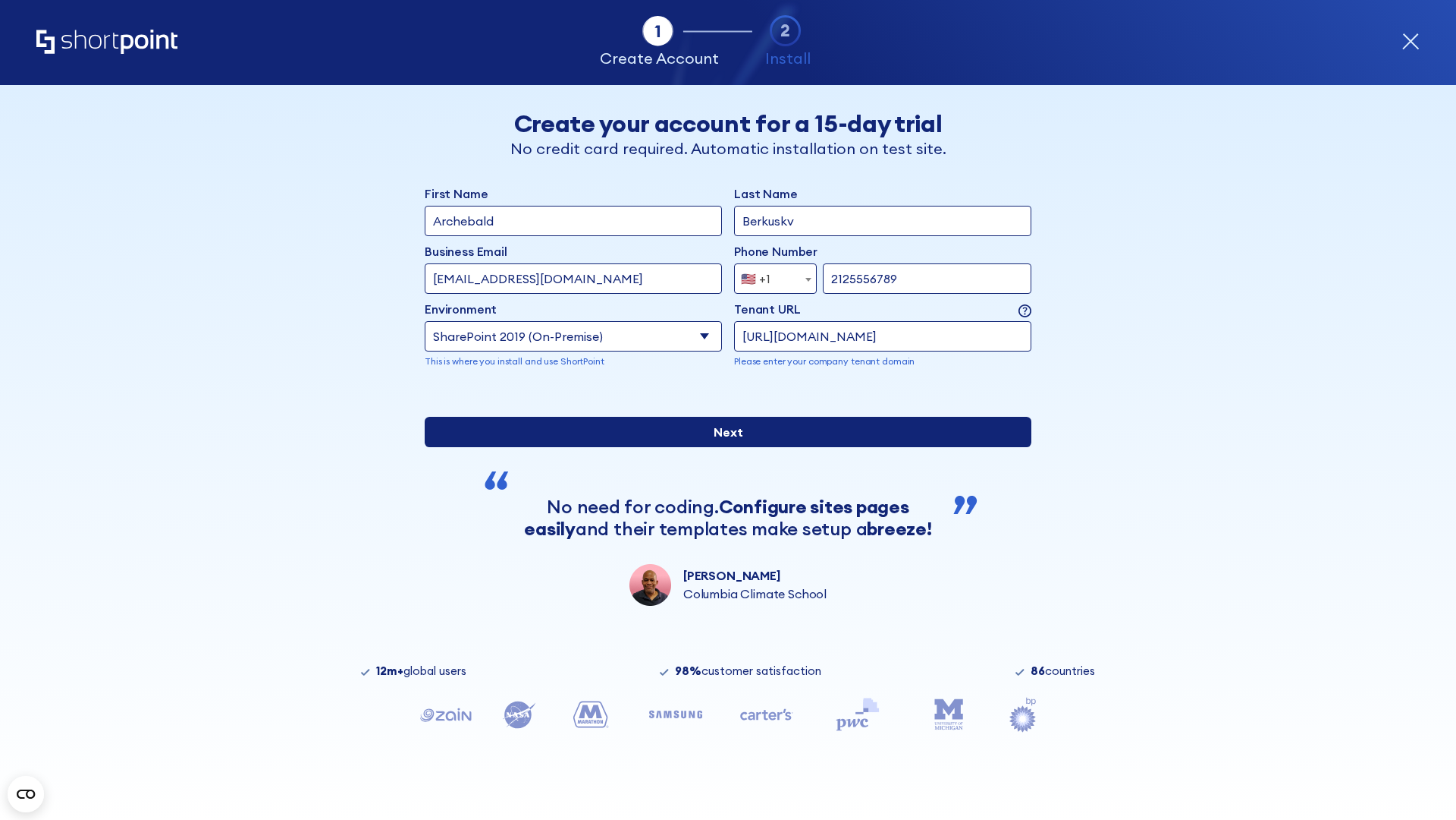
type input "[URL][DOMAIN_NAME]"
click at [722, 447] on input "Next" at bounding box center [728, 432] width 607 height 30
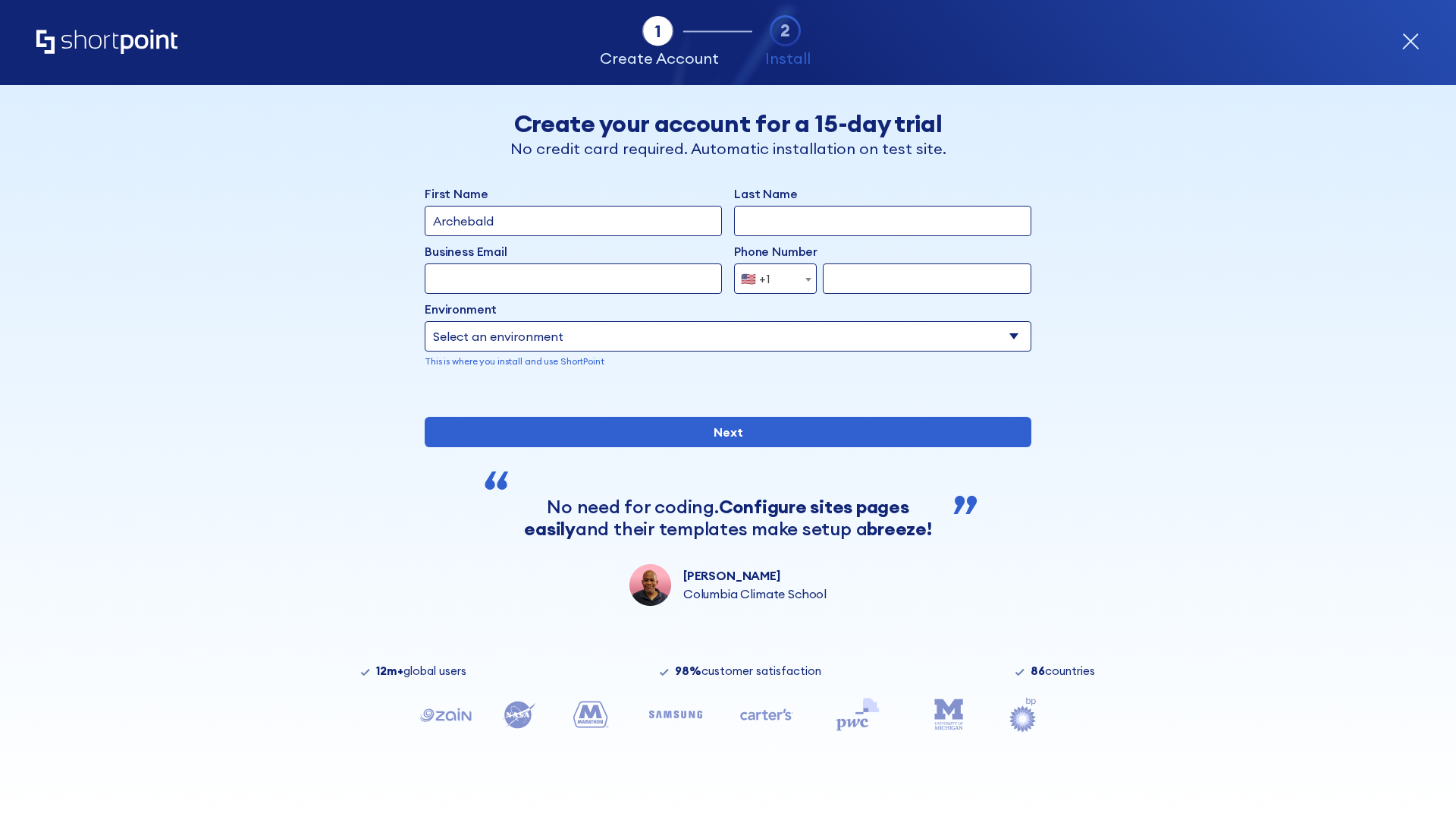
type input "Archebald"
type input "Berkuskv"
type input "[EMAIL_ADDRESS][DOMAIN_NAME]"
type input "2125556789"
select select "SharePoint 2019 (On-Premise)"
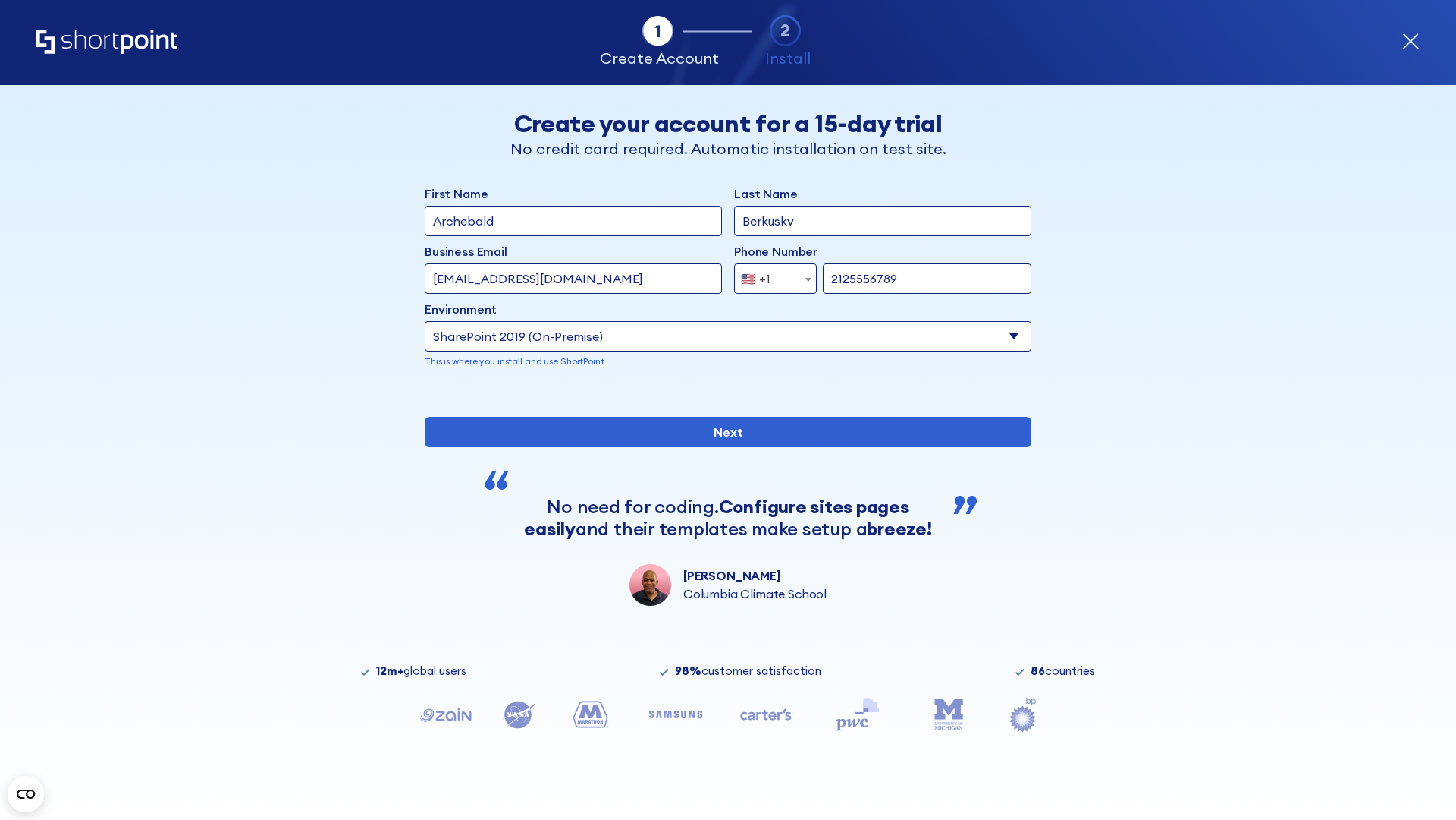
type input "2125556789"
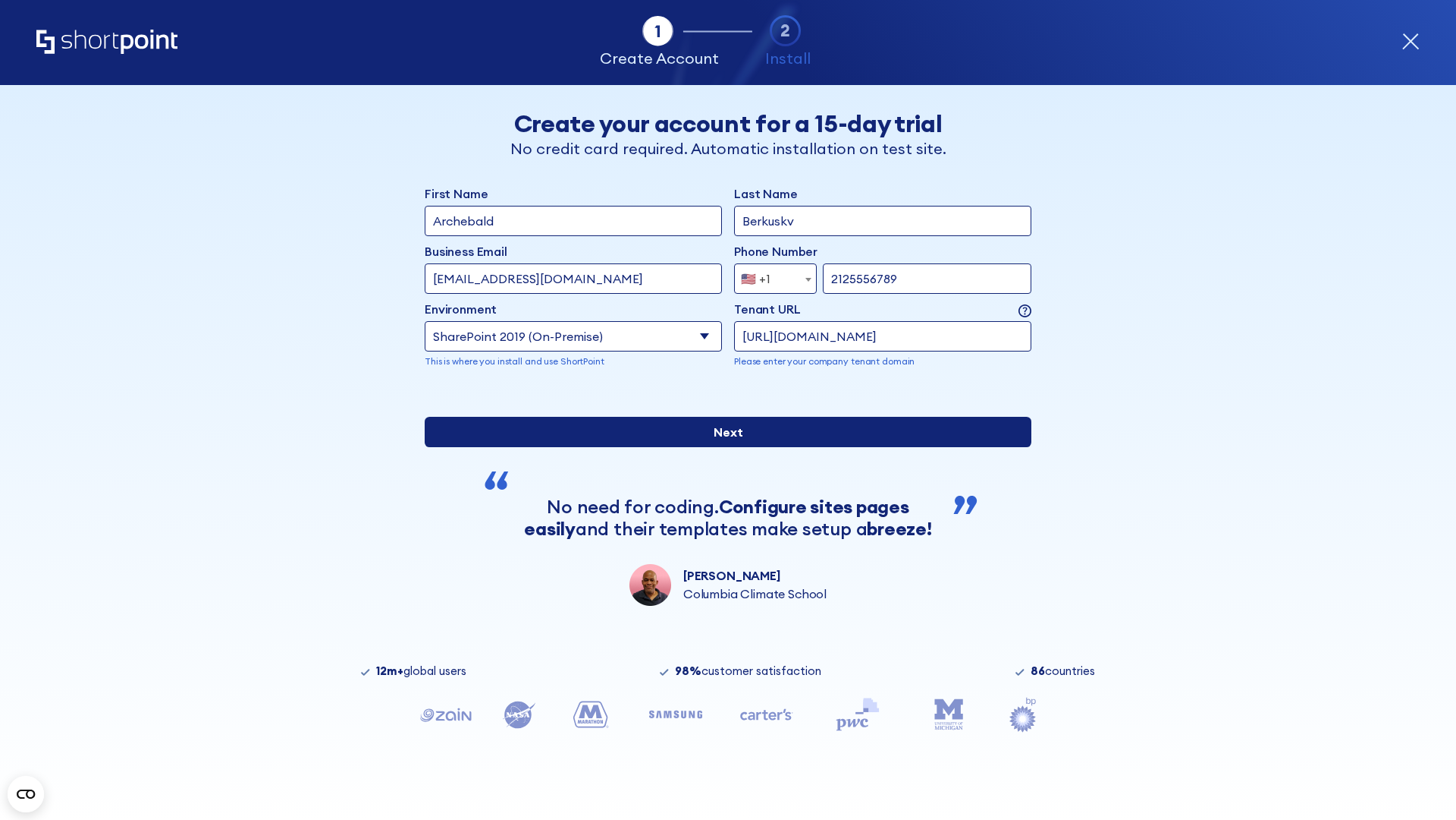
type input "https://intranet.sharepoint.de"
click at [722, 447] on input "Next" at bounding box center [728, 432] width 607 height 30
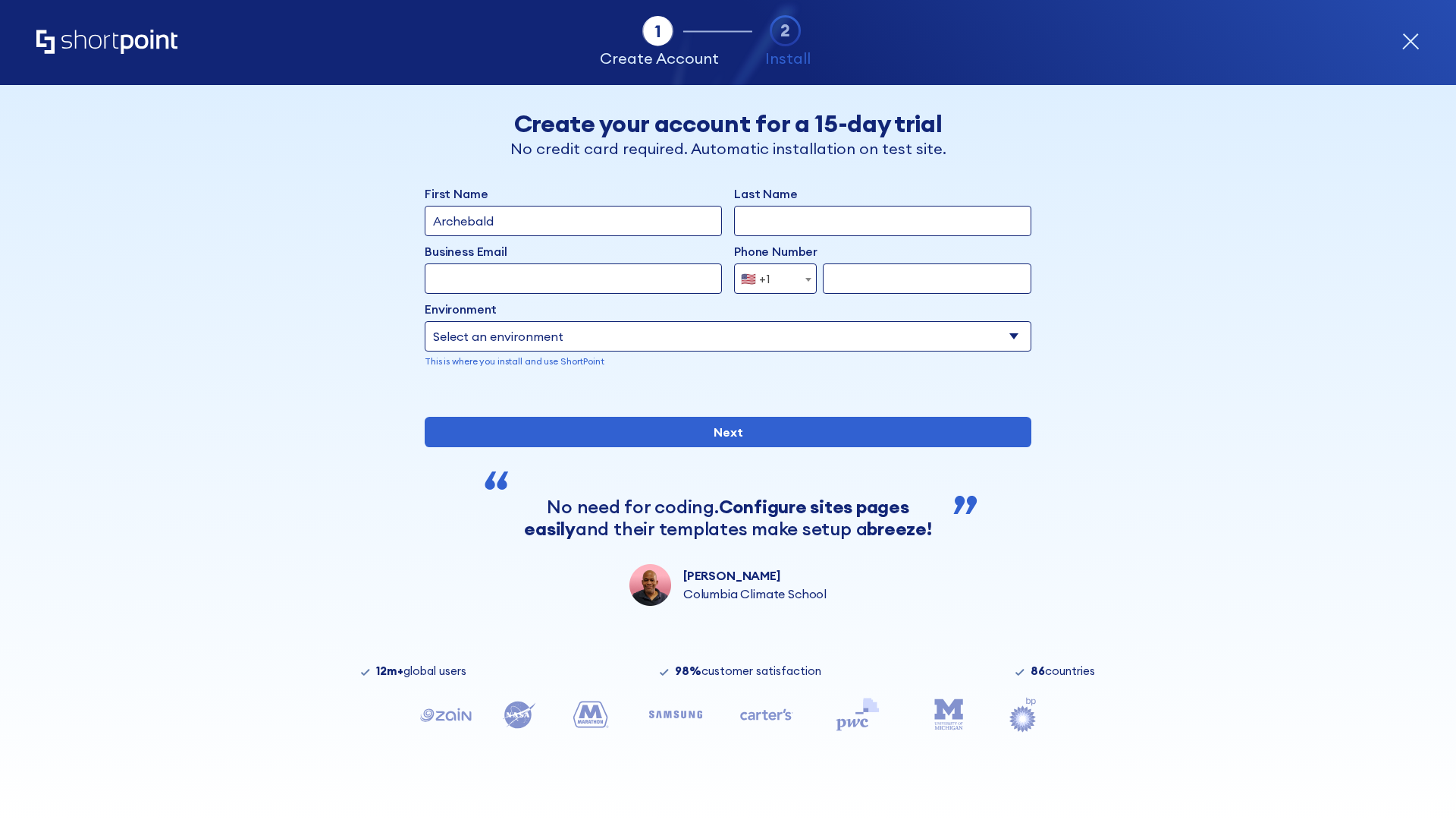
type input "Archebald"
type input "Berkuskv"
type input "[EMAIL_ADDRESS][DOMAIN_NAME]"
type input "2125556789"
select select "SharePoint 2019 (On-Premise)"
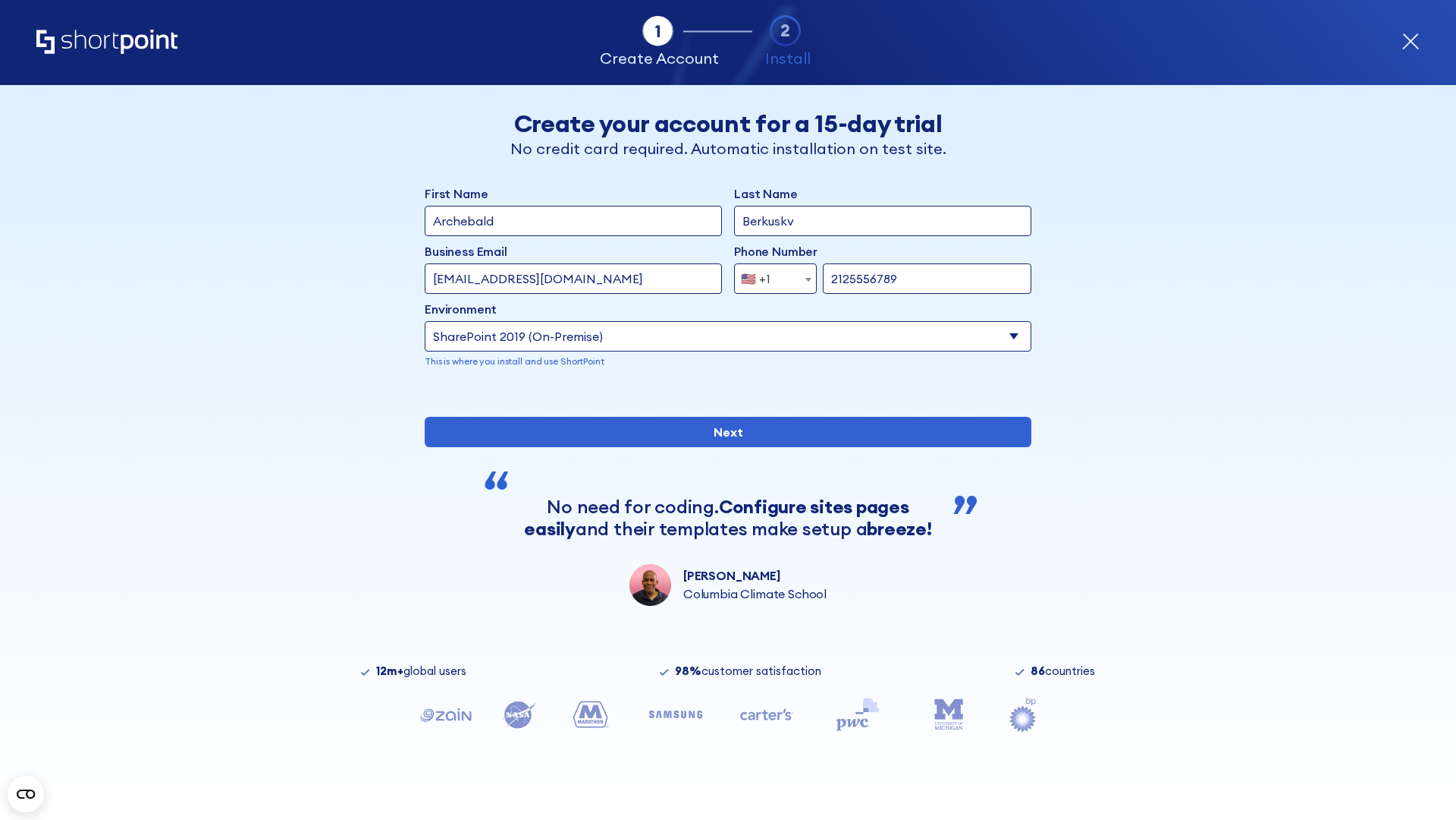
type input "2125556789"
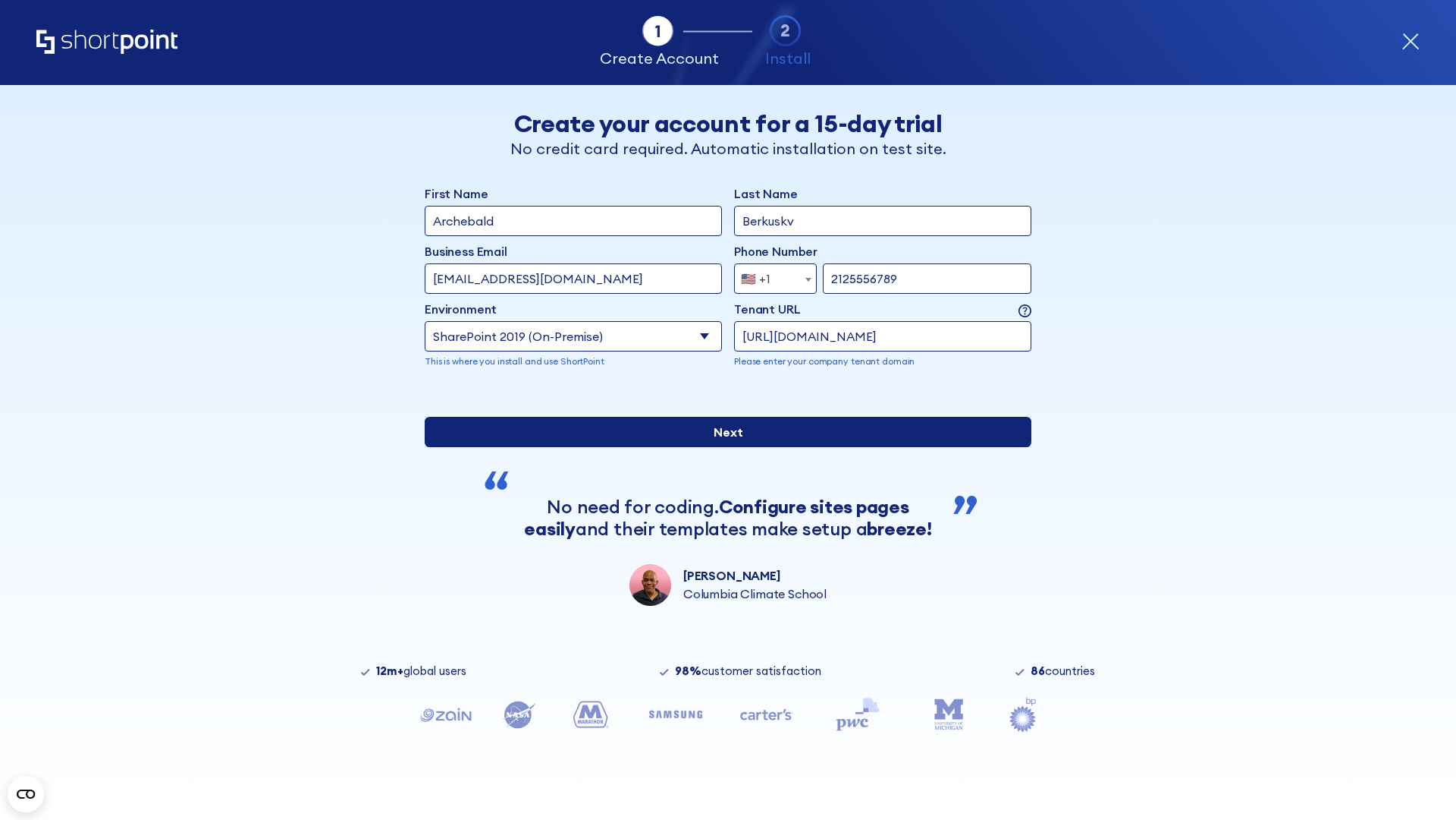
type input "https://secure.sharepoint.us"
click at [722, 447] on input "Next" at bounding box center [728, 432] width 607 height 30
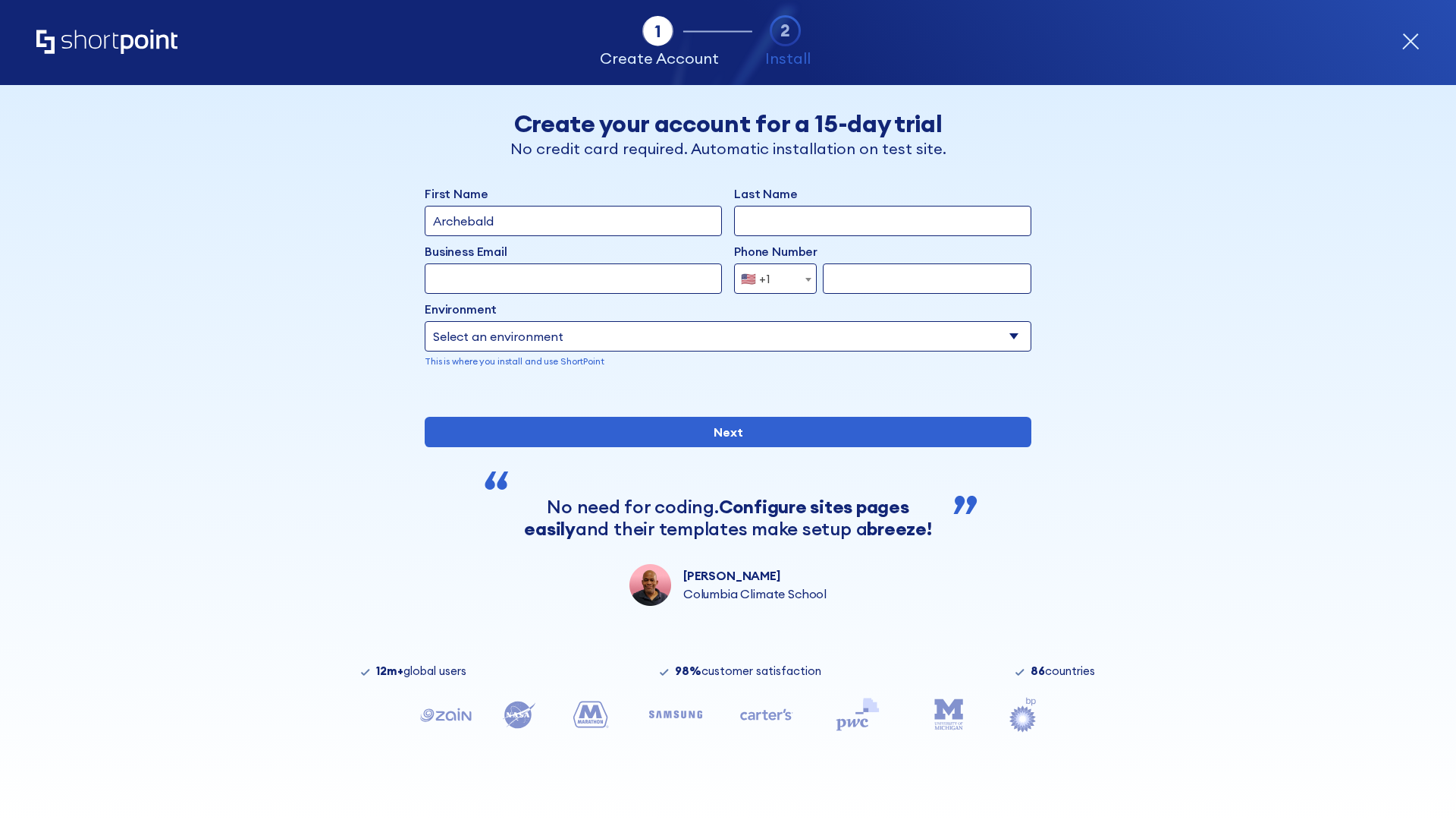
type input "Archebald"
type input "Berkuskv"
type input "[EMAIL_ADDRESS][DOMAIN_NAME]"
type input "2125556789"
select select "SharePoint 2019 (On-Premise)"
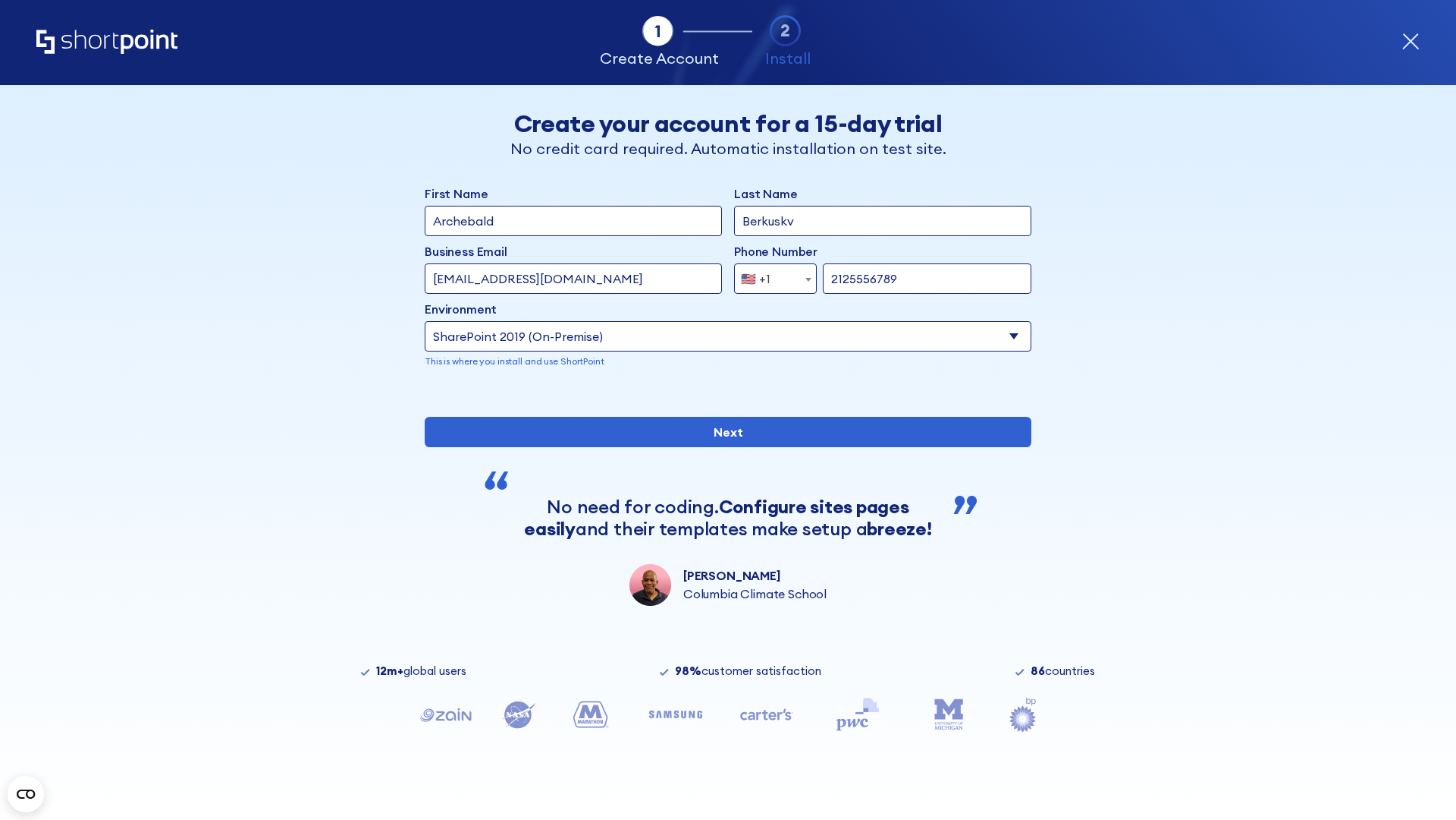
type input "2125556789"
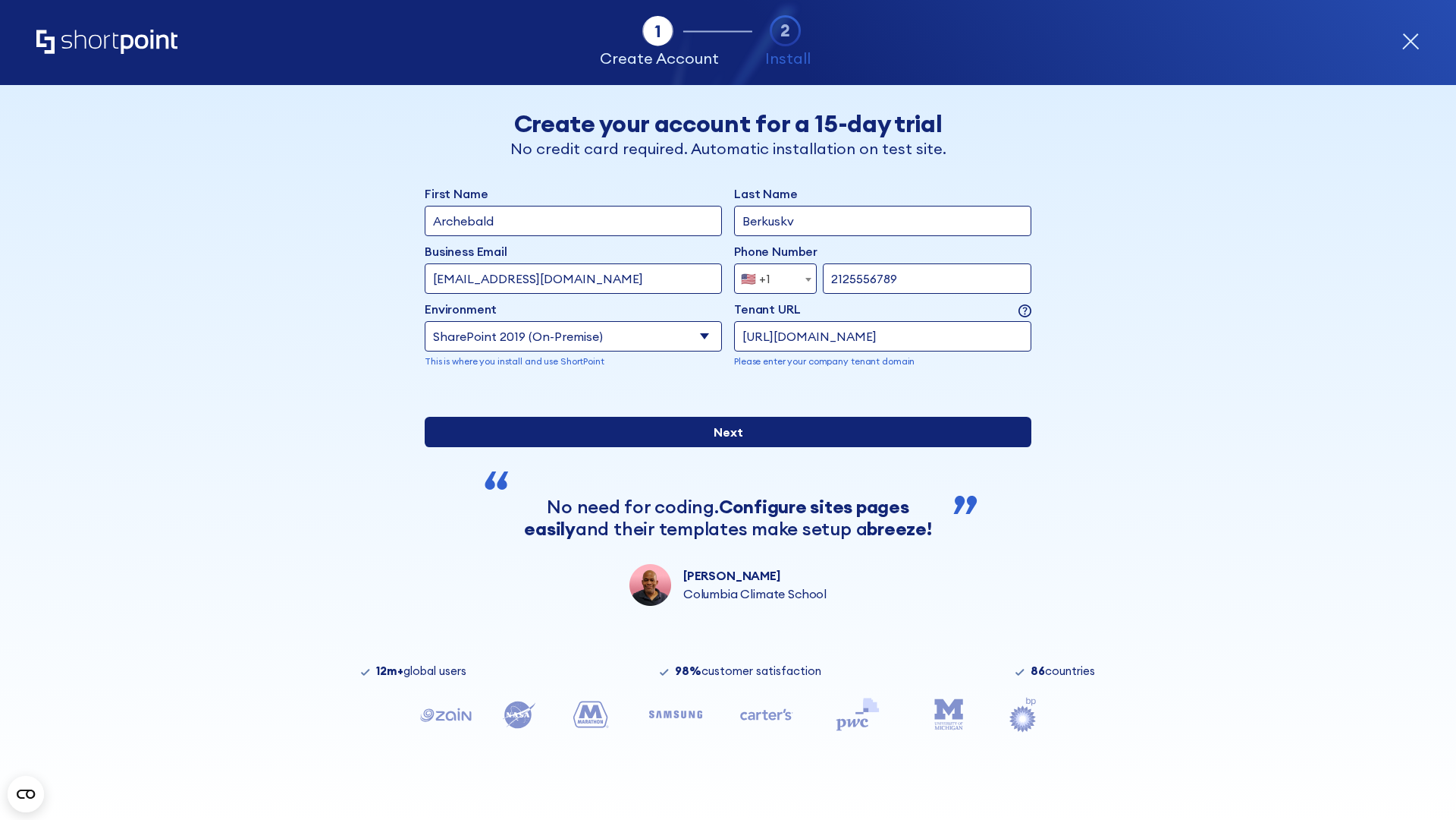
type input "[URL][DOMAIN_NAME]"
click at [722, 447] on input "Next" at bounding box center [728, 432] width 607 height 30
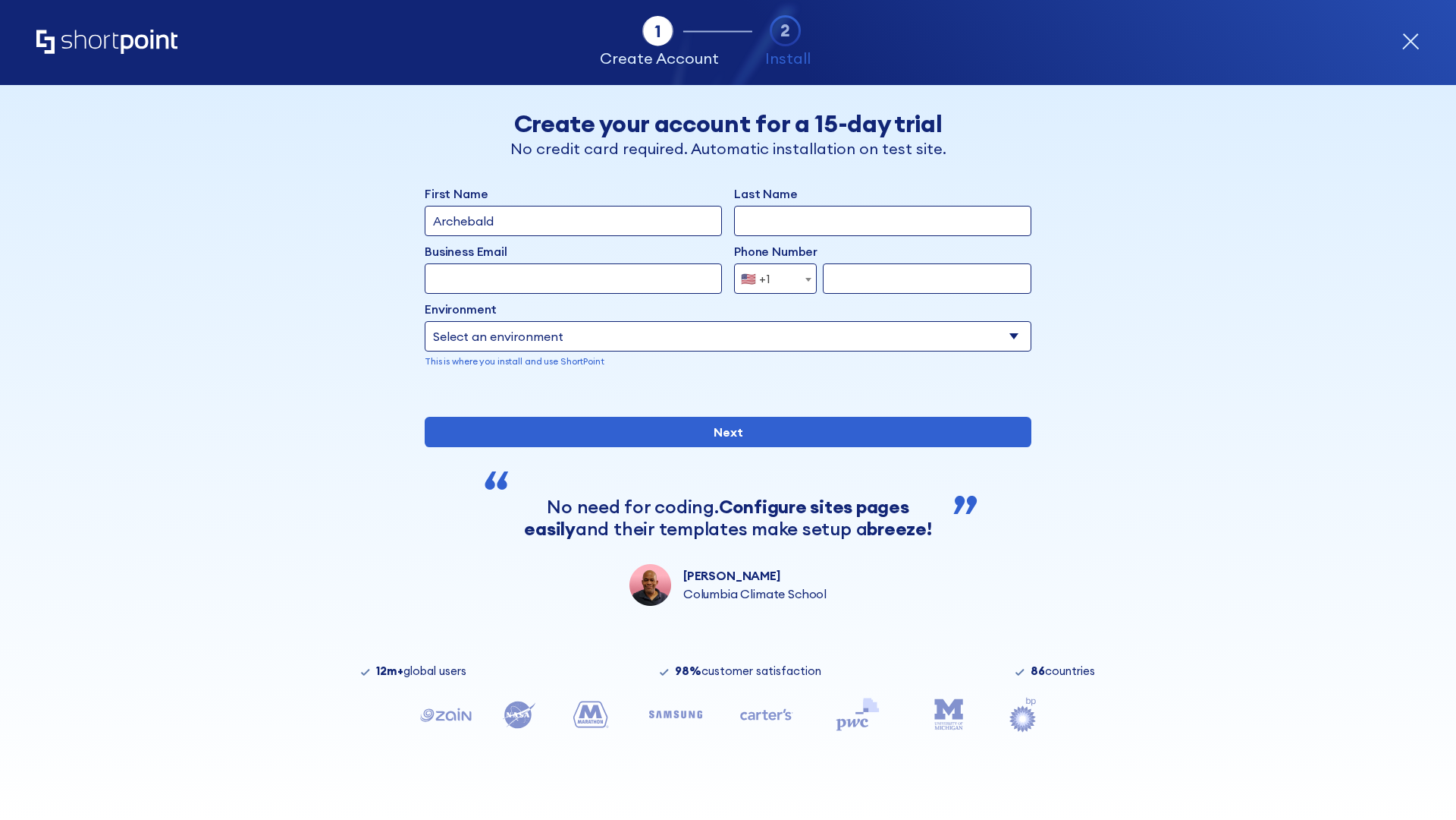
type input "Archebald"
type input "Berkuskv"
type input "[EMAIL_ADDRESS][DOMAIN_NAME]"
type input "2125556789"
select select "SharePoint 2019 (On-Premise)"
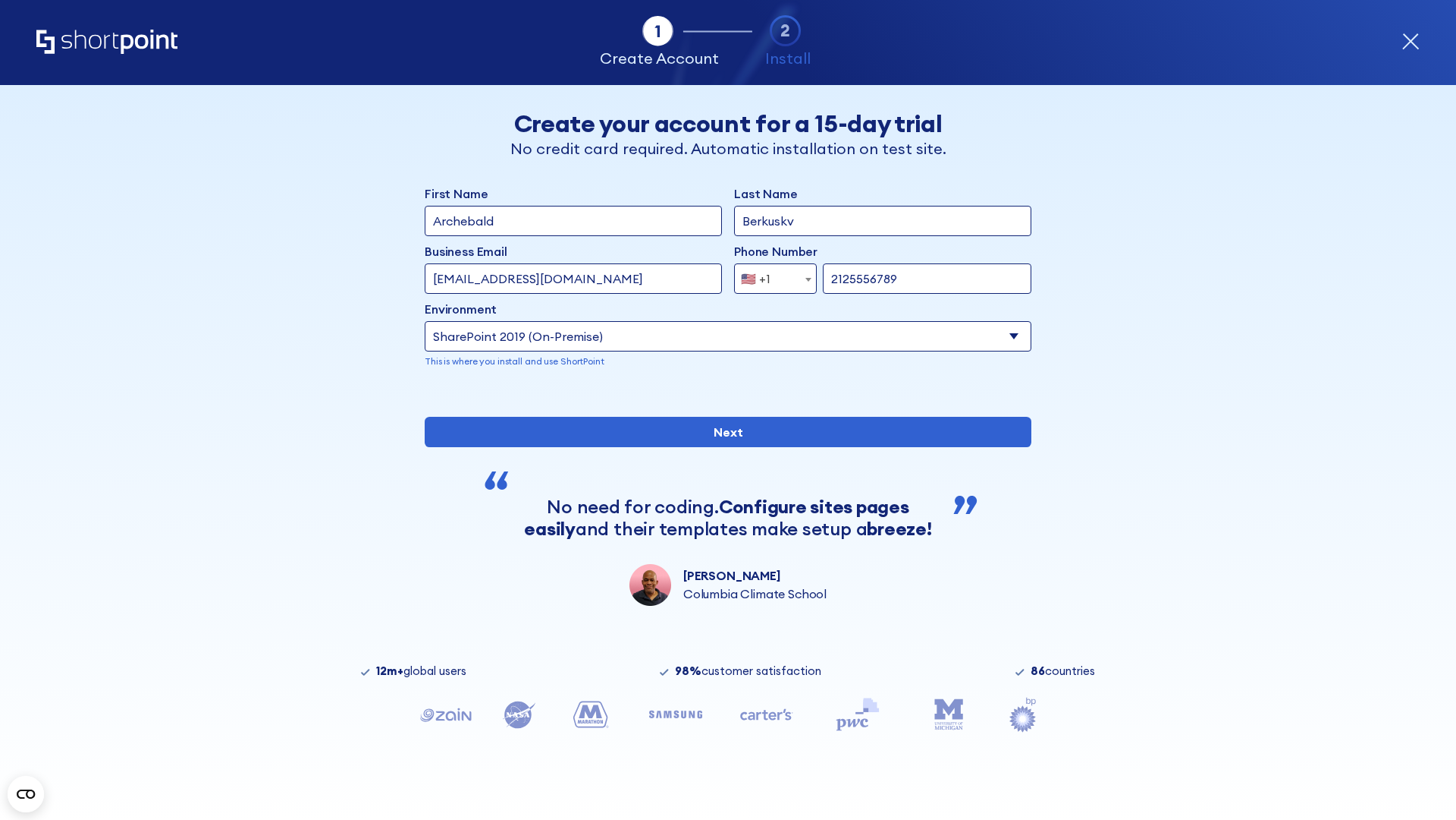
type input "2125556789"
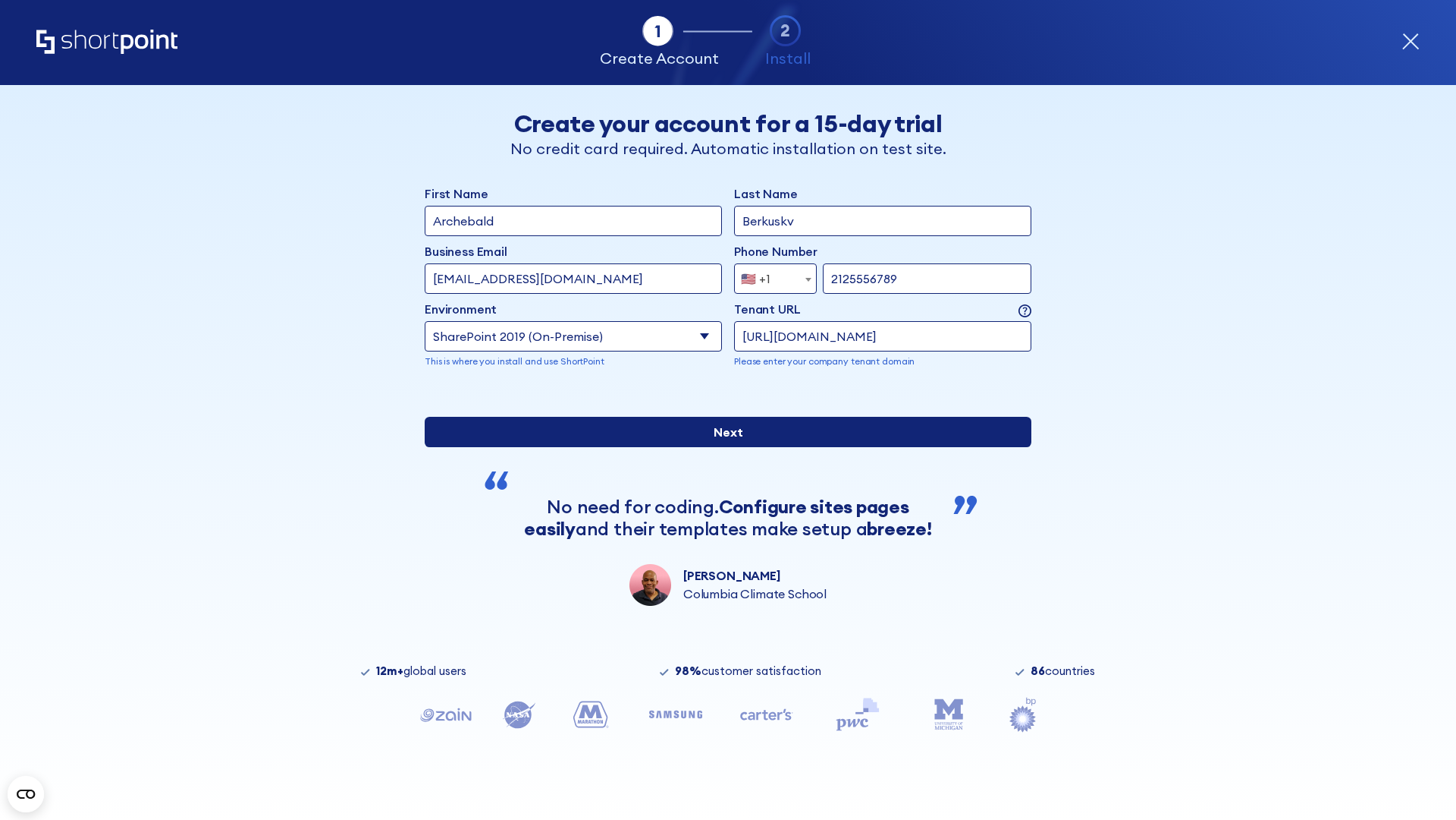
type input "[URL][DOMAIN_NAME]"
click at [722, 447] on input "Next" at bounding box center [728, 432] width 607 height 30
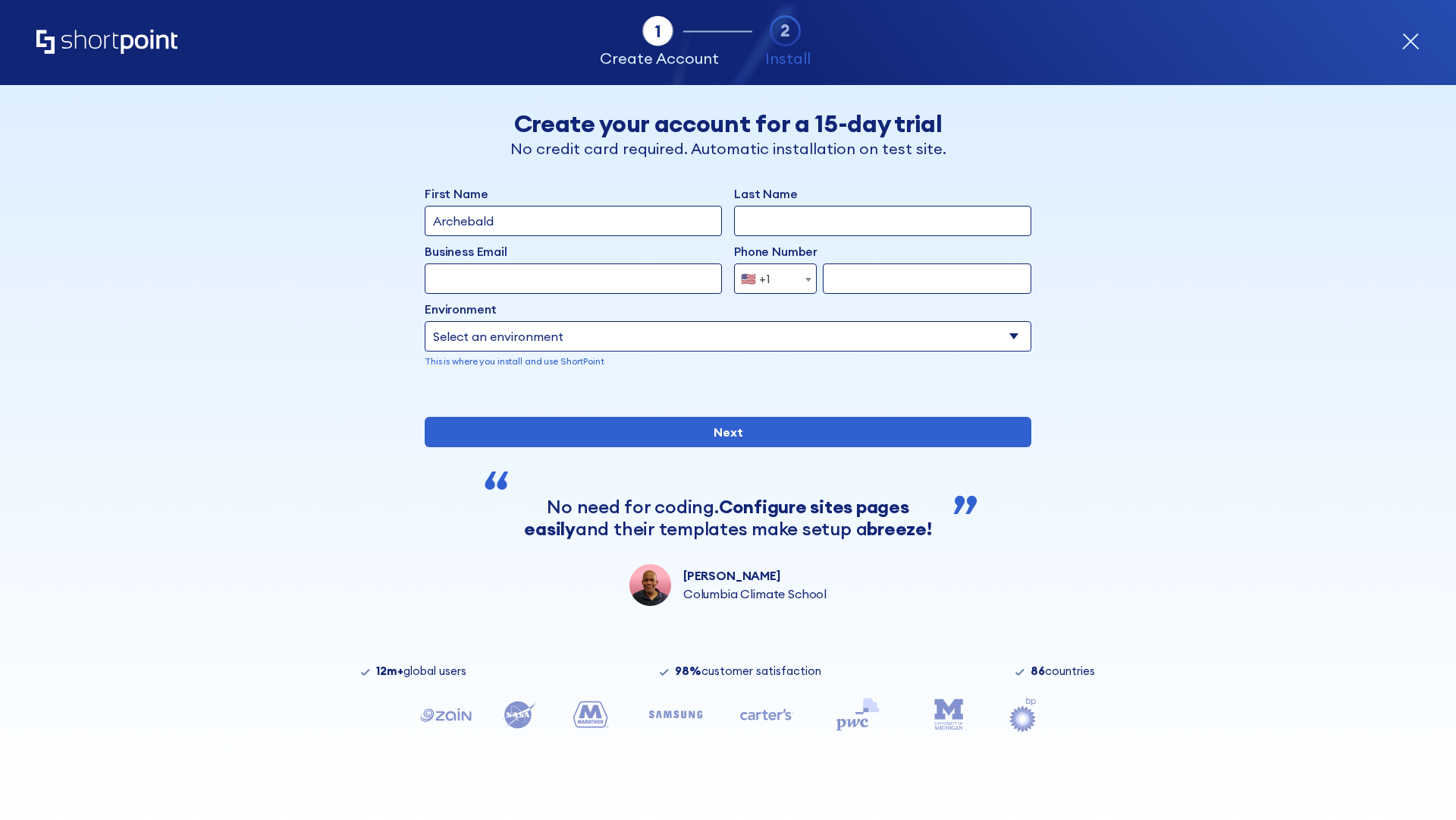
type input "Archebald"
type input "Berkuskv"
type input "[EMAIL_ADDRESS][DOMAIN_NAME]"
type input "2125556789"
select select "SharePoint 2016 (On-Premise)"
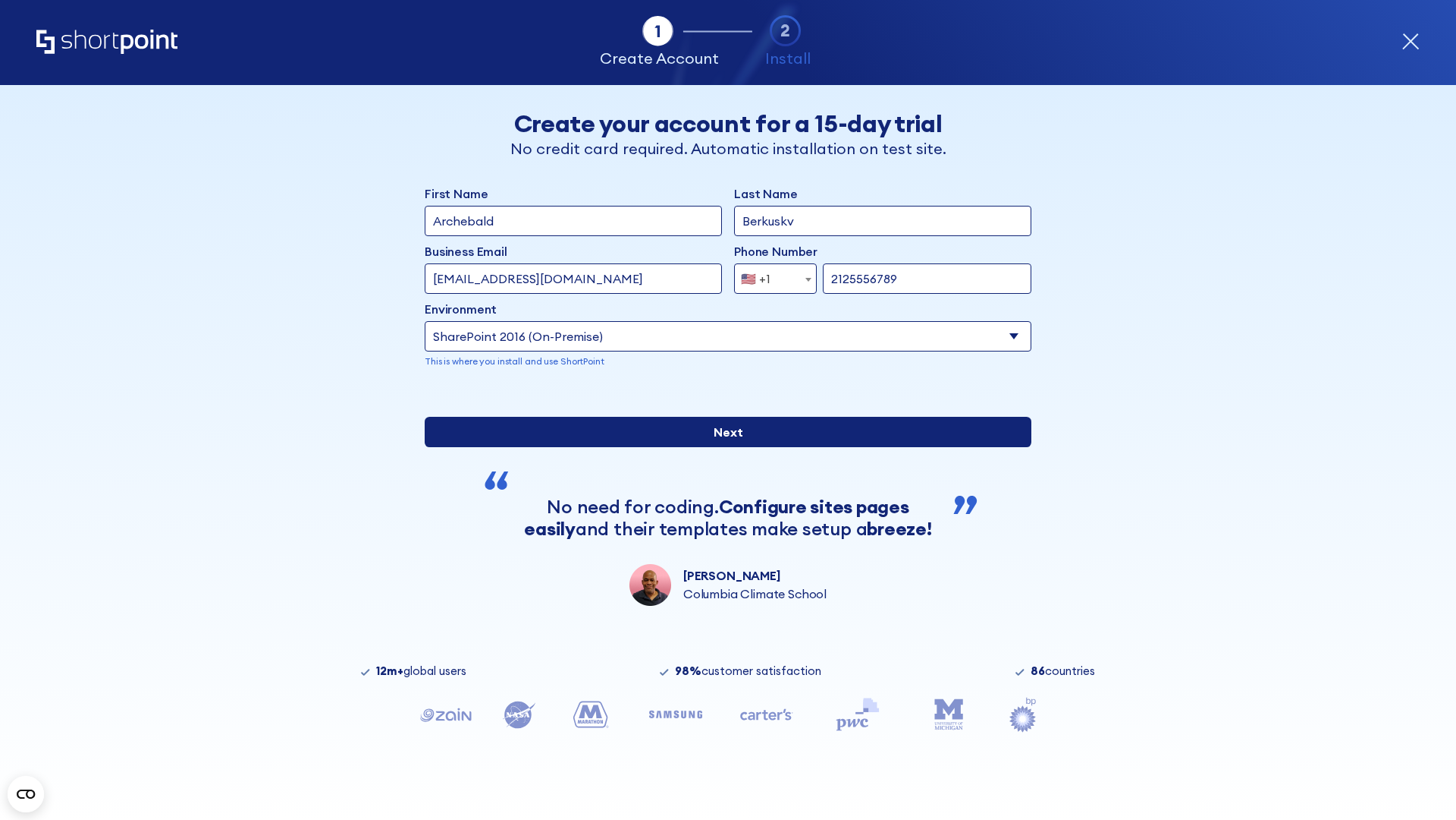
type input "2125556789"
click at [722, 555] on div "First Name Archebald Last Name Berkuskv Business Email Invalid Email Address [E…" at bounding box center [728, 395] width 607 height 422
